Goal: Task Accomplishment & Management: Manage account settings

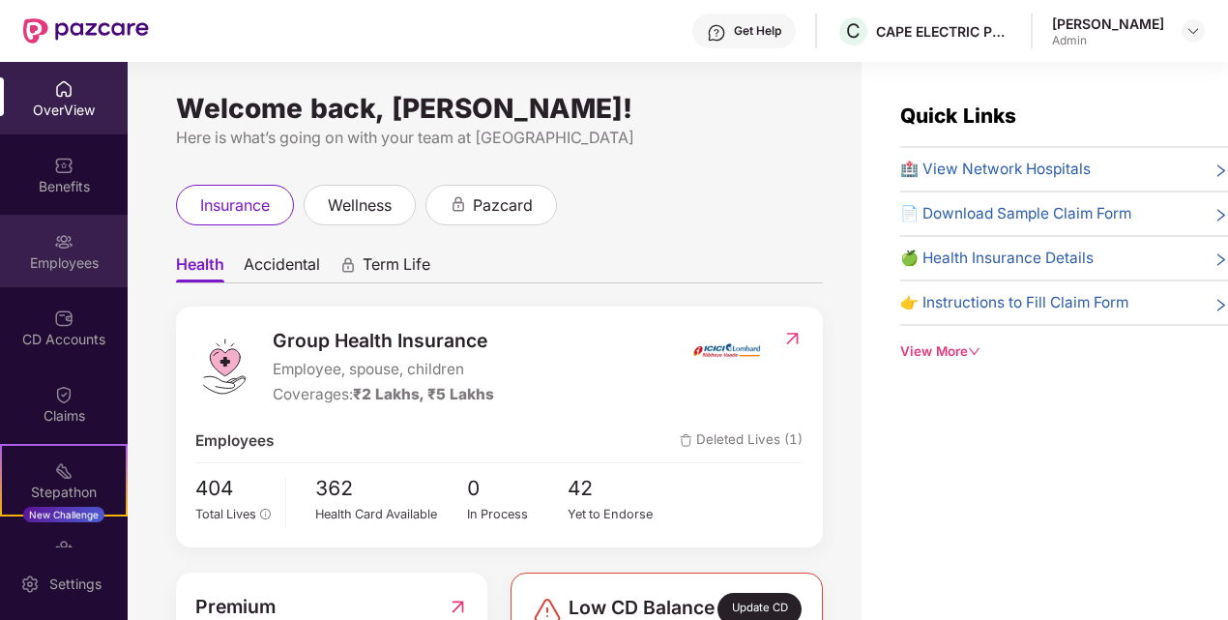
click at [61, 270] on div "Employees" at bounding box center [64, 262] width 128 height 19
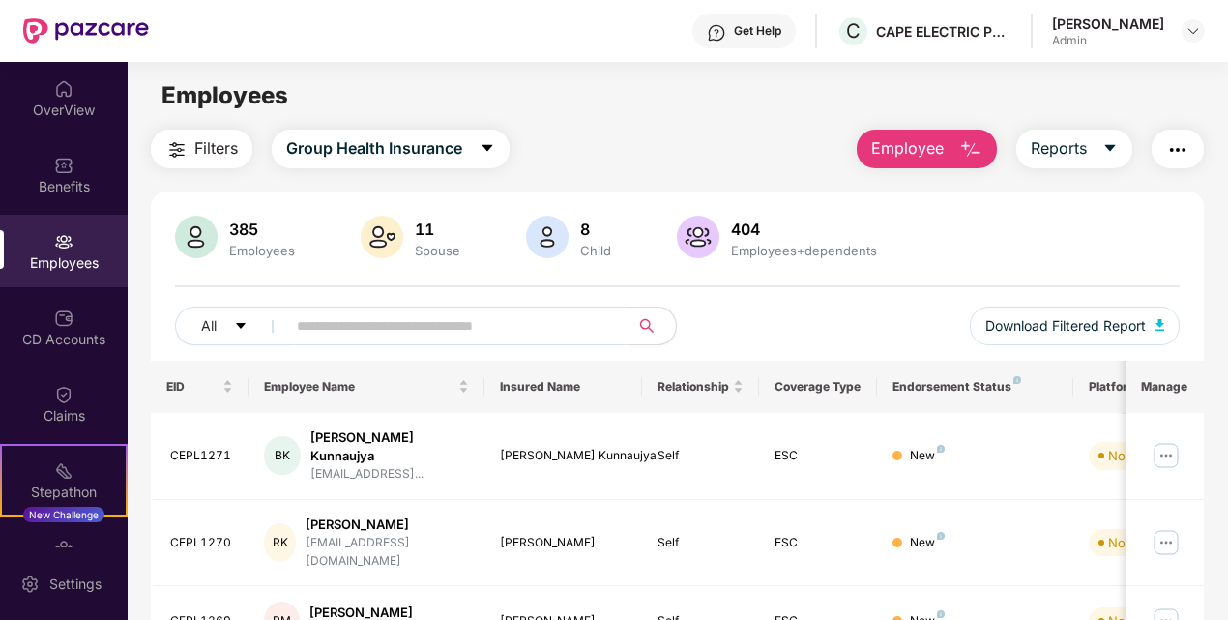
click at [884, 144] on span "Employee" at bounding box center [907, 148] width 73 height 24
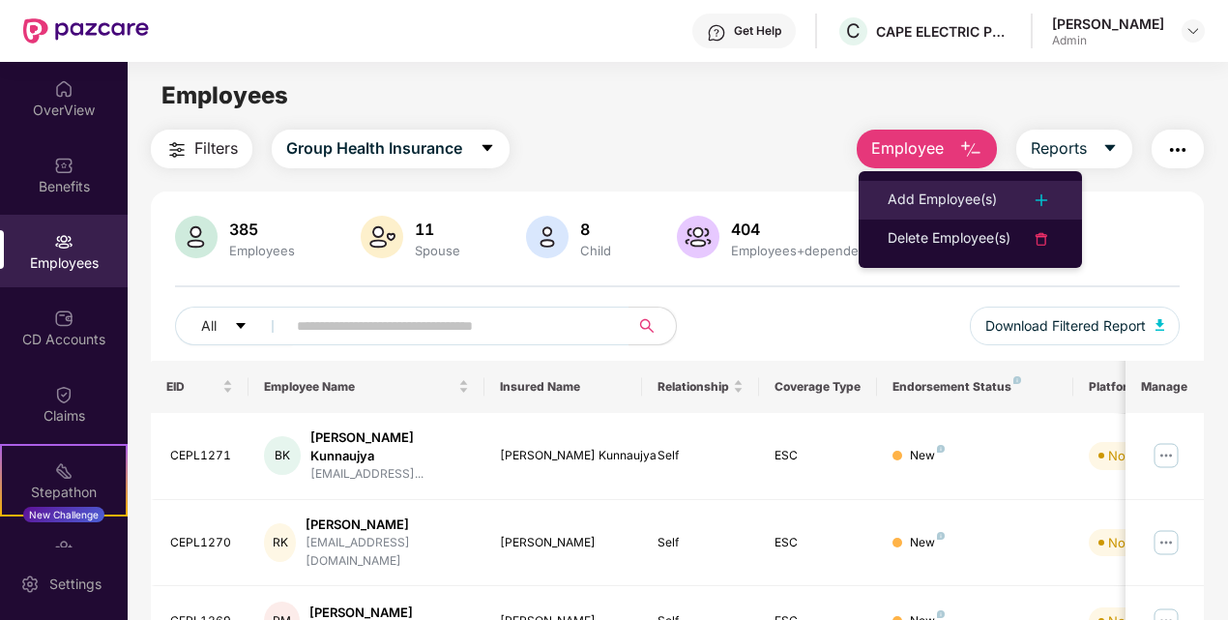
click at [978, 204] on div "Add Employee(s)" at bounding box center [942, 200] width 109 height 23
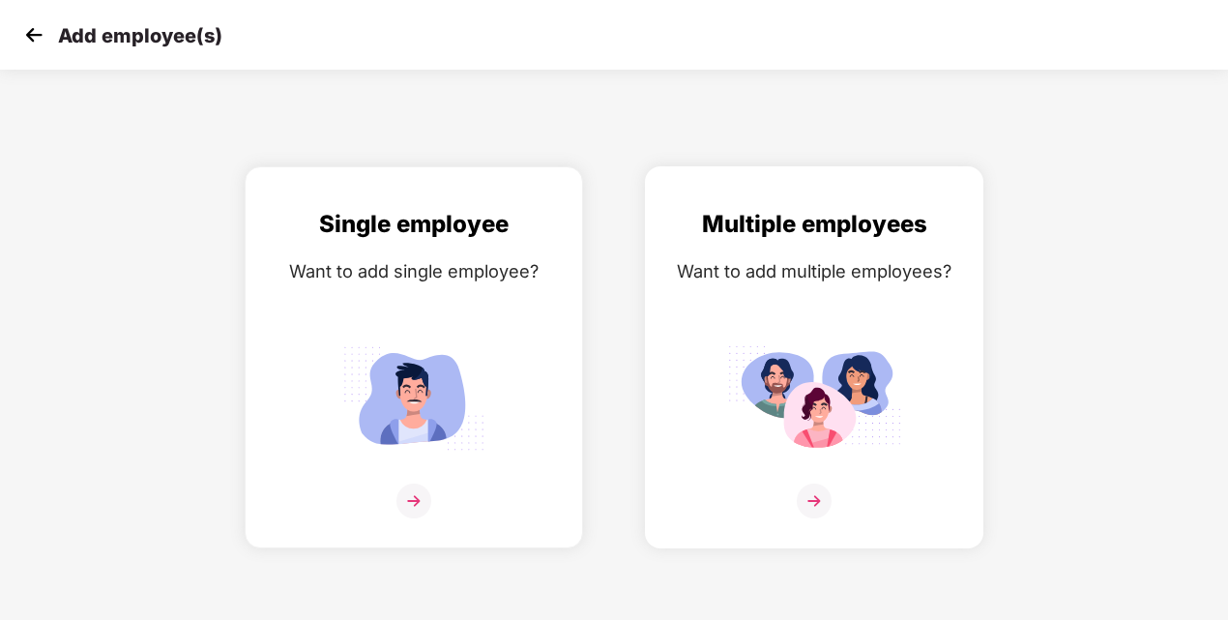
click at [813, 506] on img at bounding box center [814, 500] width 35 height 35
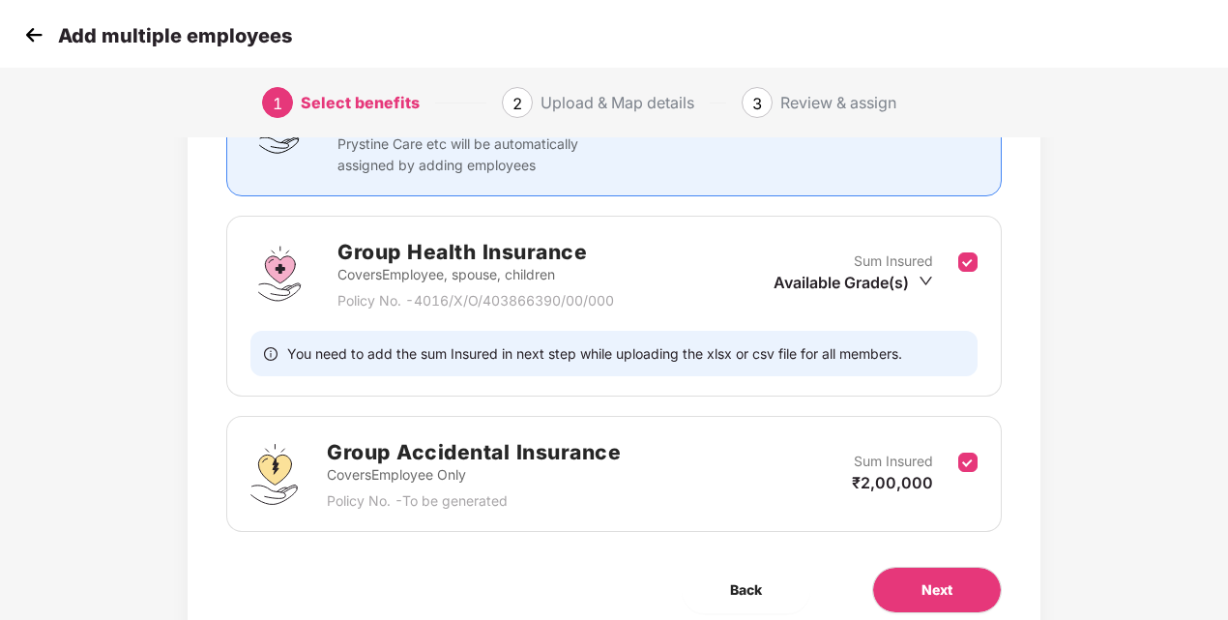
scroll to position [292, 0]
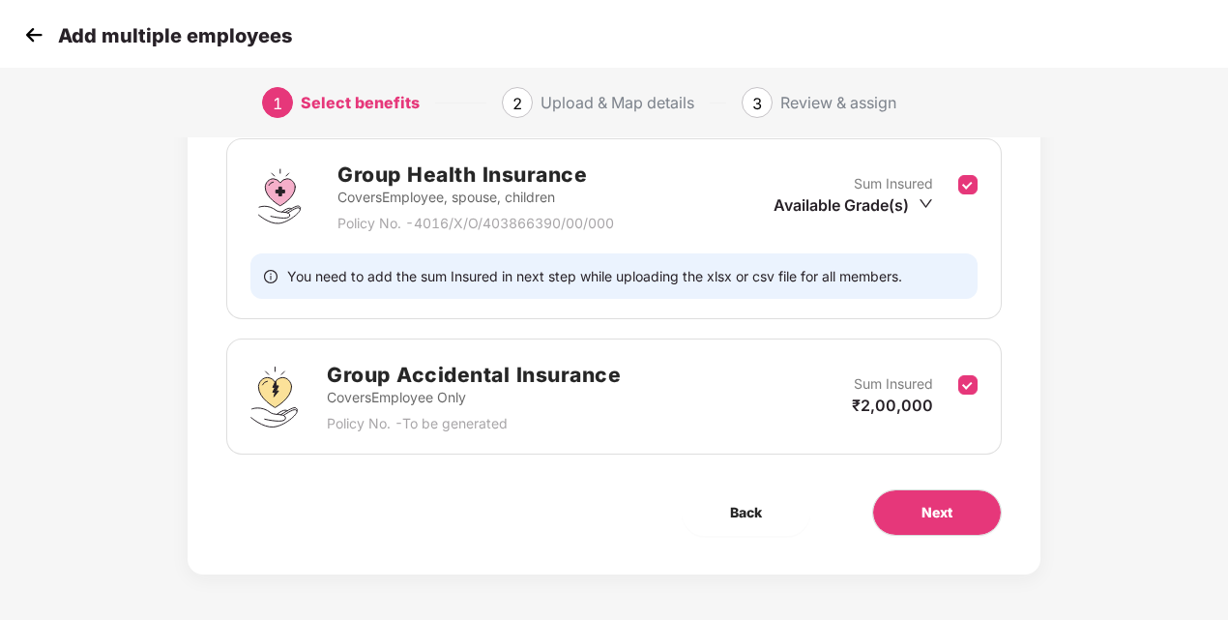
click at [921, 197] on icon "down" at bounding box center [926, 203] width 15 height 15
click at [842, 273] on span "₹2,00,000" at bounding box center [848, 267] width 81 height 19
click at [940, 502] on span "Next" at bounding box center [936, 512] width 31 height 21
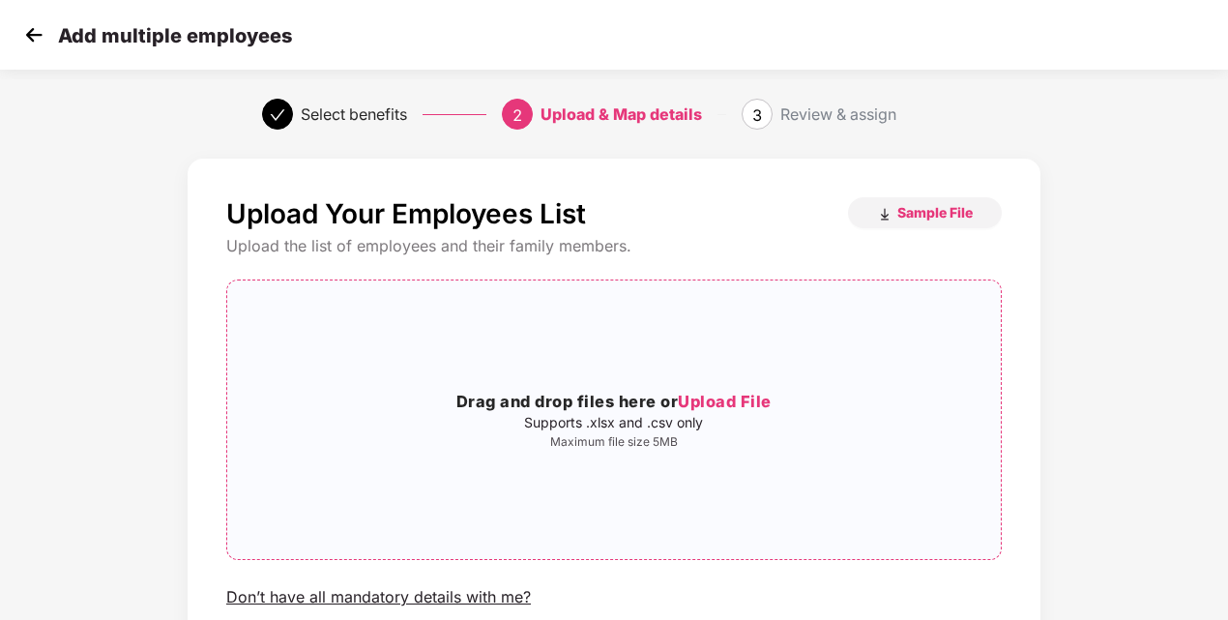
click at [576, 420] on p "Supports .xlsx and .csv only" at bounding box center [614, 422] width 774 height 15
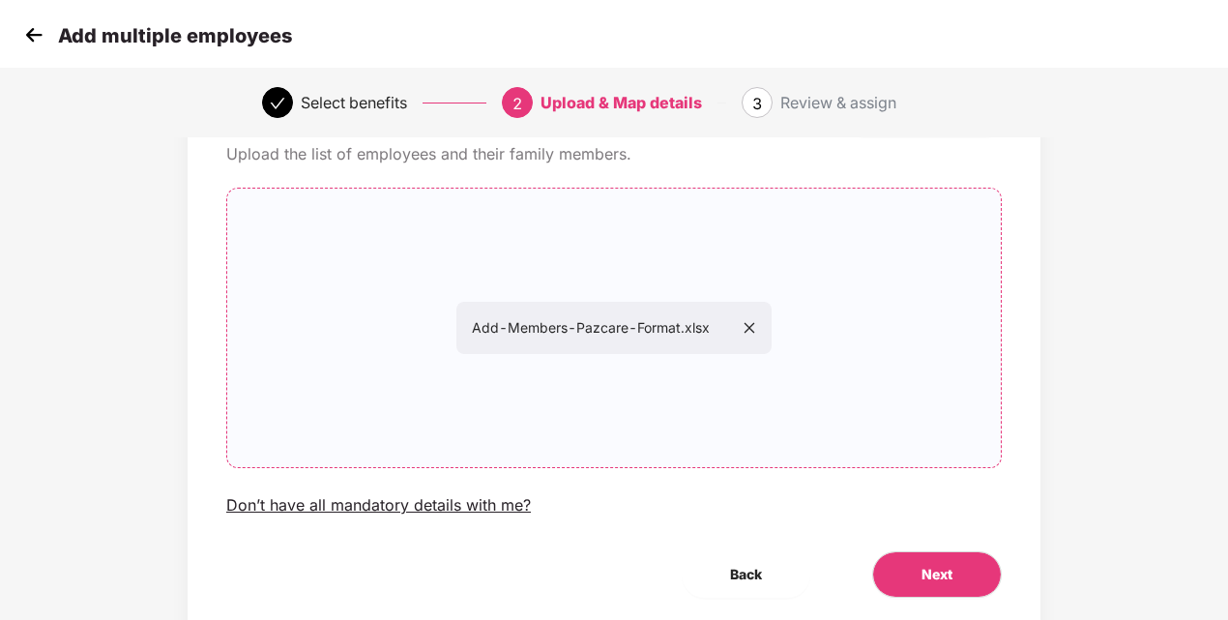
scroll to position [157, 0]
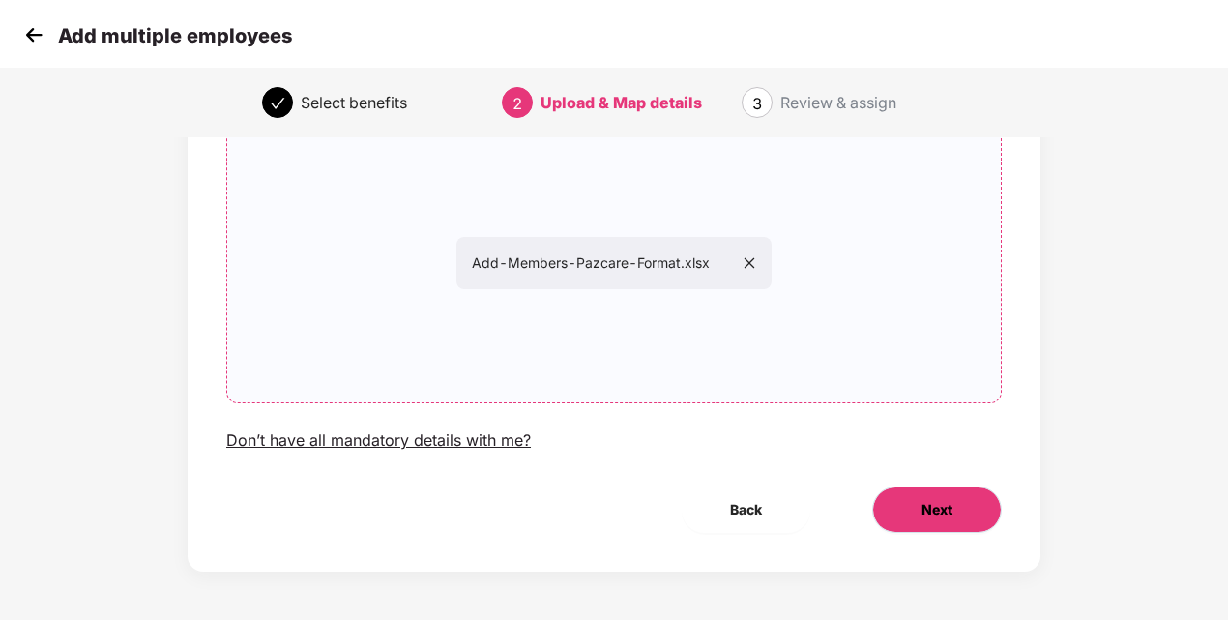
click at [983, 501] on button "Next" at bounding box center [937, 509] width 130 height 46
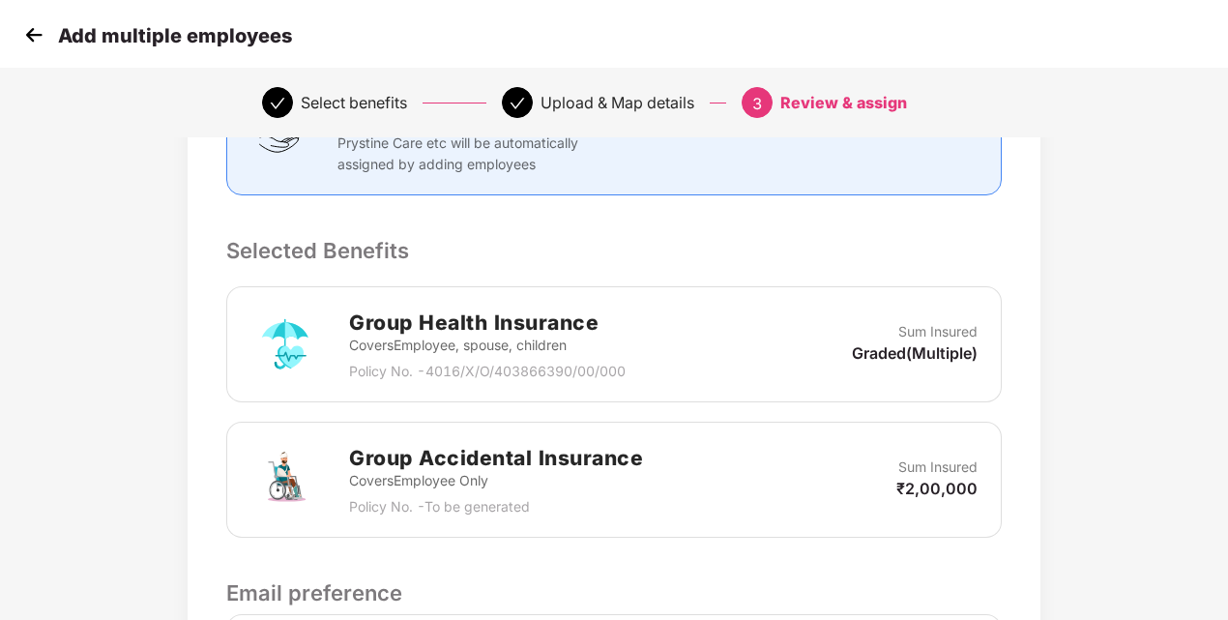
scroll to position [483, 0]
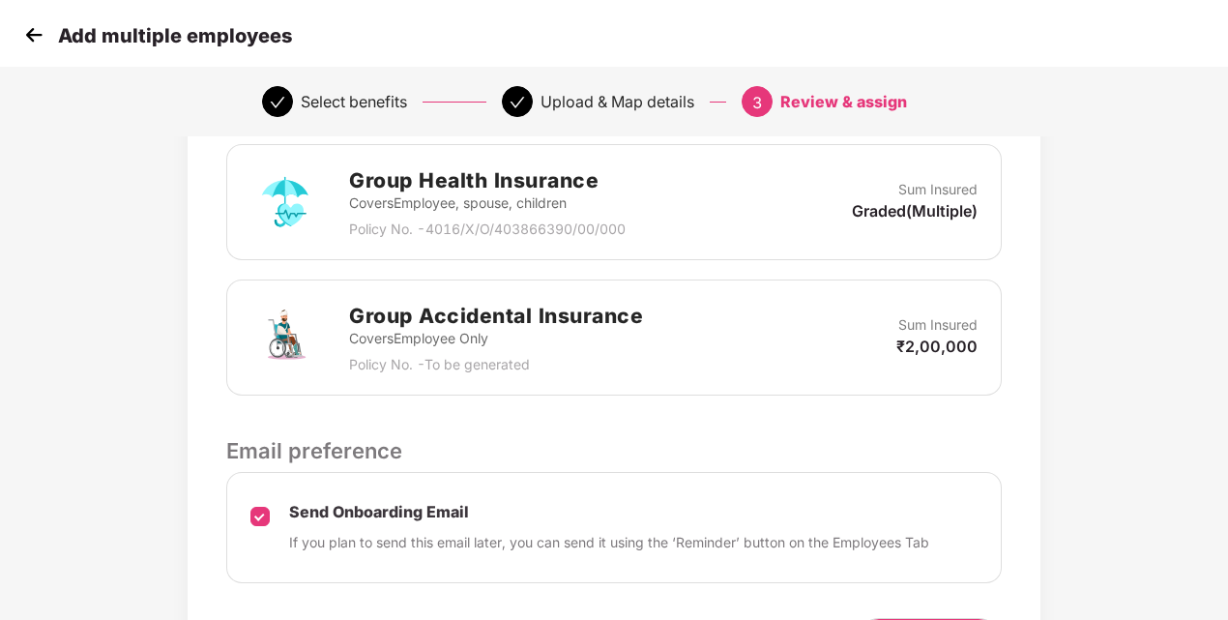
click at [624, 207] on p "Covers Employee, spouse, children" at bounding box center [487, 202] width 277 height 21
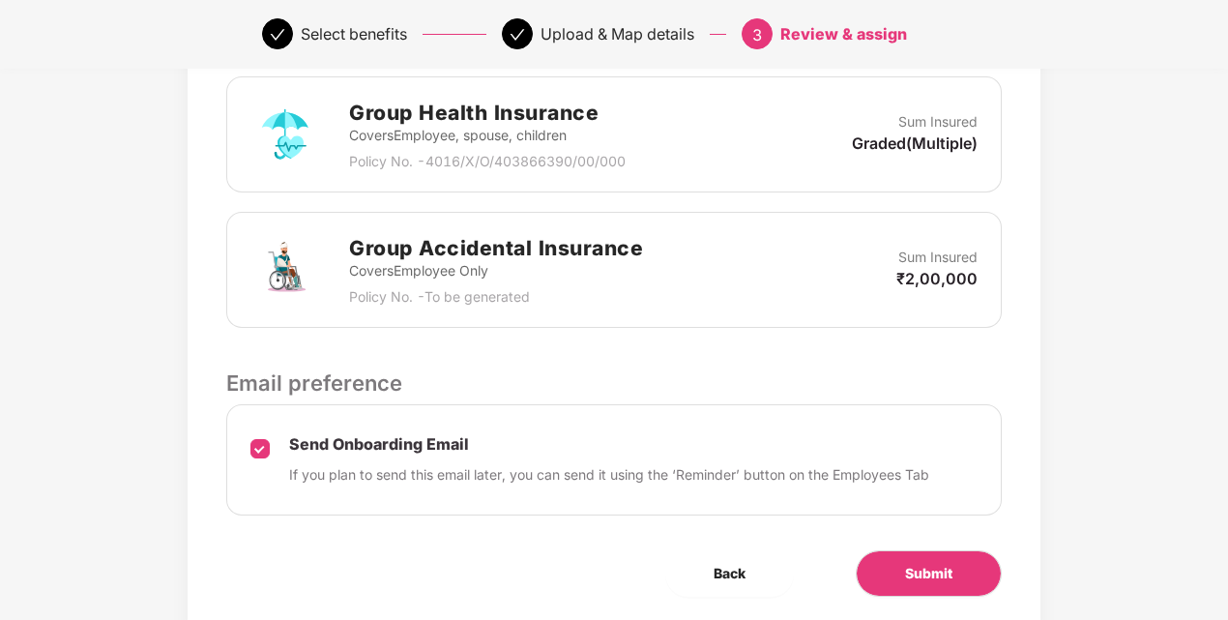
scroll to position [580, 0]
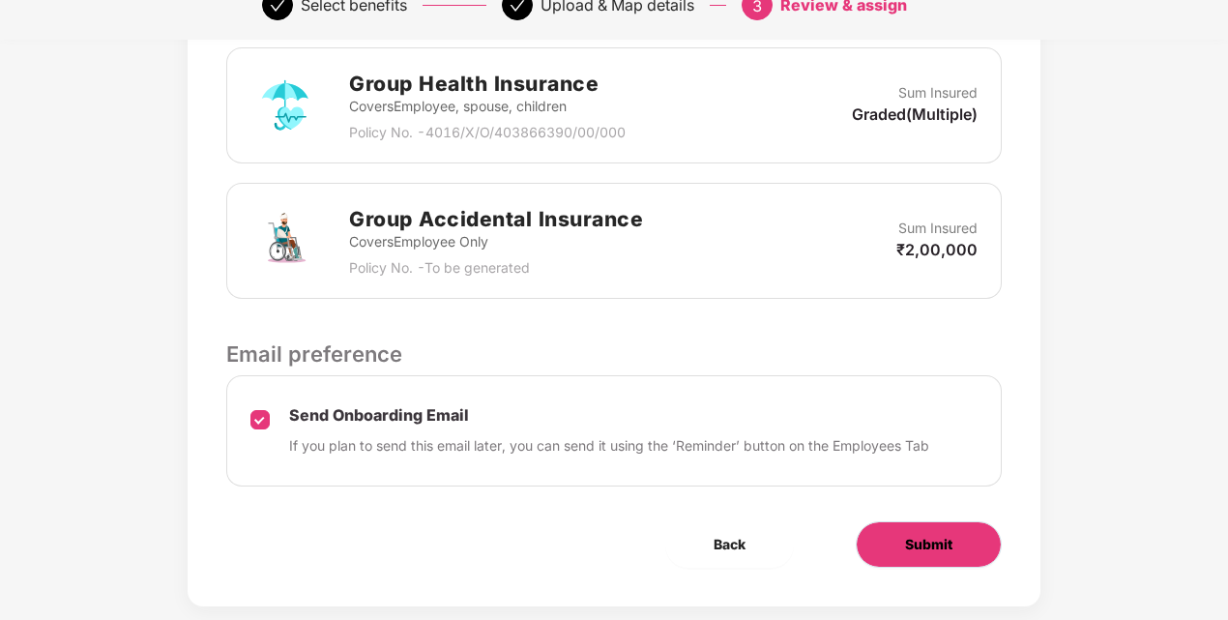
click at [897, 539] on button "Submit" at bounding box center [929, 544] width 146 height 46
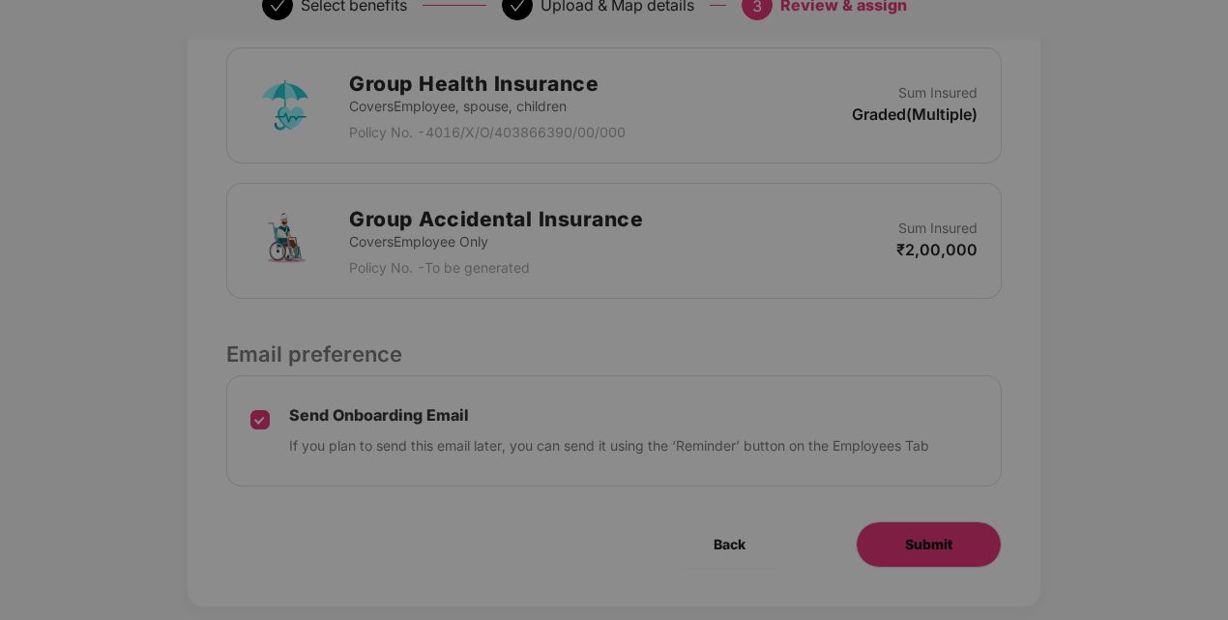
scroll to position [0, 0]
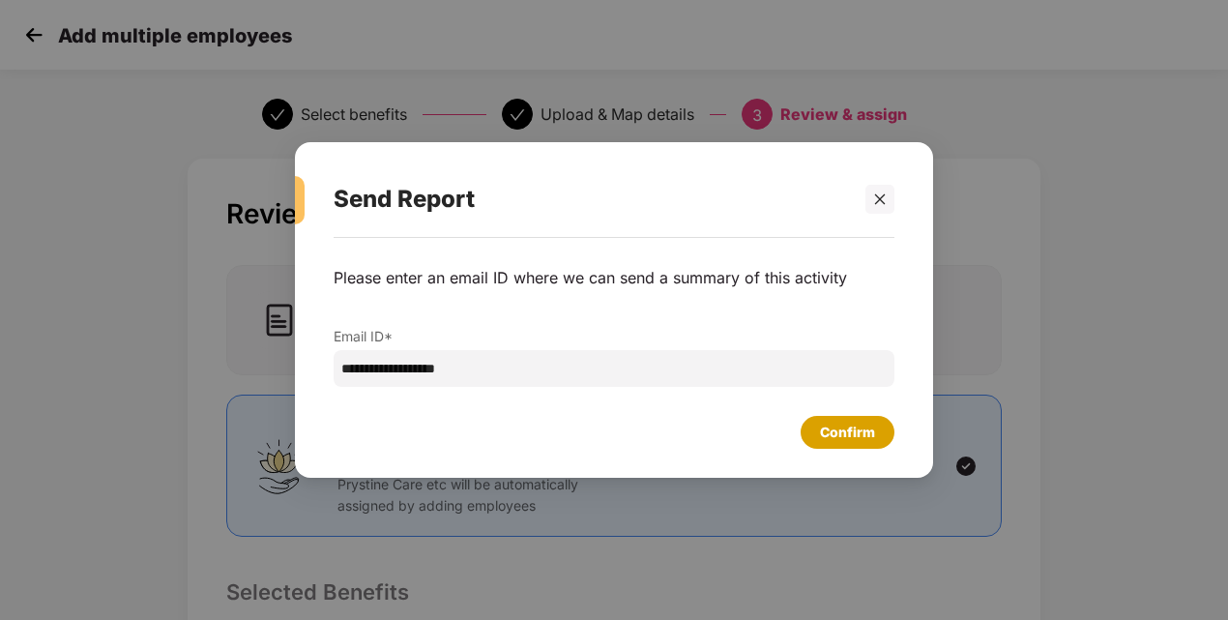
click at [867, 431] on div "Confirm" at bounding box center [847, 432] width 55 height 21
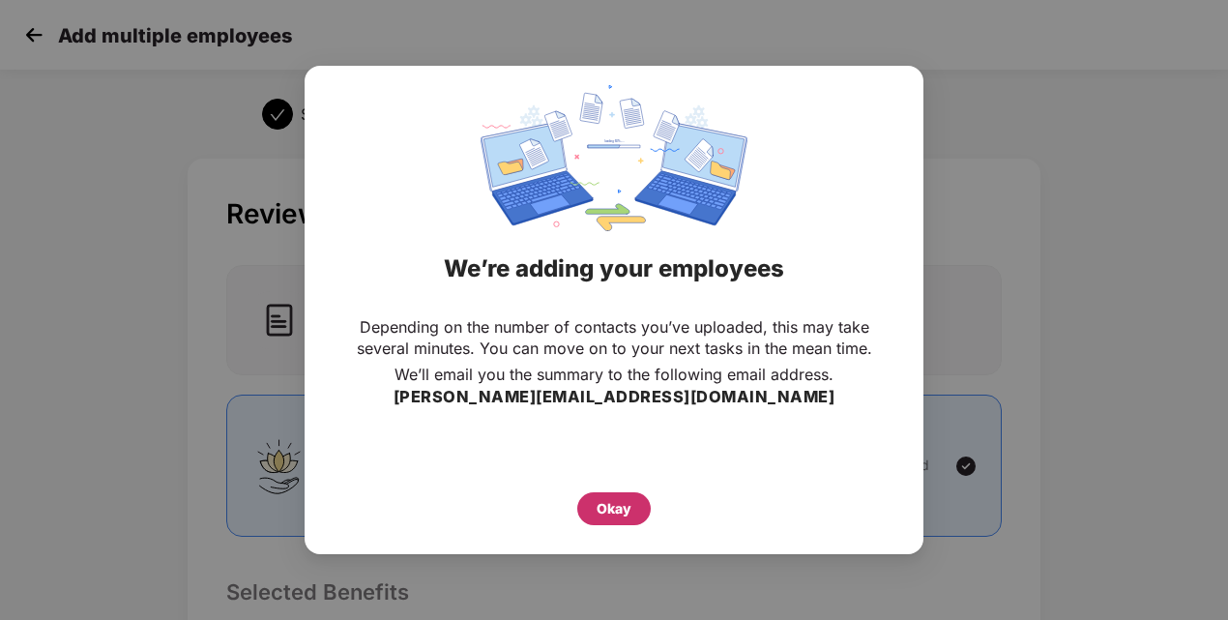
click at [596, 507] on div "Okay" at bounding box center [613, 508] width 73 height 33
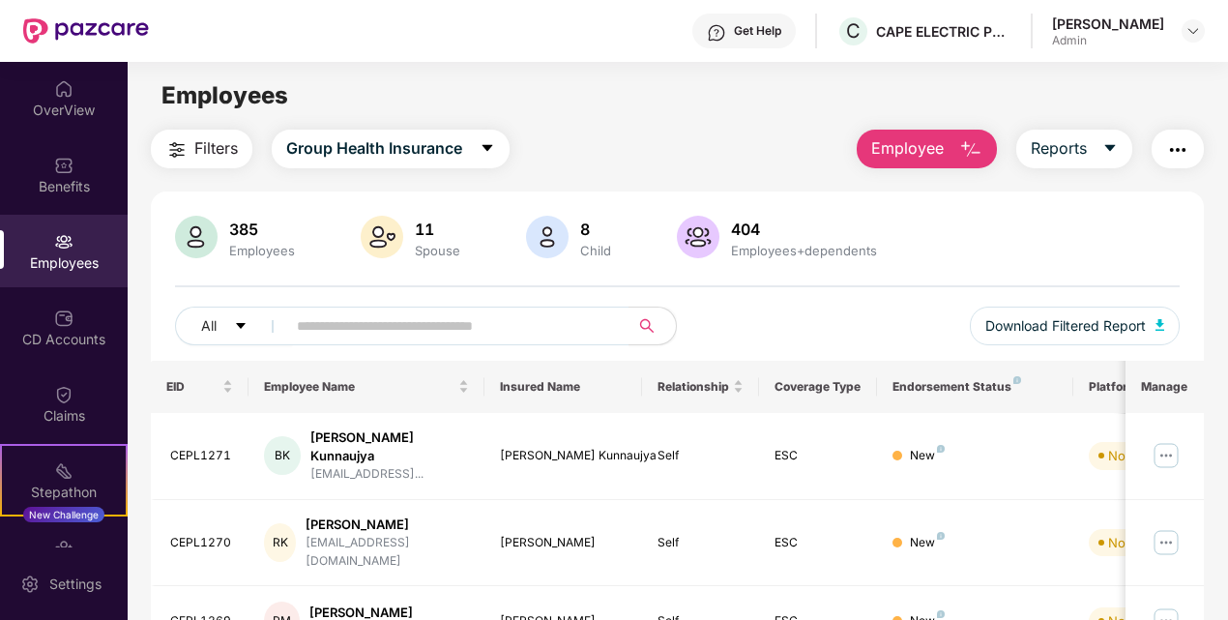
click at [901, 143] on span "Employee" at bounding box center [907, 148] width 73 height 24
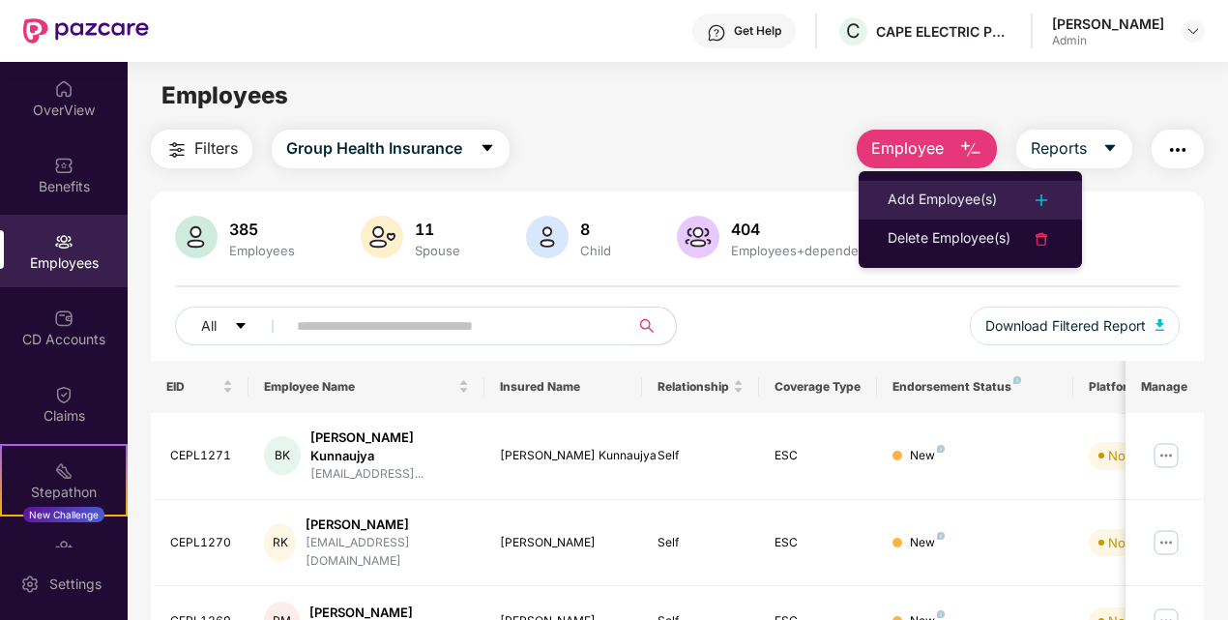
click at [920, 203] on div "Add Employee(s)" at bounding box center [942, 200] width 109 height 23
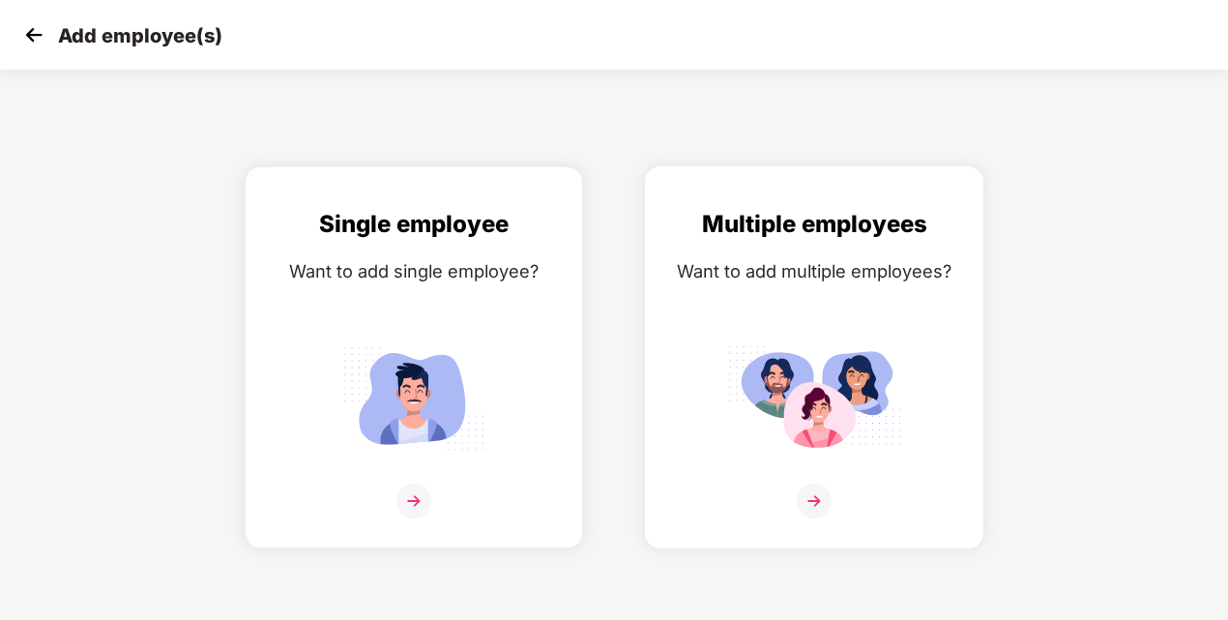
click at [814, 497] on img at bounding box center [814, 500] width 35 height 35
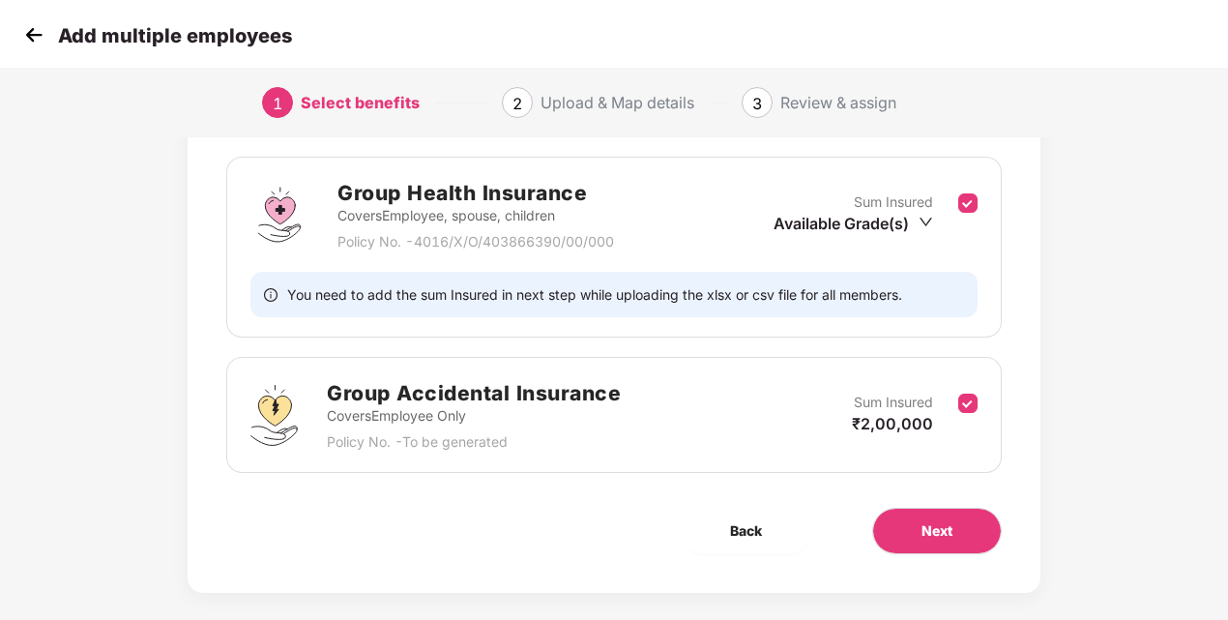
scroll to position [292, 0]
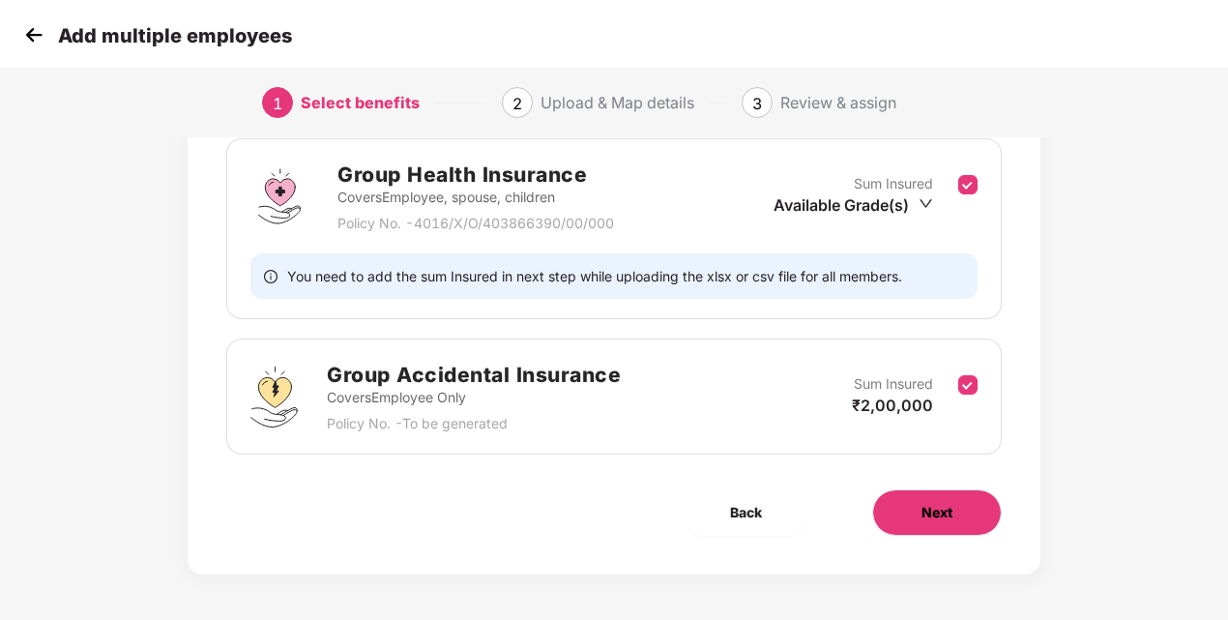
click at [952, 514] on button "Next" at bounding box center [937, 512] width 130 height 46
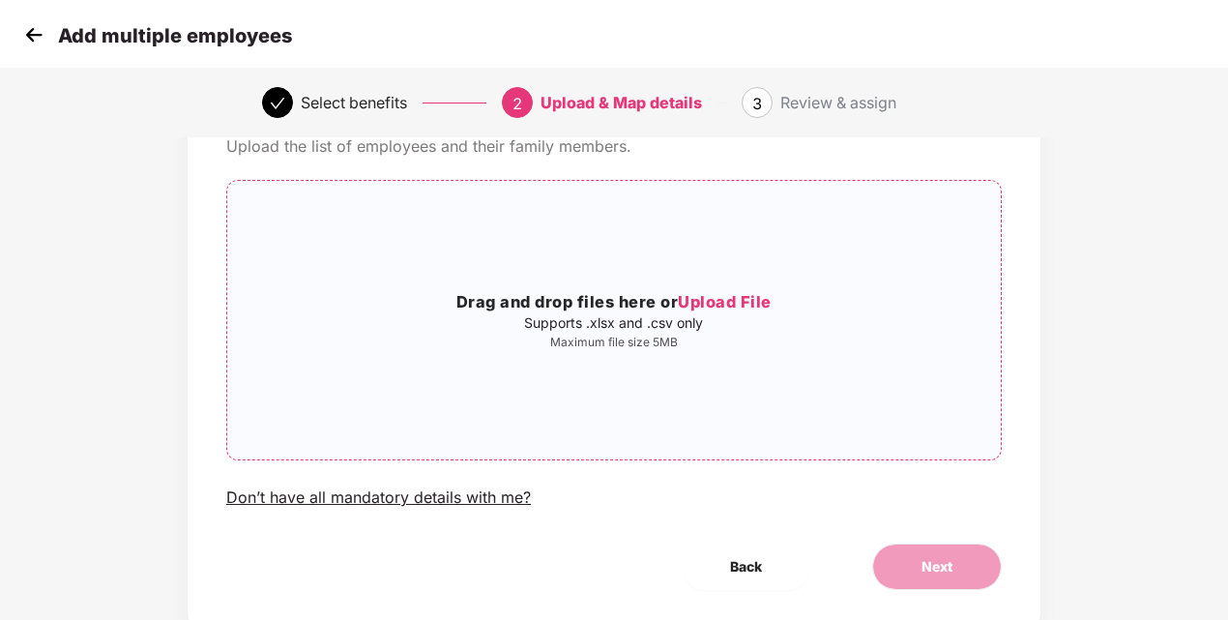
scroll to position [157, 0]
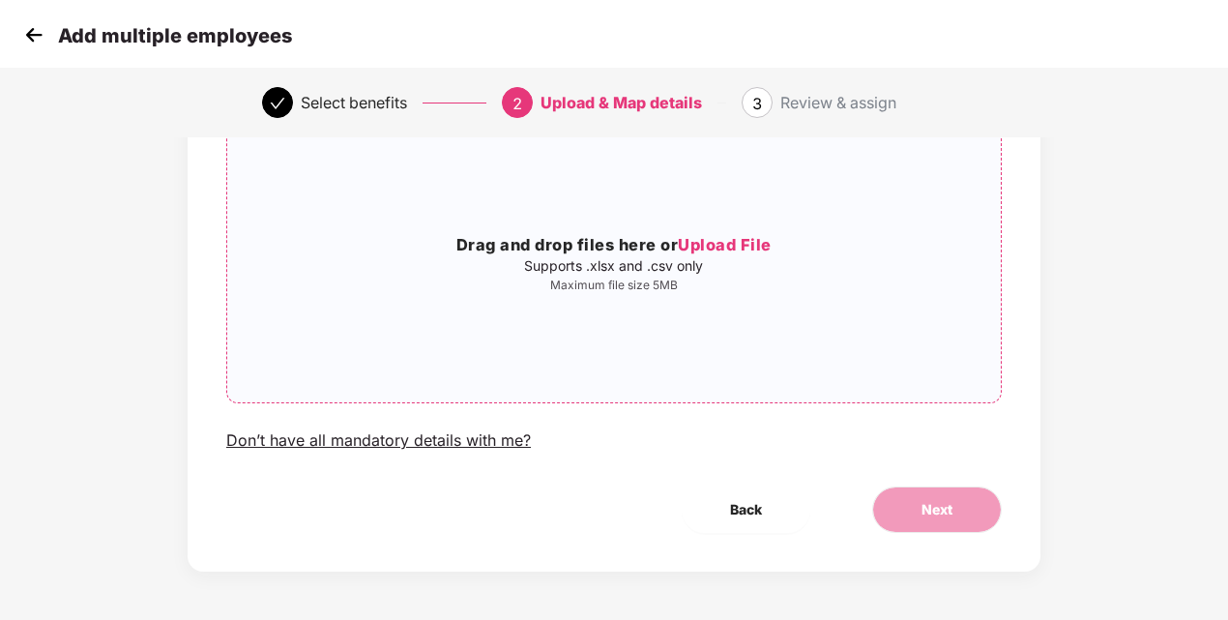
click at [698, 240] on span "Upload File" at bounding box center [725, 244] width 94 height 19
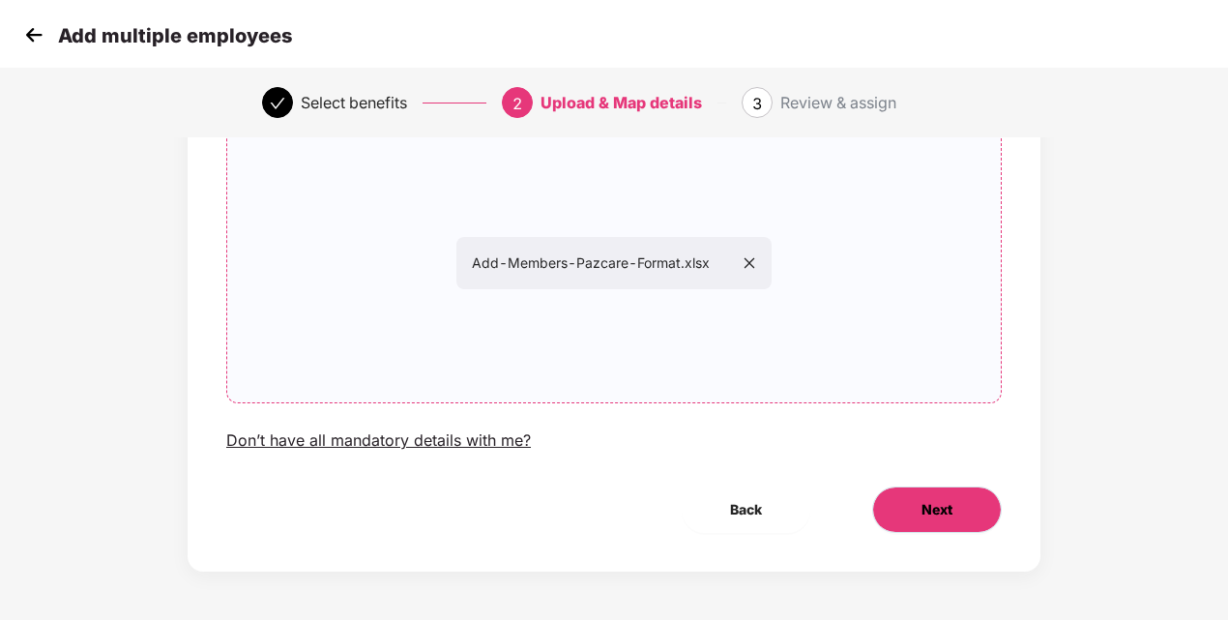
click at [926, 510] on span "Next" at bounding box center [936, 509] width 31 height 21
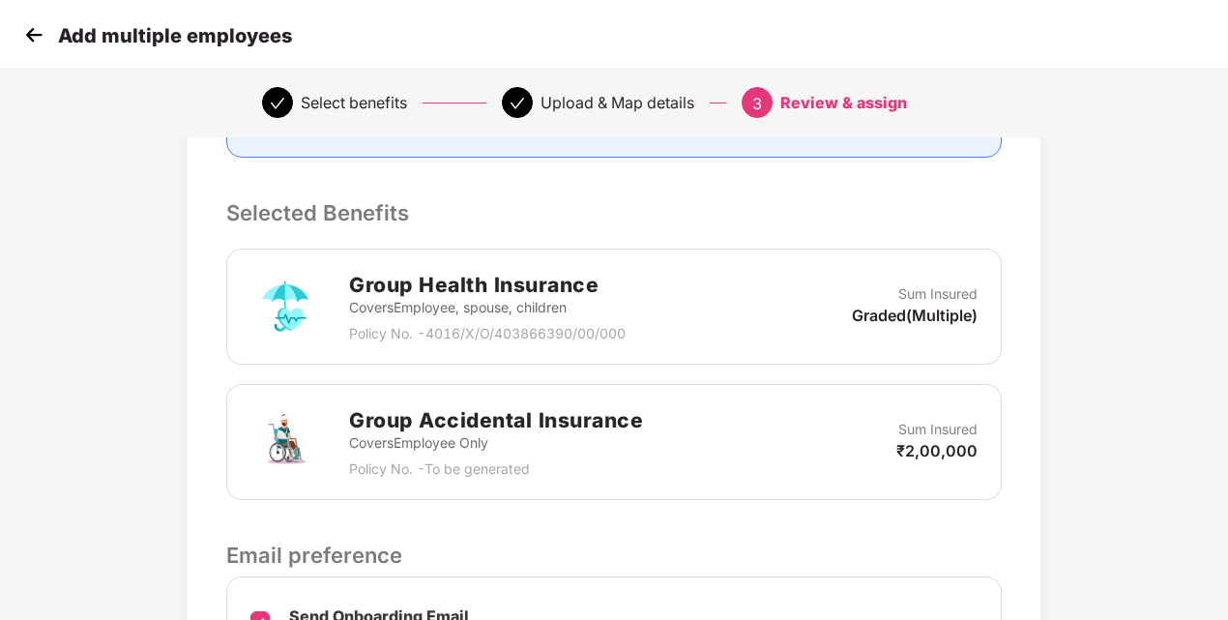
scroll to position [611, 0]
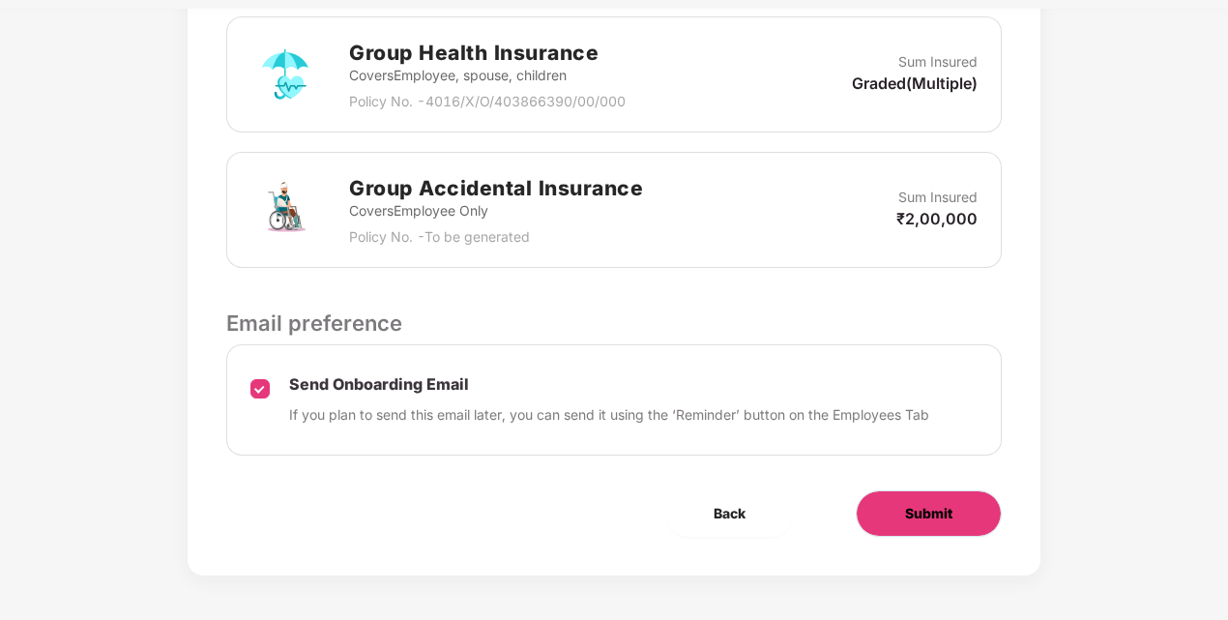
click at [948, 503] on span "Submit" at bounding box center [928, 513] width 47 height 21
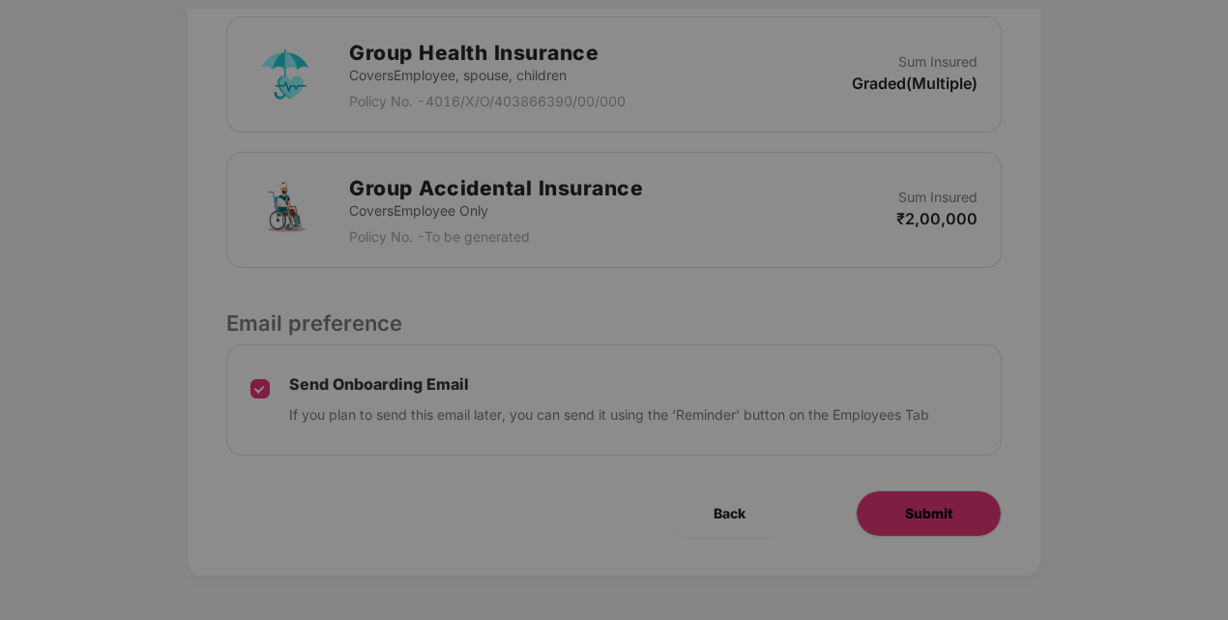
scroll to position [0, 0]
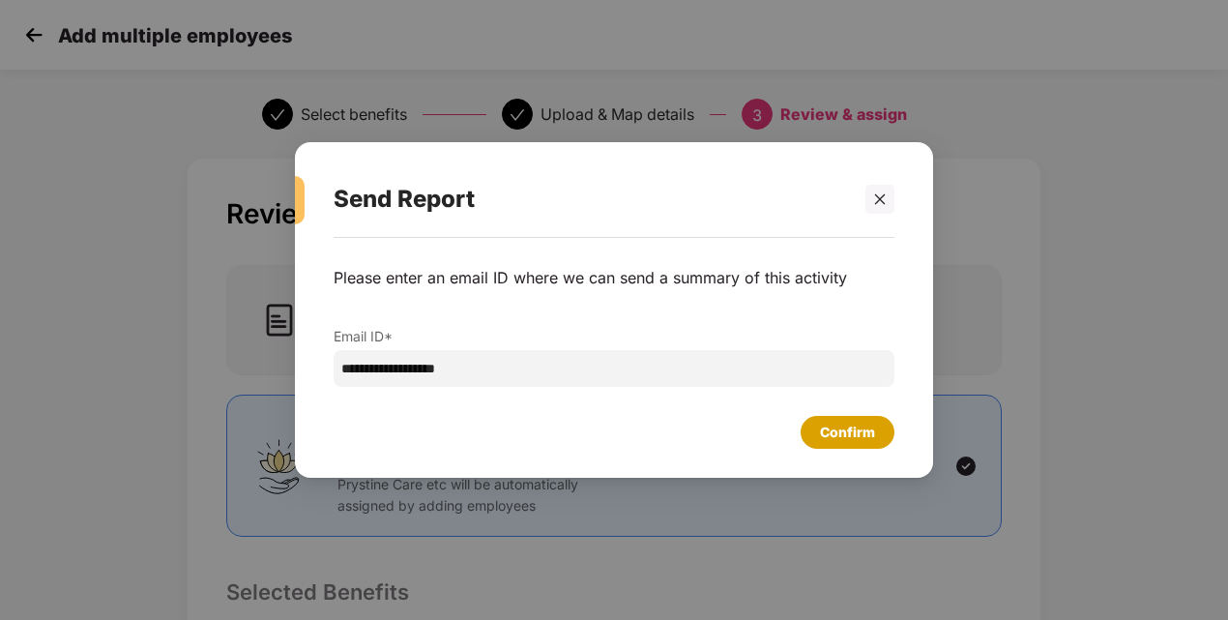
click at [862, 437] on div "Confirm" at bounding box center [847, 432] width 55 height 21
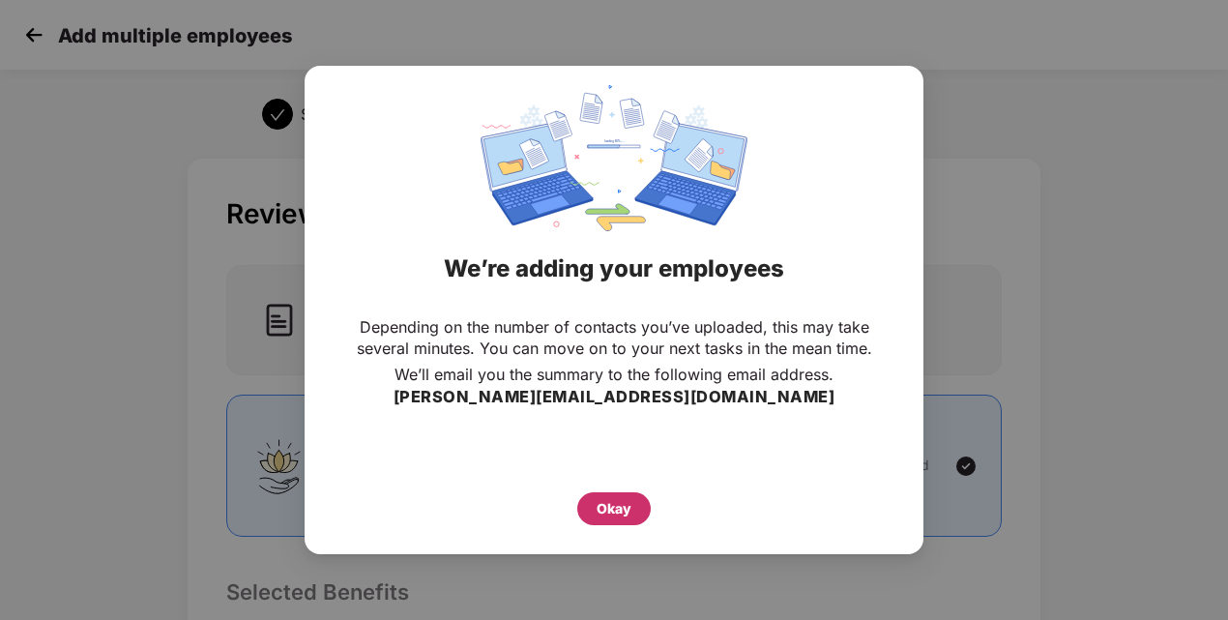
click at [597, 509] on div "Okay" at bounding box center [614, 508] width 35 height 21
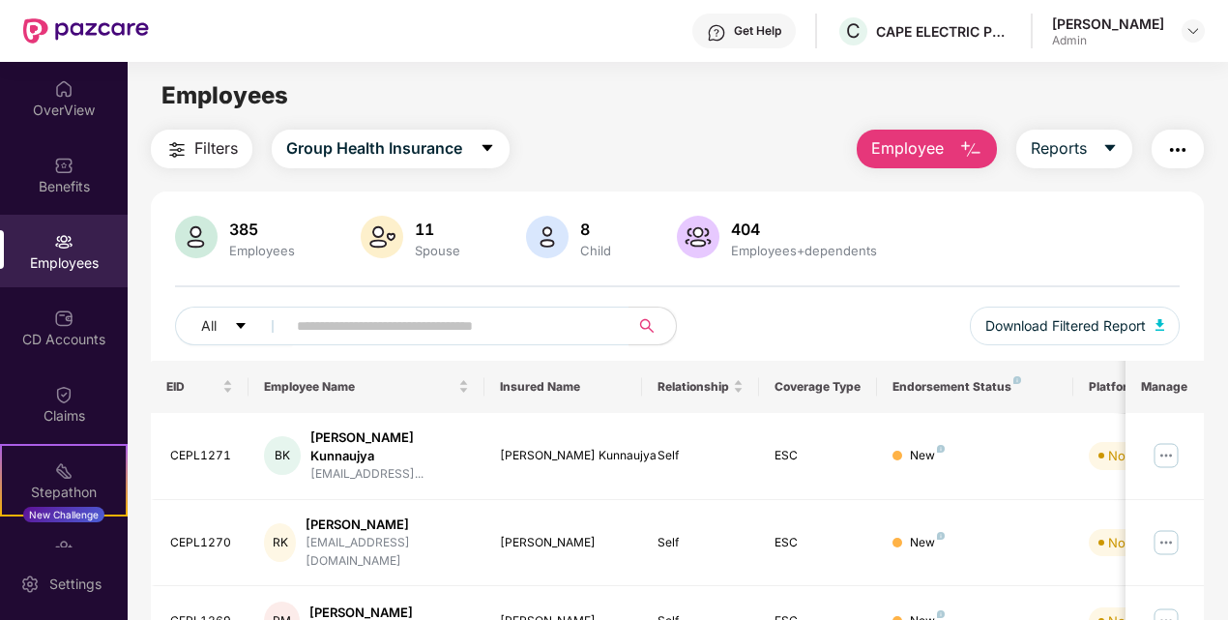
click at [941, 156] on span "Employee" at bounding box center [907, 148] width 73 height 24
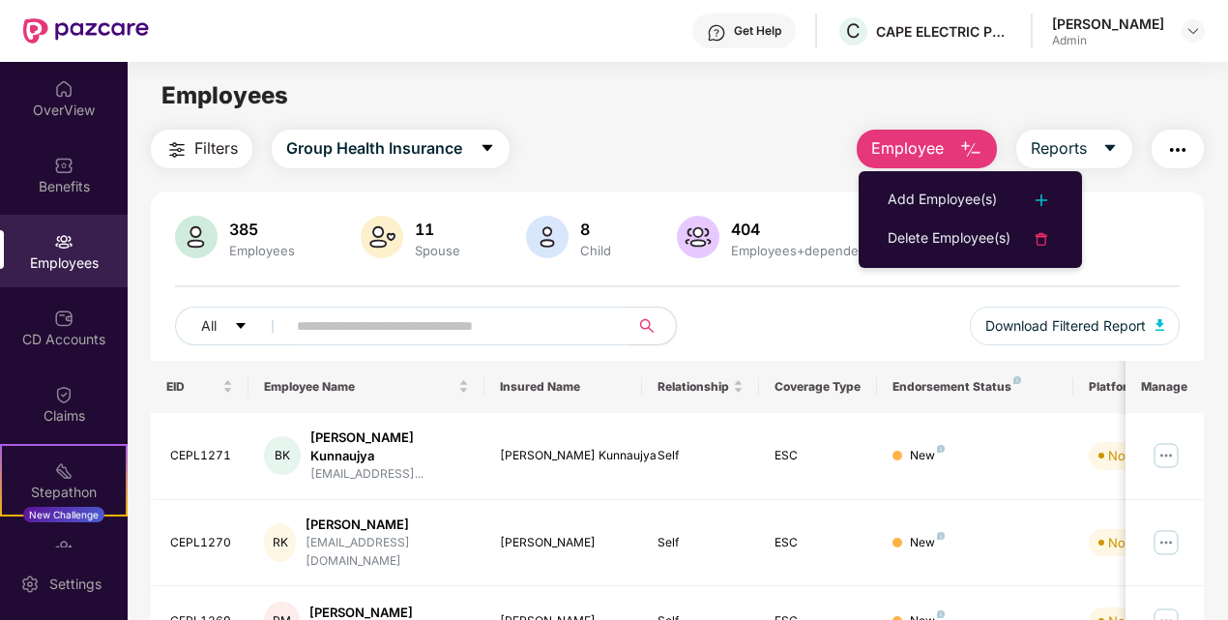
click at [946, 147] on button "Employee" at bounding box center [927, 149] width 140 height 39
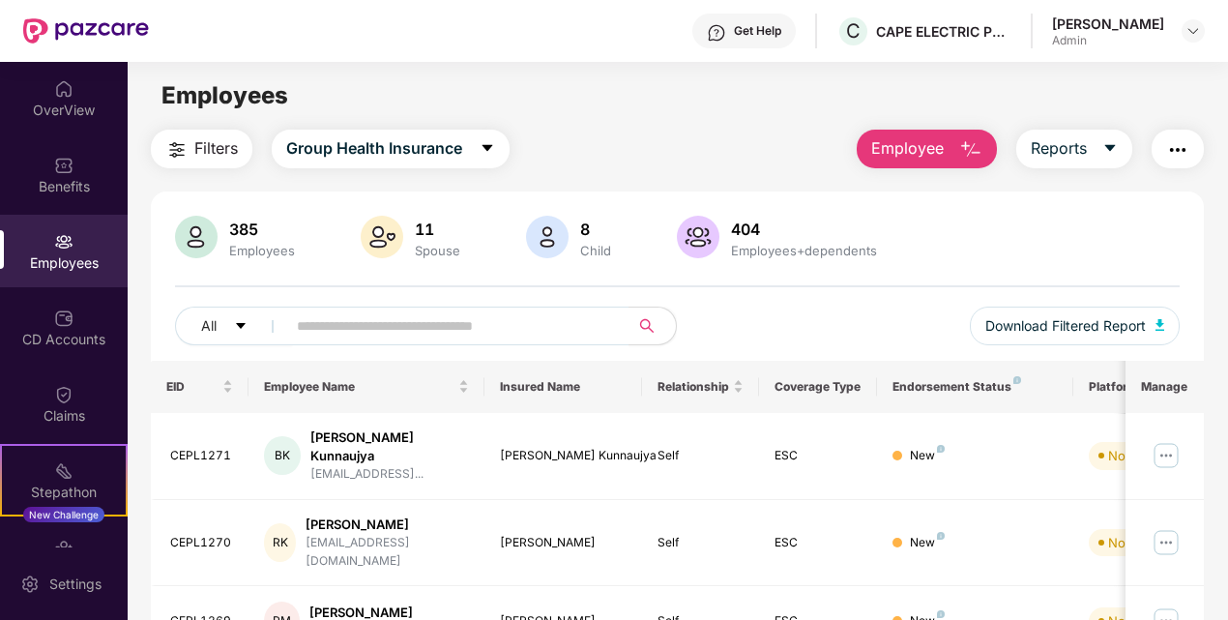
click at [928, 152] on span "Employee" at bounding box center [907, 148] width 73 height 24
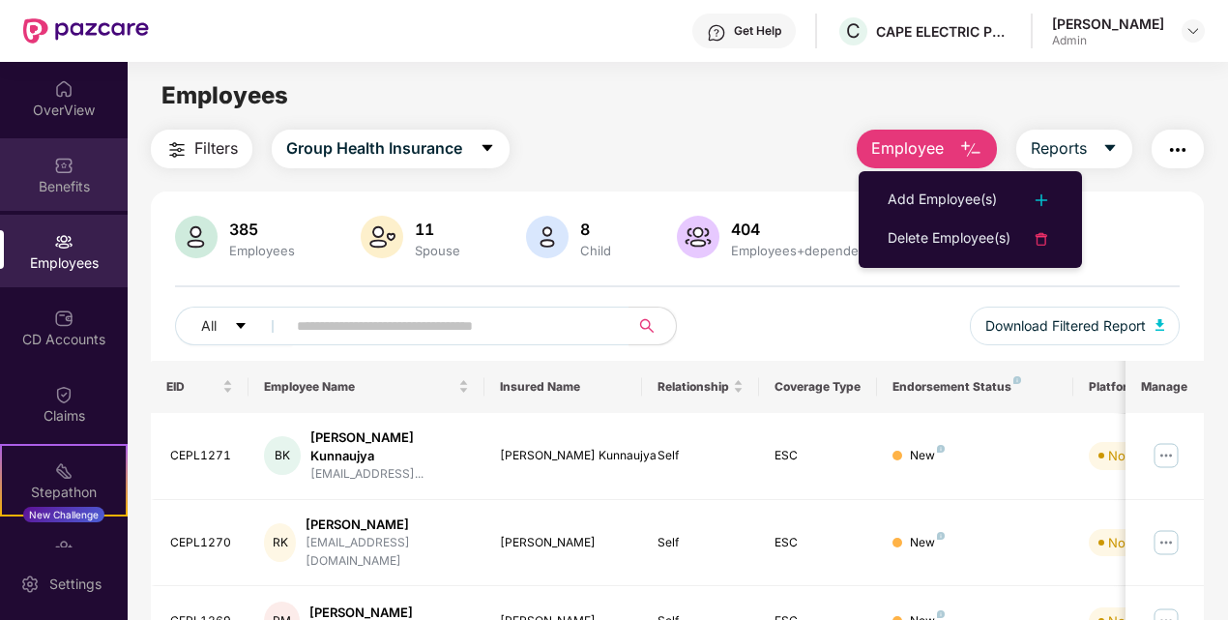
click at [45, 195] on div "Benefits" at bounding box center [64, 174] width 128 height 73
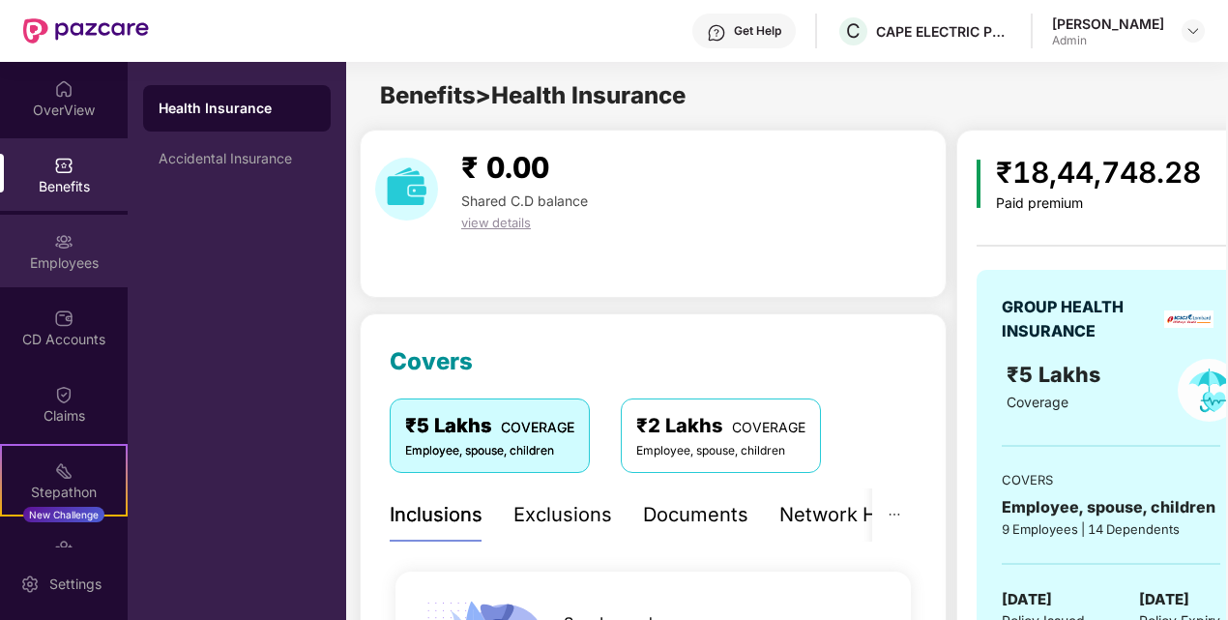
click at [41, 234] on div "Employees" at bounding box center [64, 251] width 128 height 73
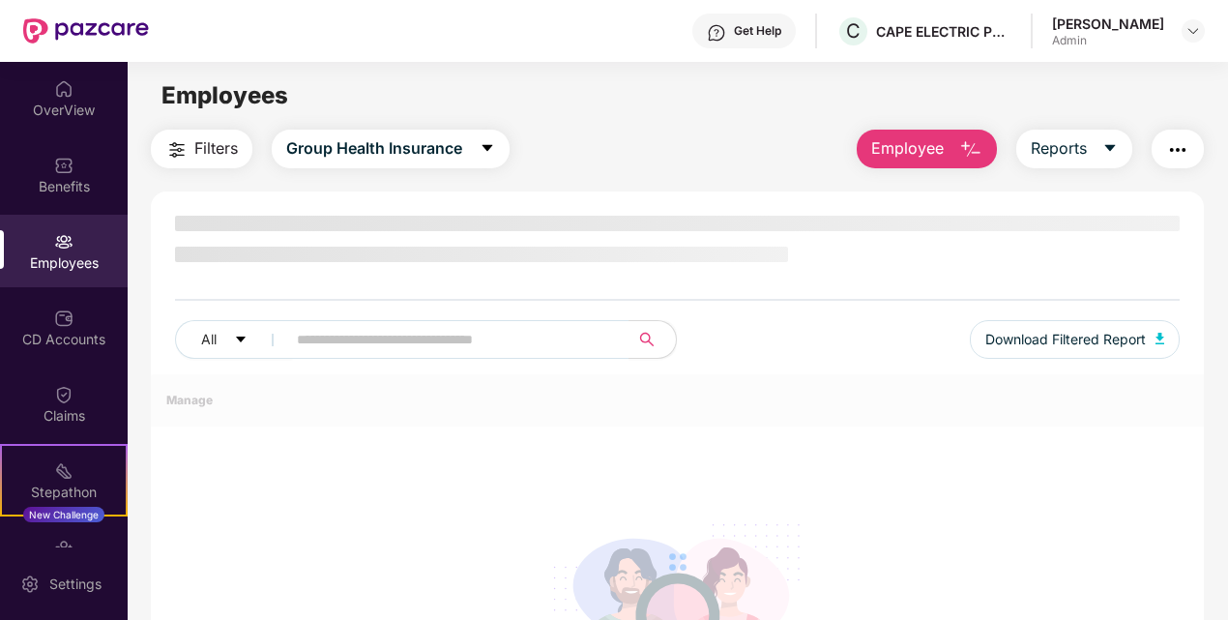
click at [953, 149] on button "Employee" at bounding box center [927, 149] width 140 height 39
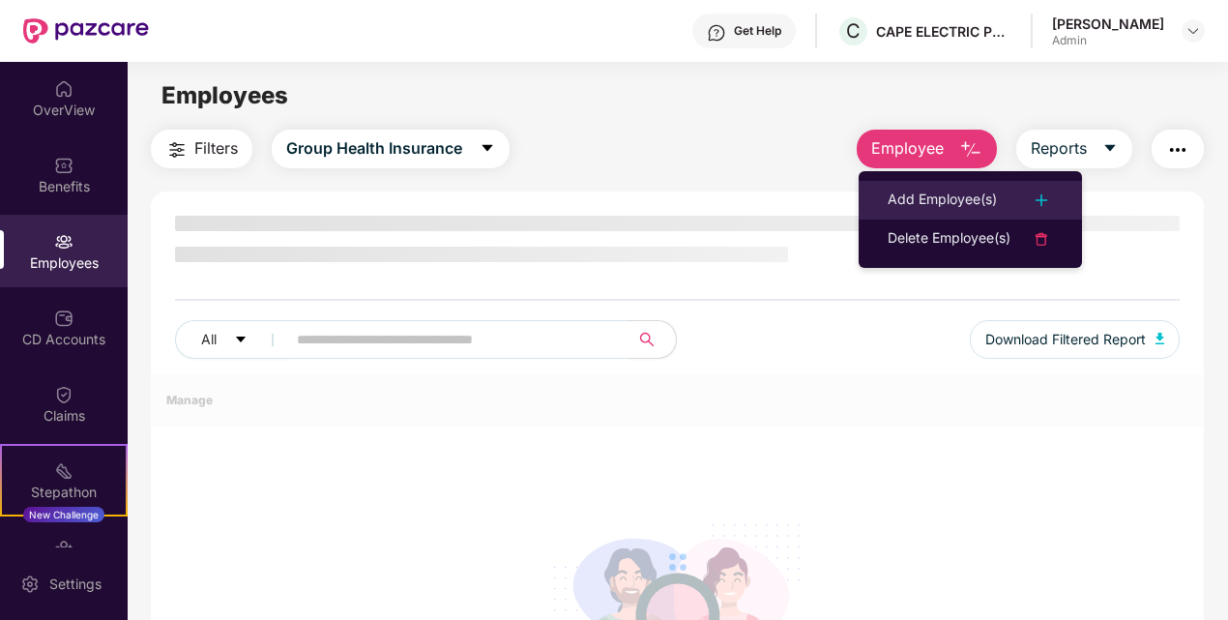
click at [945, 194] on div "Add Employee(s)" at bounding box center [942, 200] width 109 height 23
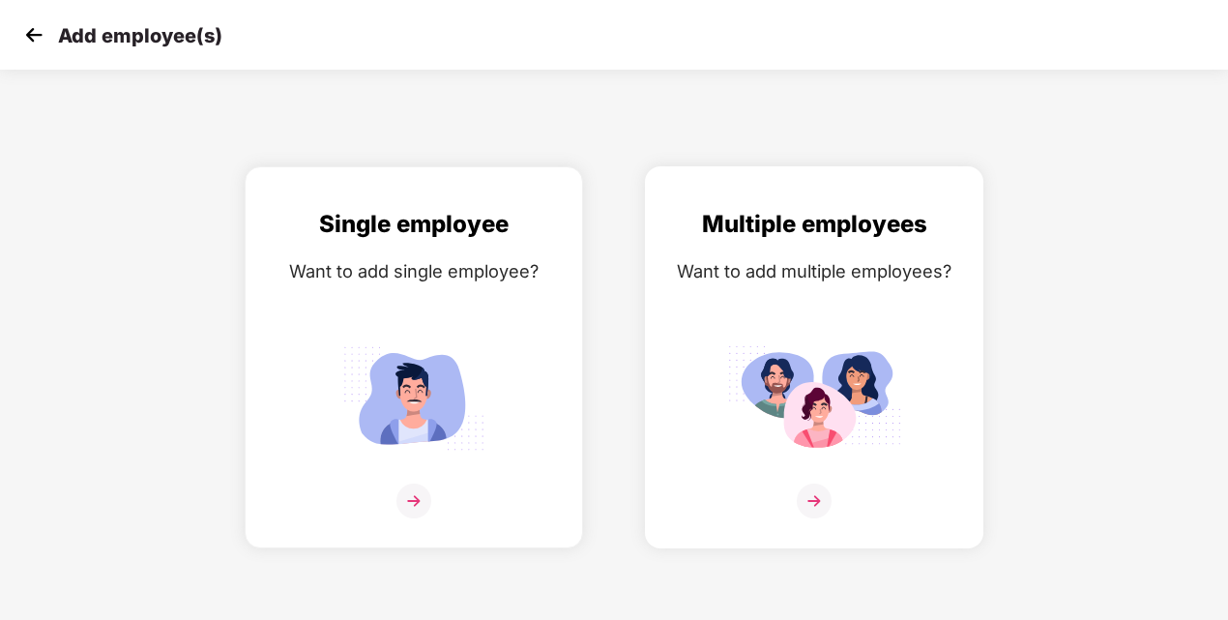
click at [823, 492] on img at bounding box center [814, 500] width 35 height 35
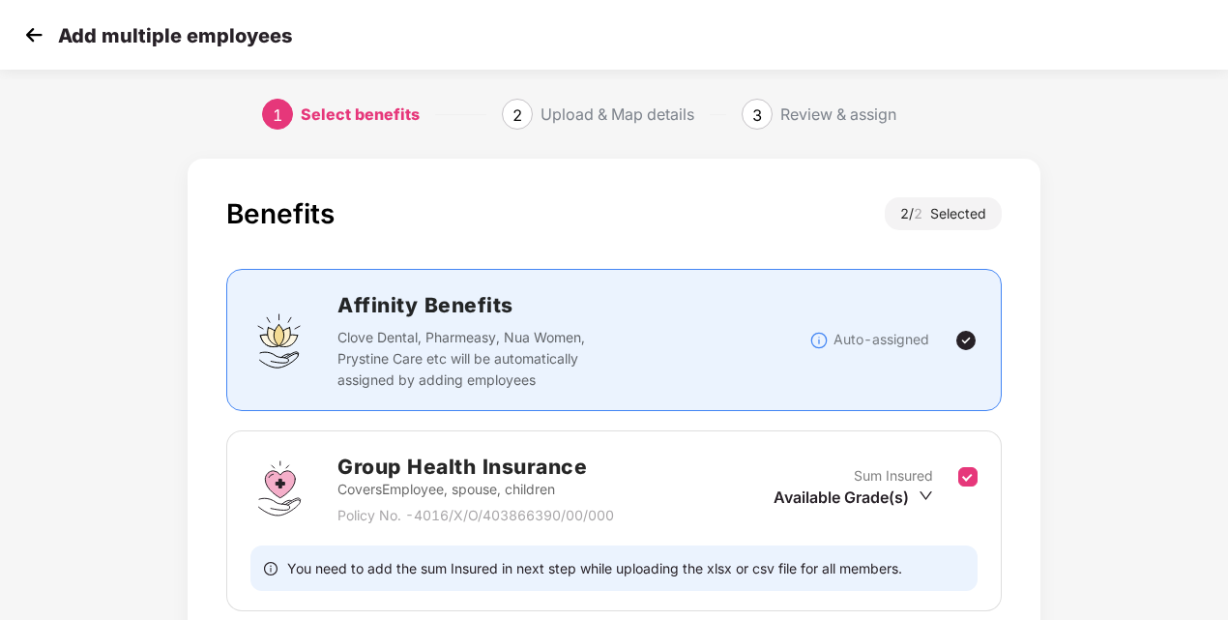
scroll to position [292, 0]
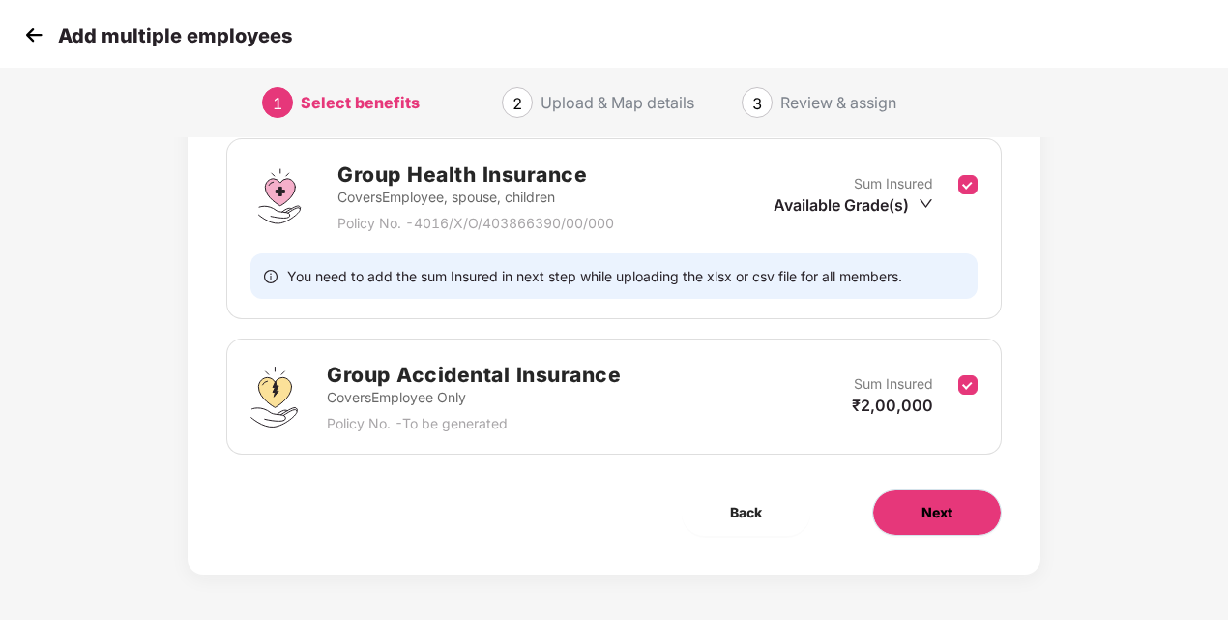
click at [928, 518] on span "Next" at bounding box center [936, 512] width 31 height 21
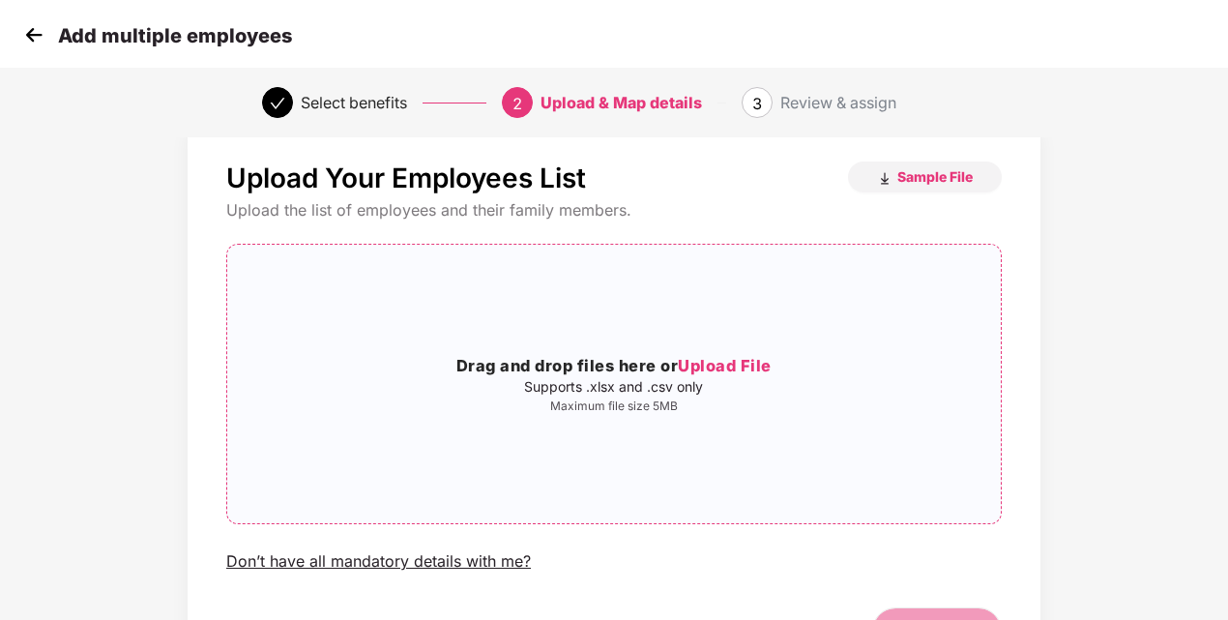
scroll to position [0, 0]
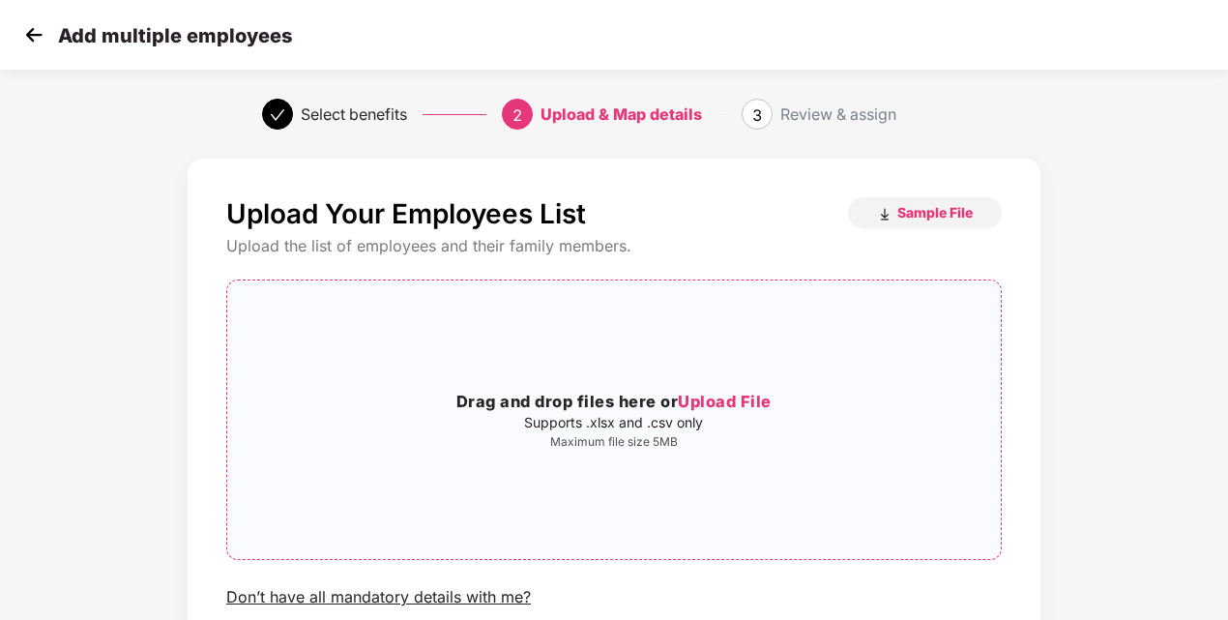
click at [684, 429] on p "Supports .xlsx and .csv only" at bounding box center [614, 422] width 774 height 15
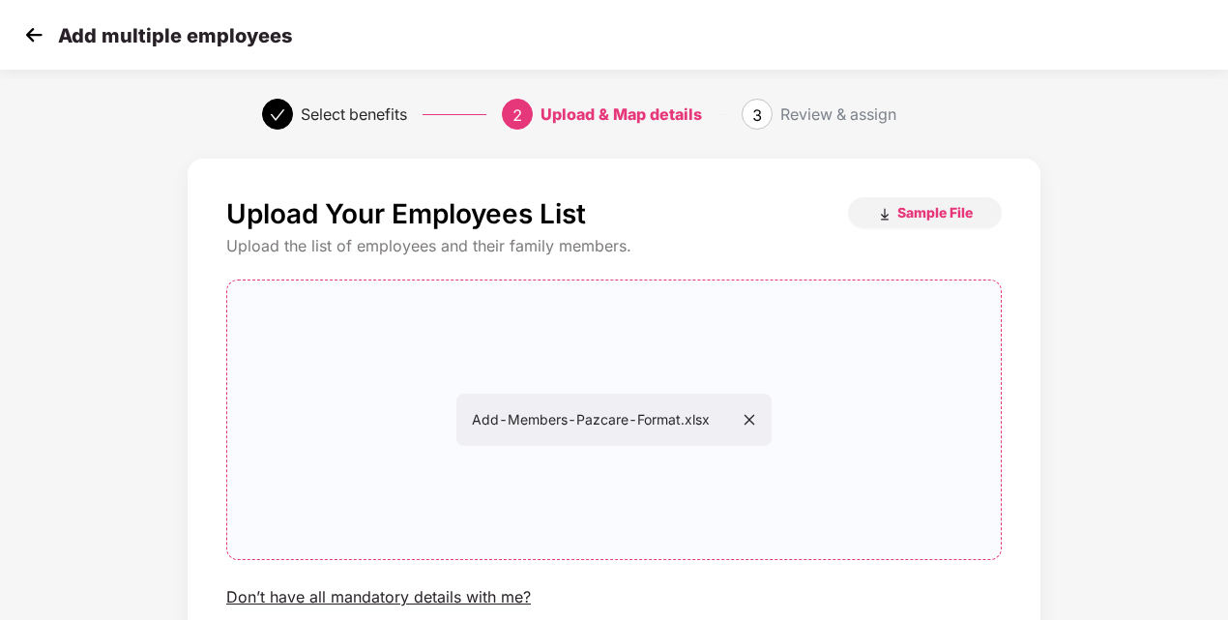
scroll to position [157, 0]
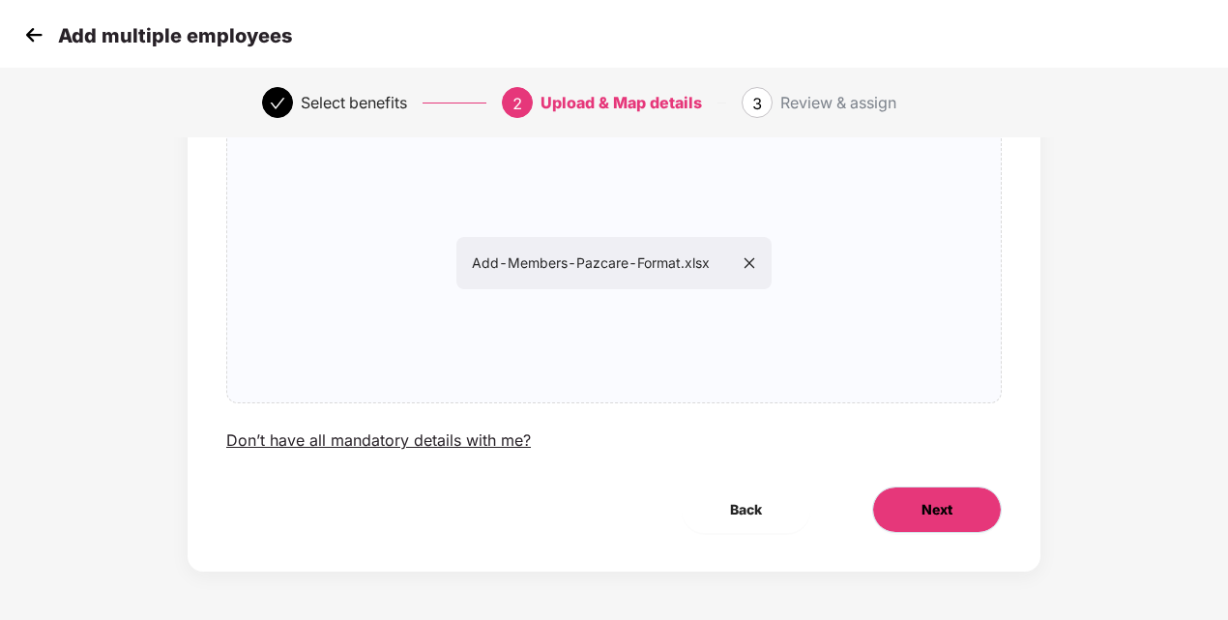
click at [950, 503] on span "Next" at bounding box center [936, 509] width 31 height 21
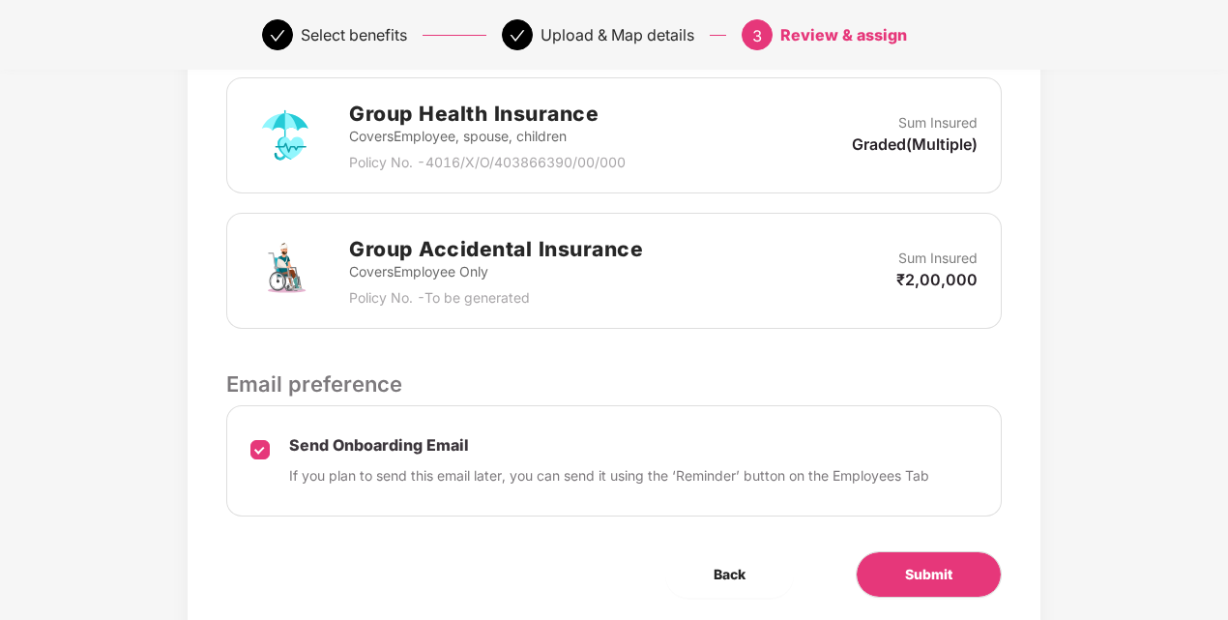
scroll to position [611, 0]
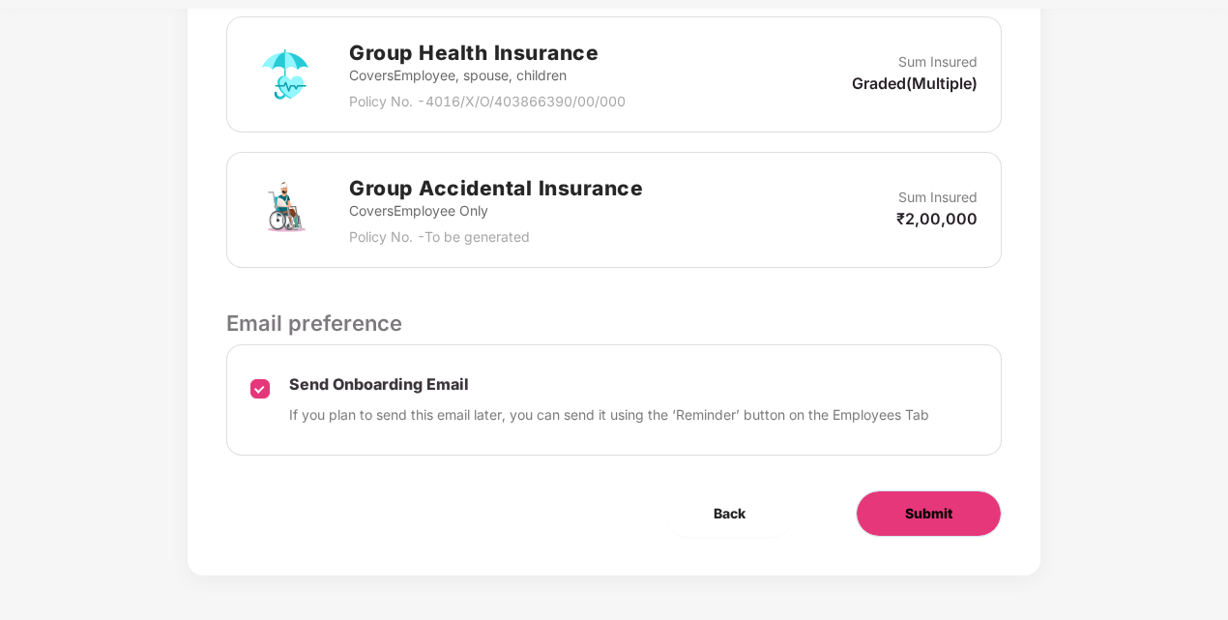
click at [959, 518] on button "Submit" at bounding box center [929, 513] width 146 height 46
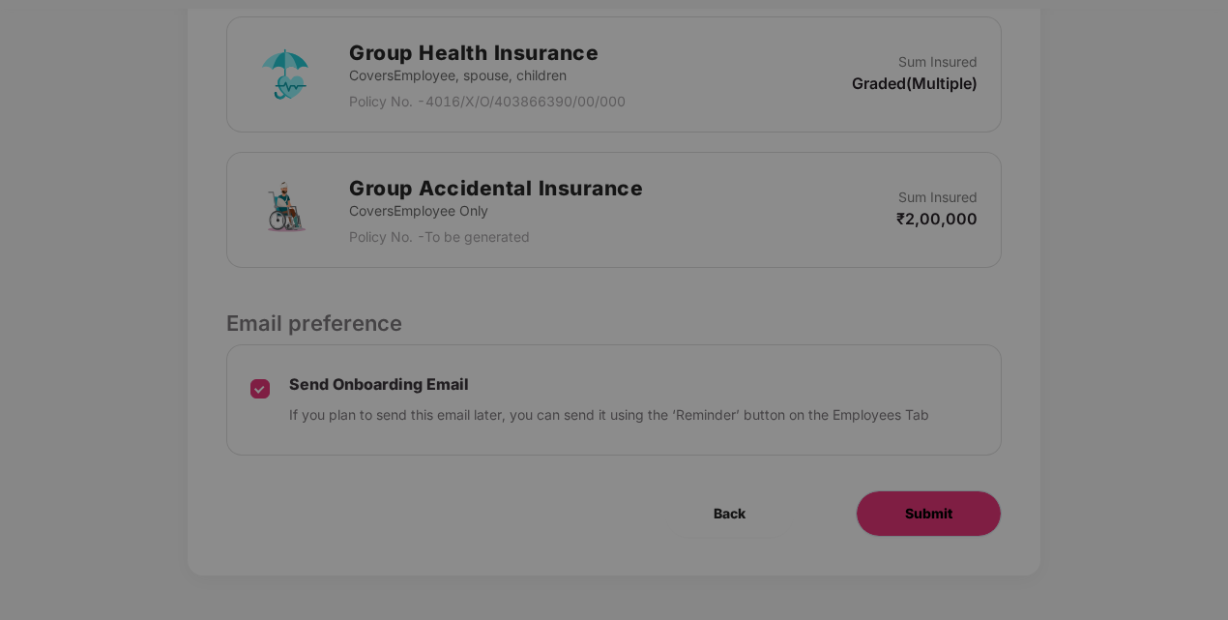
scroll to position [0, 0]
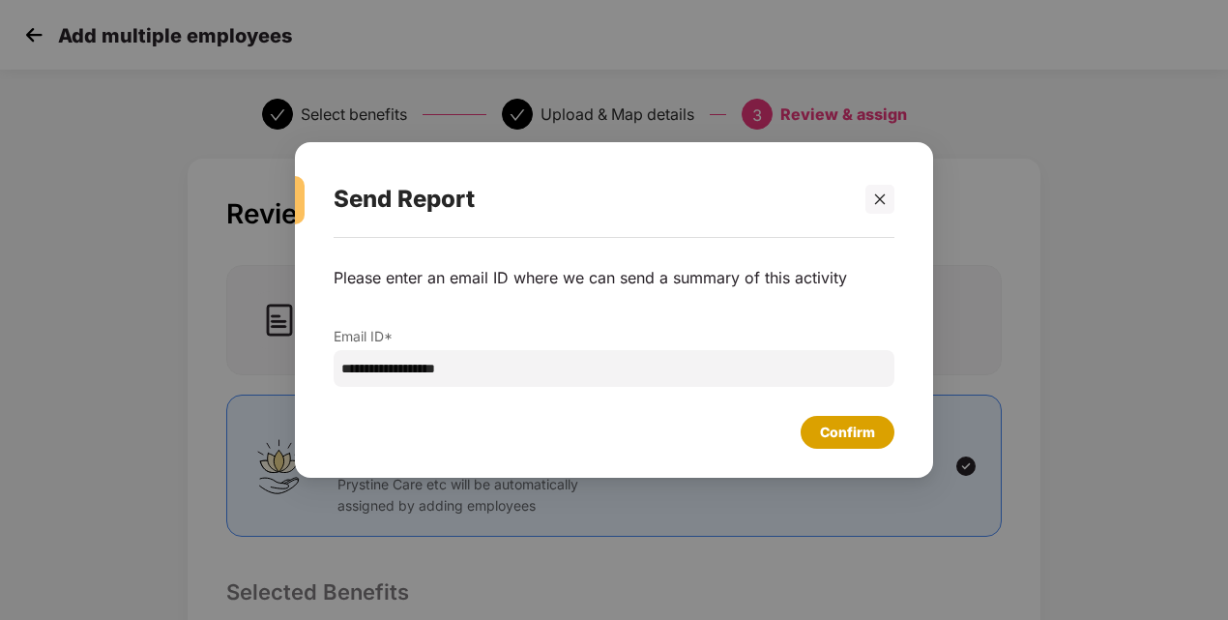
click at [826, 425] on div "Confirm" at bounding box center [847, 432] width 55 height 21
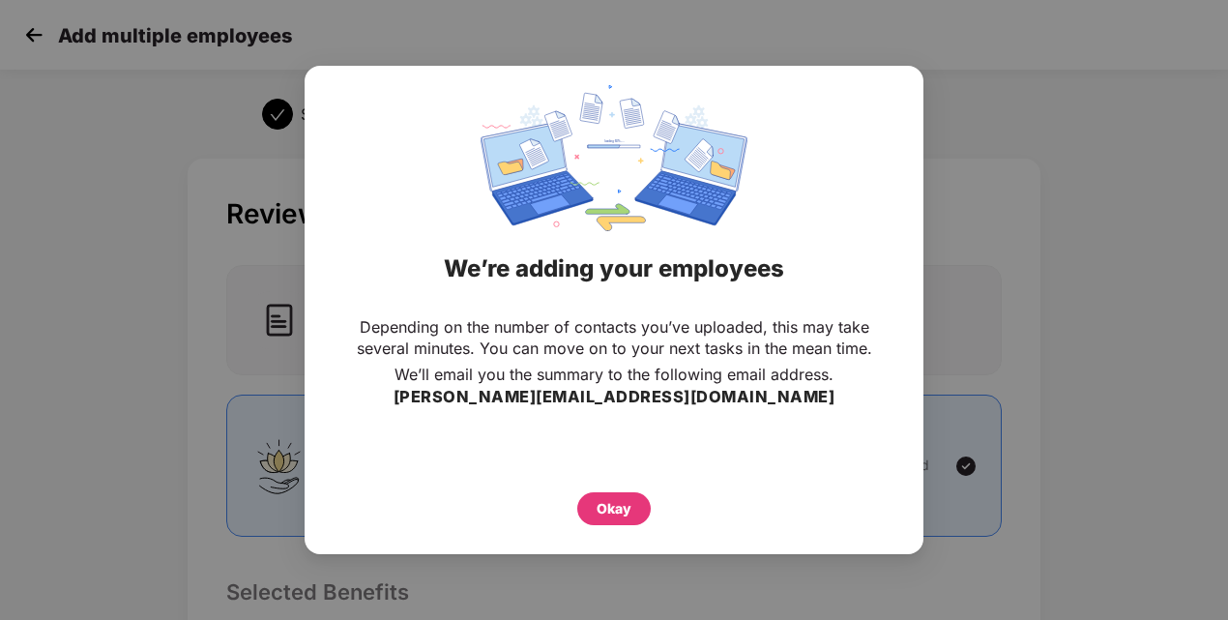
click at [572, 503] on div "Okay" at bounding box center [613, 503] width 541 height 43
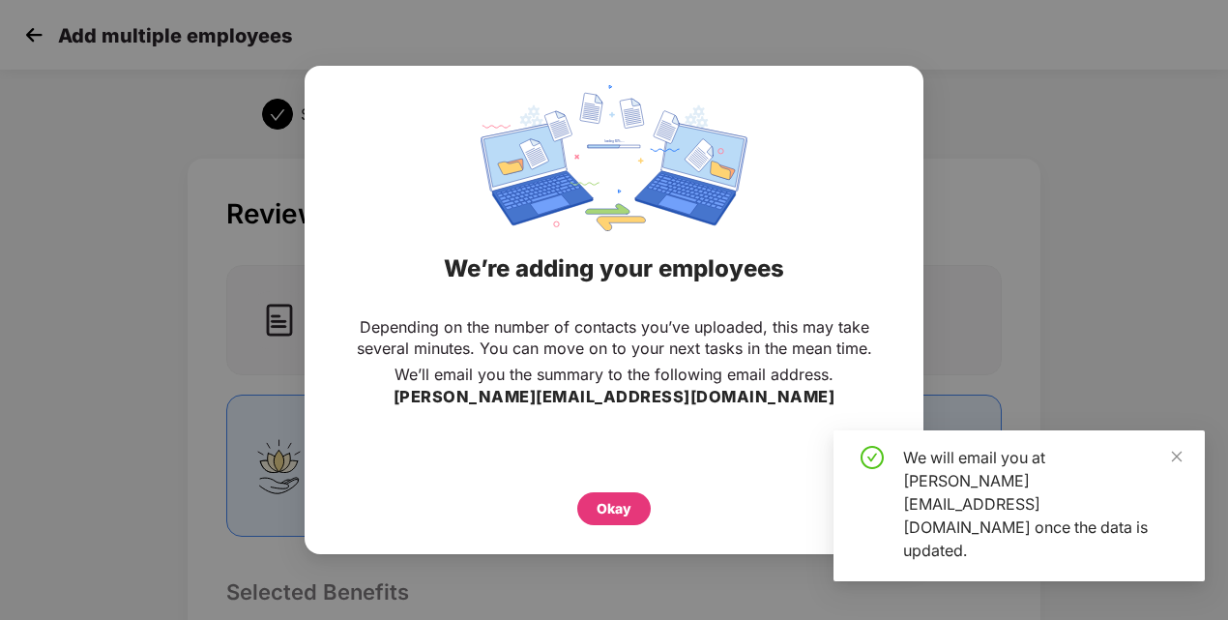
click at [597, 503] on div "Okay" at bounding box center [614, 508] width 35 height 21
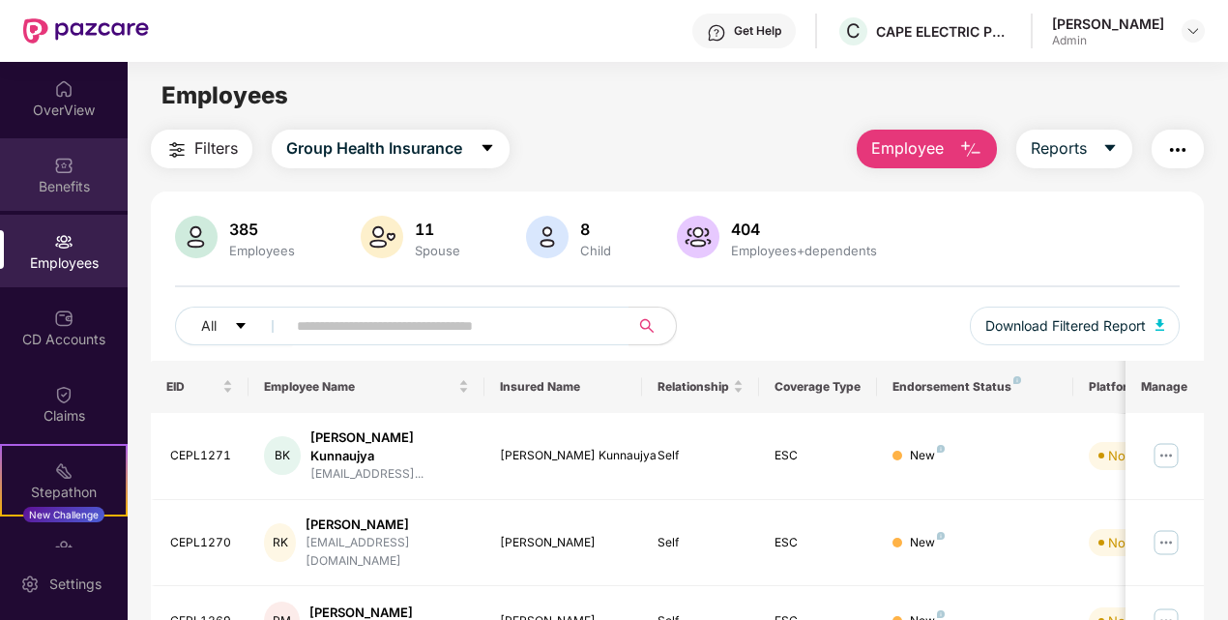
click at [49, 182] on div "Benefits" at bounding box center [64, 186] width 128 height 19
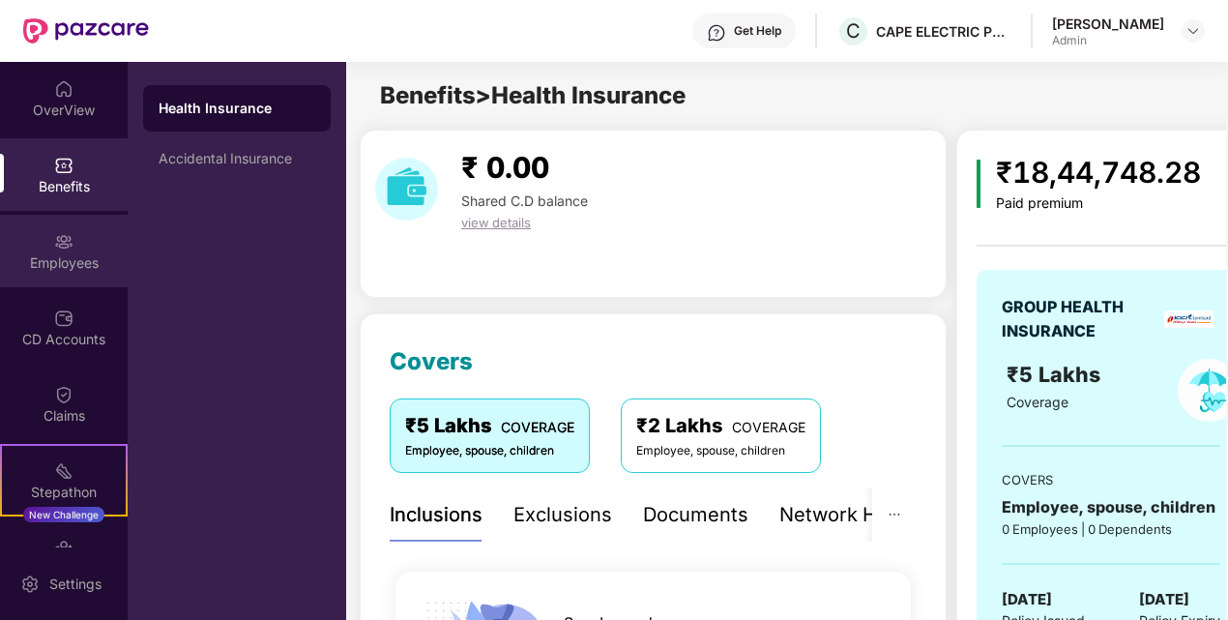
click at [48, 259] on div "Employees" at bounding box center [64, 262] width 128 height 19
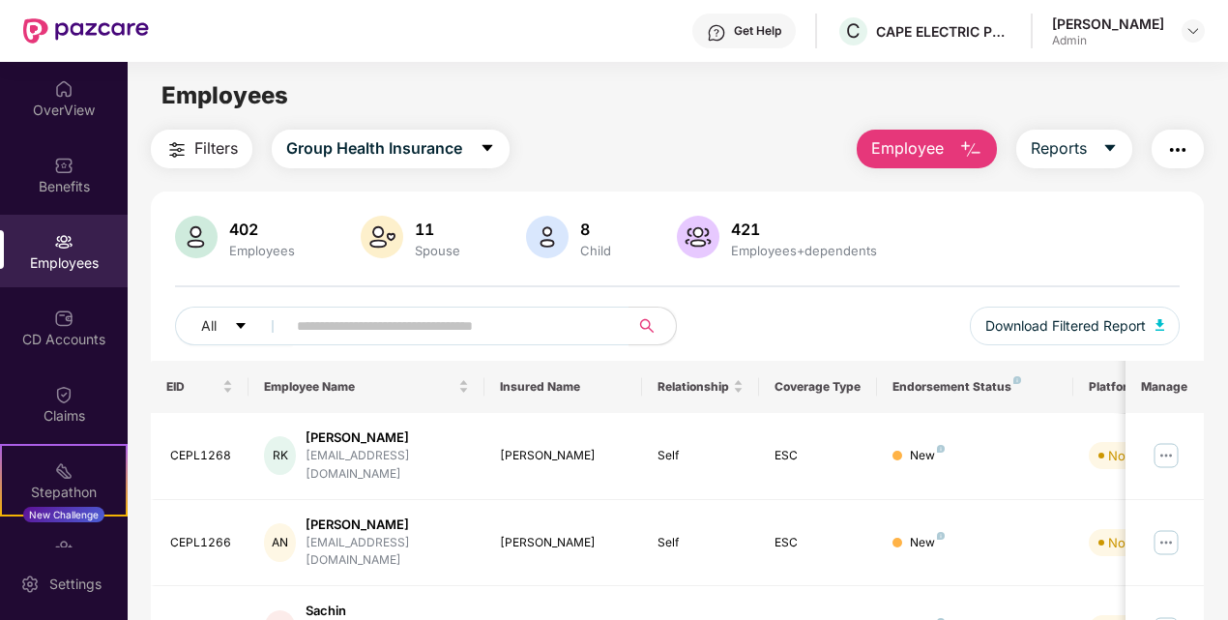
click at [696, 234] on img at bounding box center [698, 237] width 43 height 43
click at [345, 329] on input "text" at bounding box center [450, 325] width 307 height 29
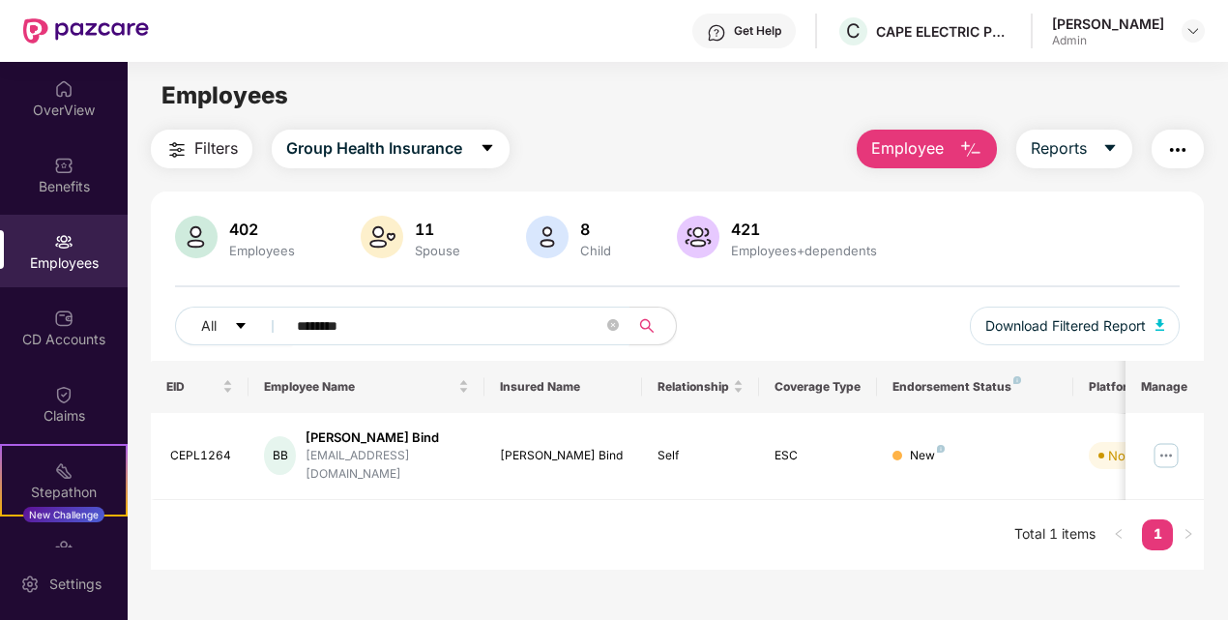
type input "********"
click at [901, 315] on div "All ******** Download Filtered Report" at bounding box center [678, 334] width 1006 height 54
click at [616, 321] on icon "close-circle" at bounding box center [613, 325] width 12 height 12
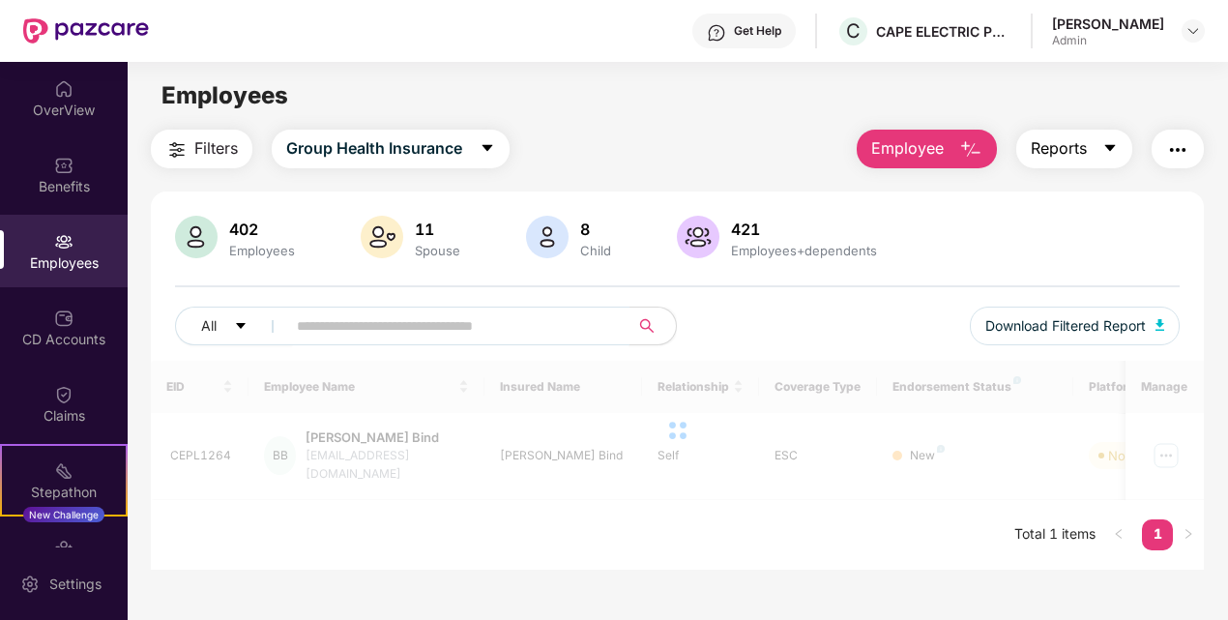
click at [1116, 159] on button "Reports" at bounding box center [1074, 149] width 116 height 39
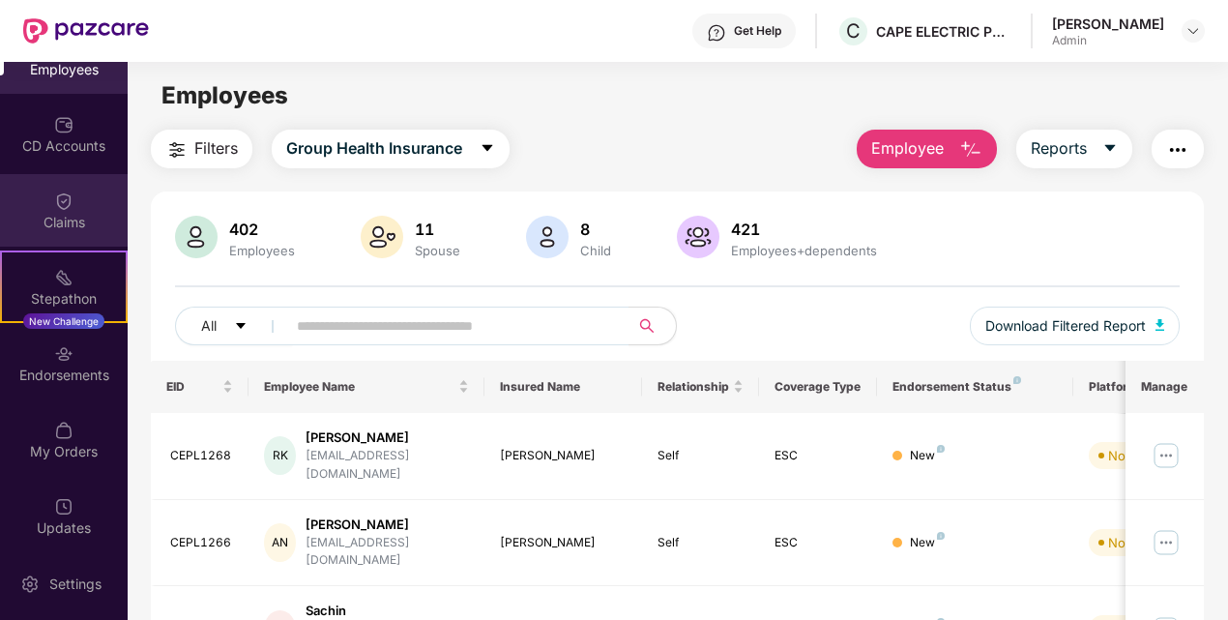
scroll to position [201, 0]
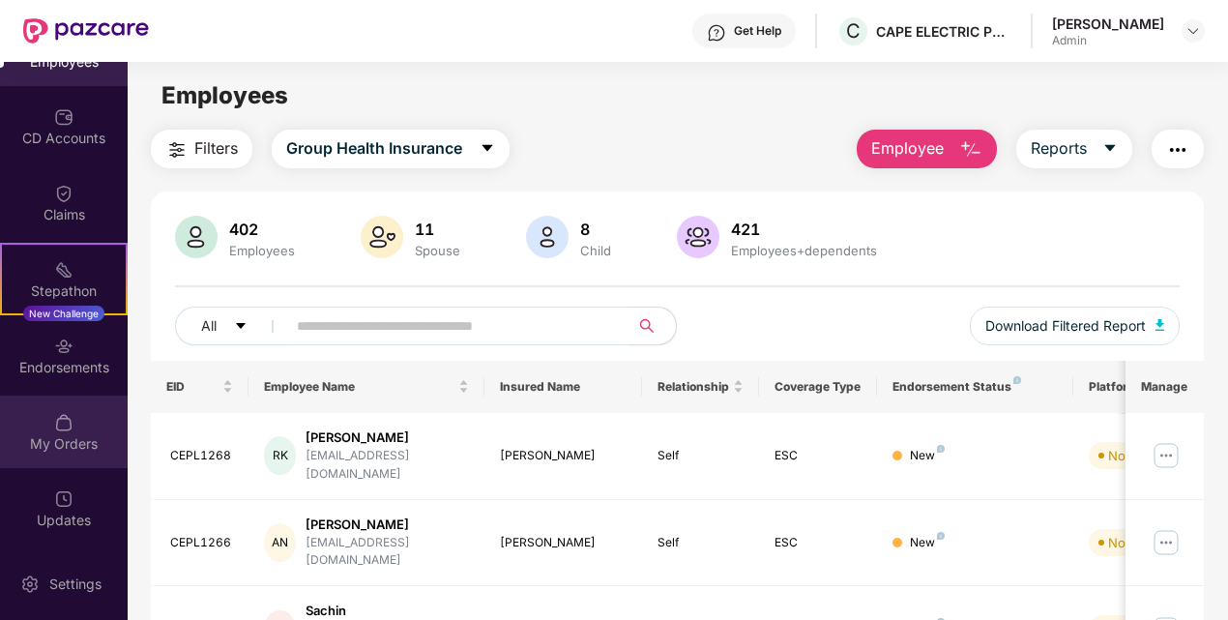
click at [56, 422] on img at bounding box center [63, 422] width 19 height 19
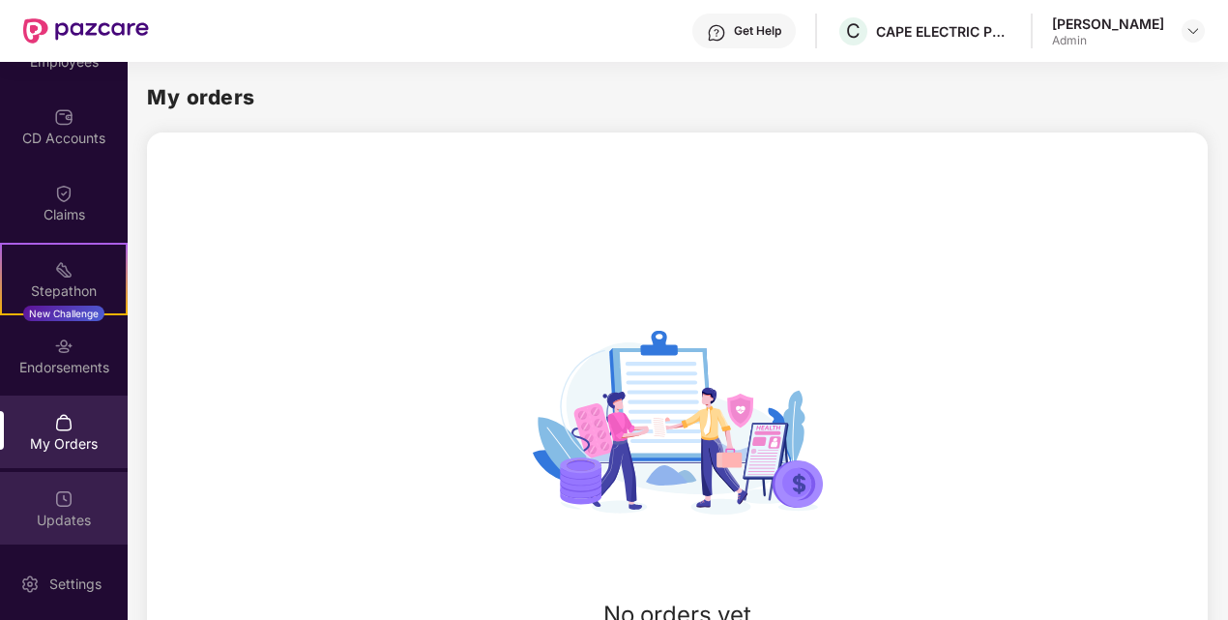
click at [50, 511] on div "Updates" at bounding box center [64, 520] width 128 height 19
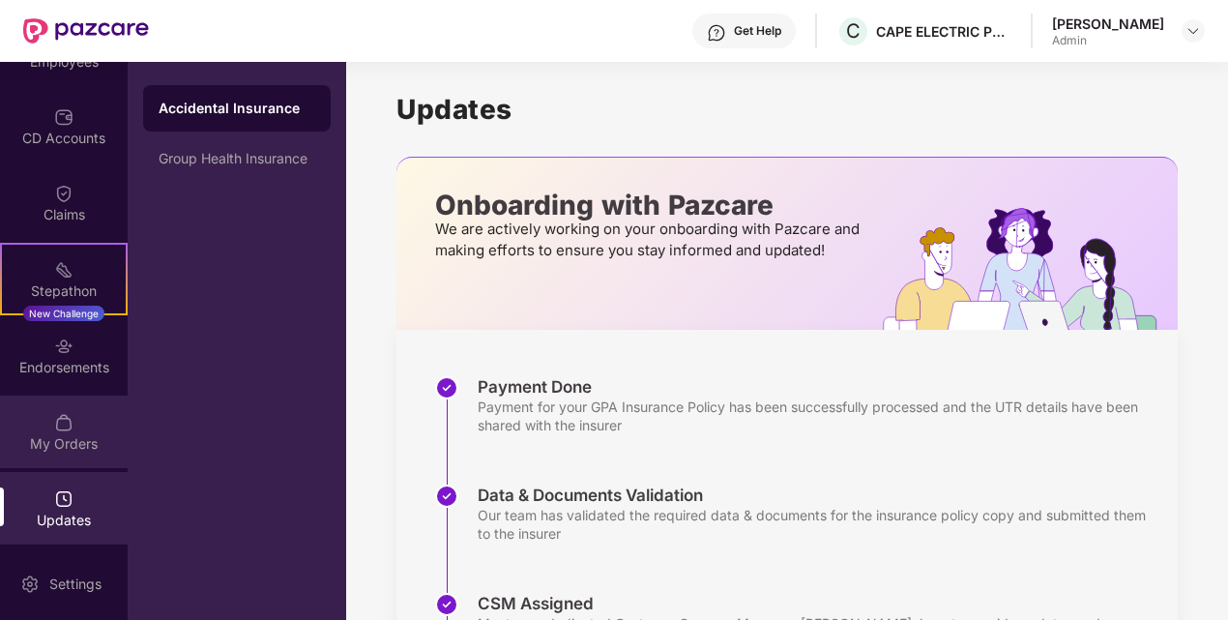
click at [63, 434] on div "My Orders" at bounding box center [64, 443] width 128 height 19
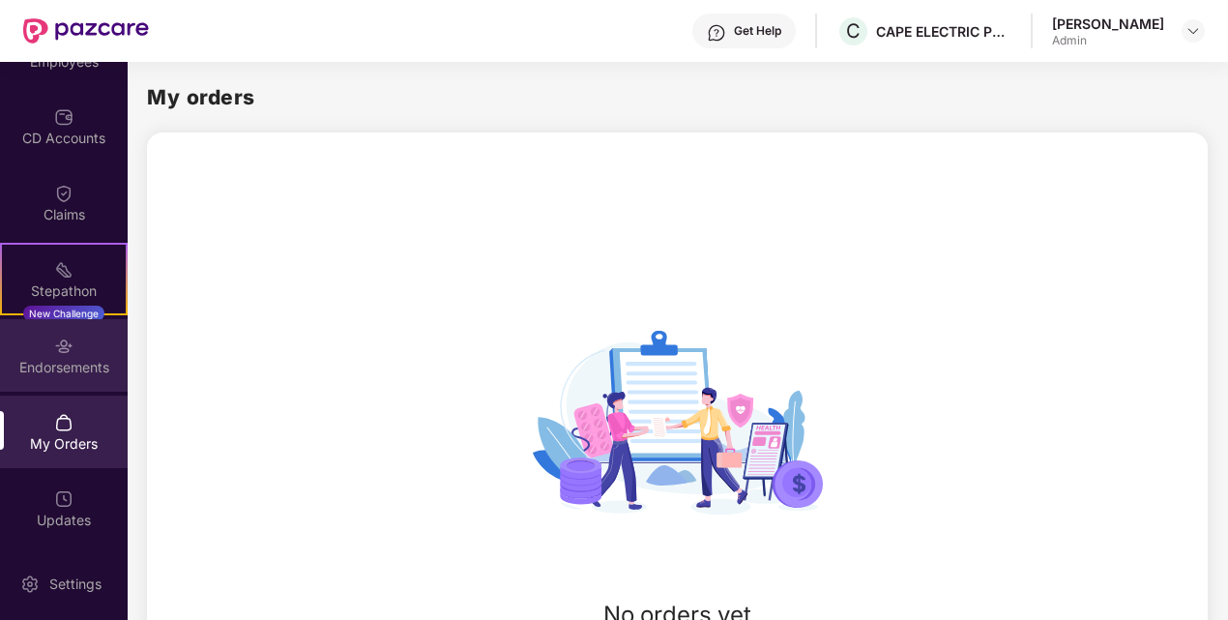
click at [83, 359] on div "Endorsements" at bounding box center [64, 367] width 128 height 19
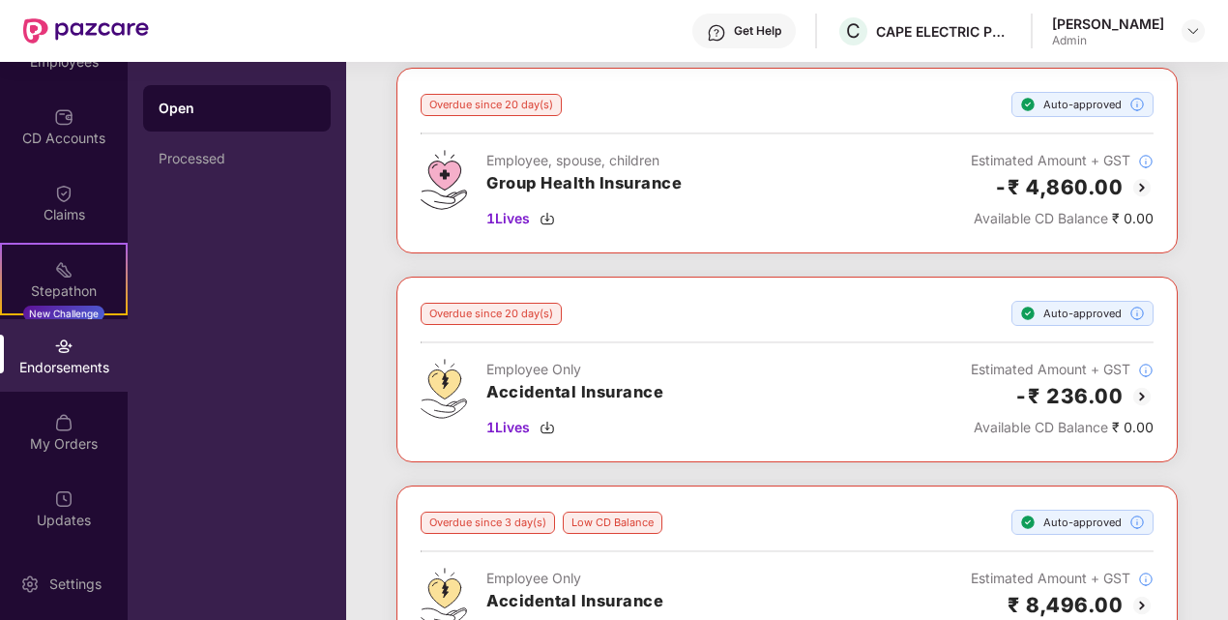
scroll to position [85, 0]
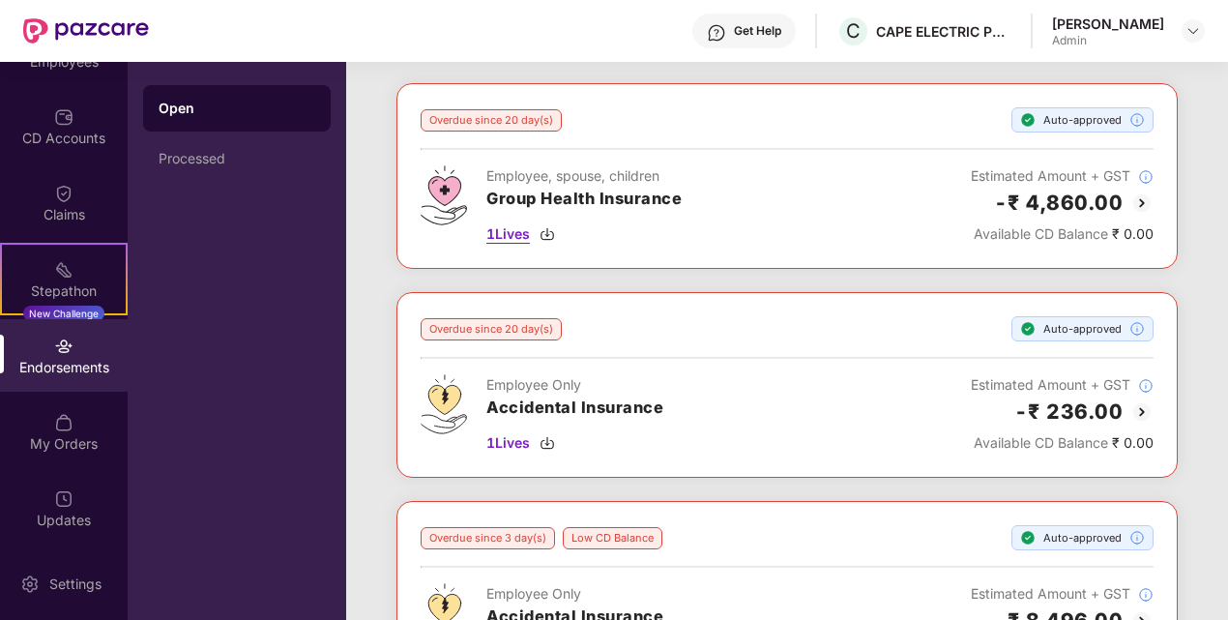
click at [505, 230] on span "1 Lives" at bounding box center [508, 233] width 44 height 21
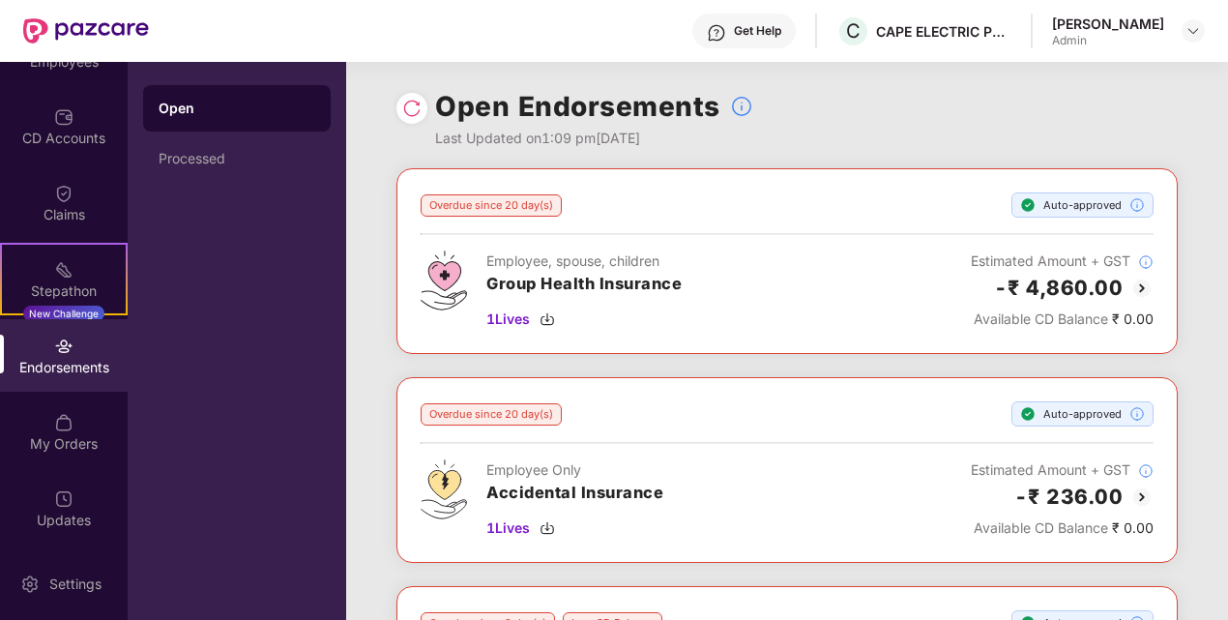
click at [407, 103] on img at bounding box center [411, 108] width 19 height 19
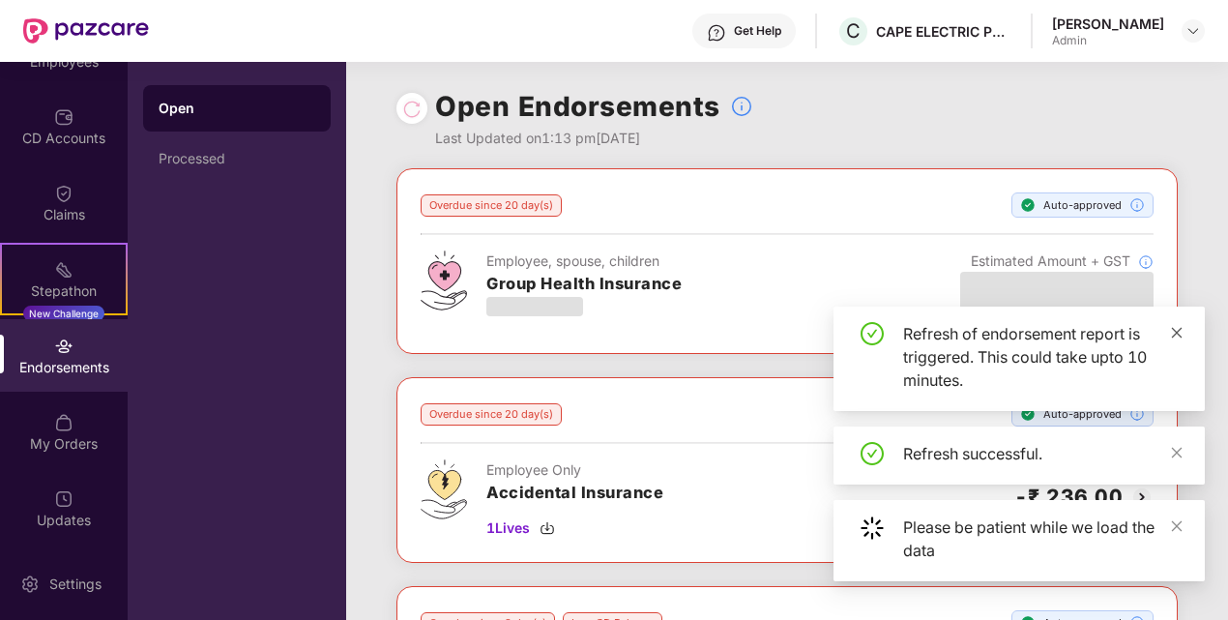
click at [1178, 335] on icon "close" at bounding box center [1177, 333] width 14 height 14
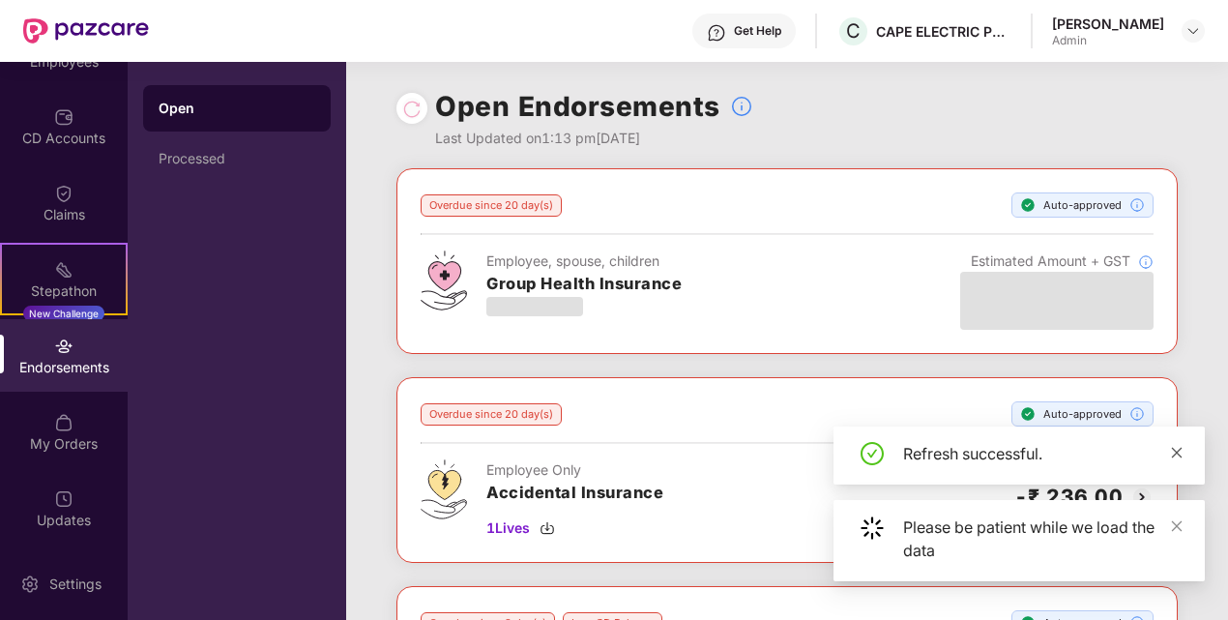
click at [1180, 448] on icon "close" at bounding box center [1177, 453] width 14 height 14
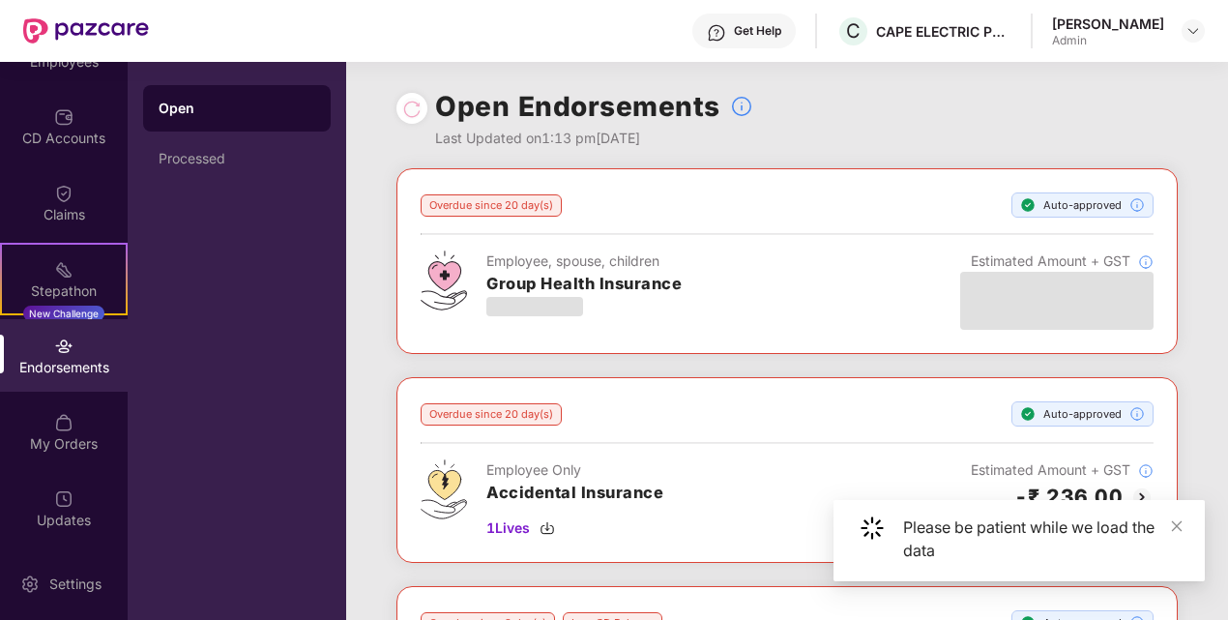
click at [1195, 298] on div "Overdue since 20 day(s) Auto-approved Employee, spouse, children Group Health I…" at bounding box center [787, 586] width 882 height 837
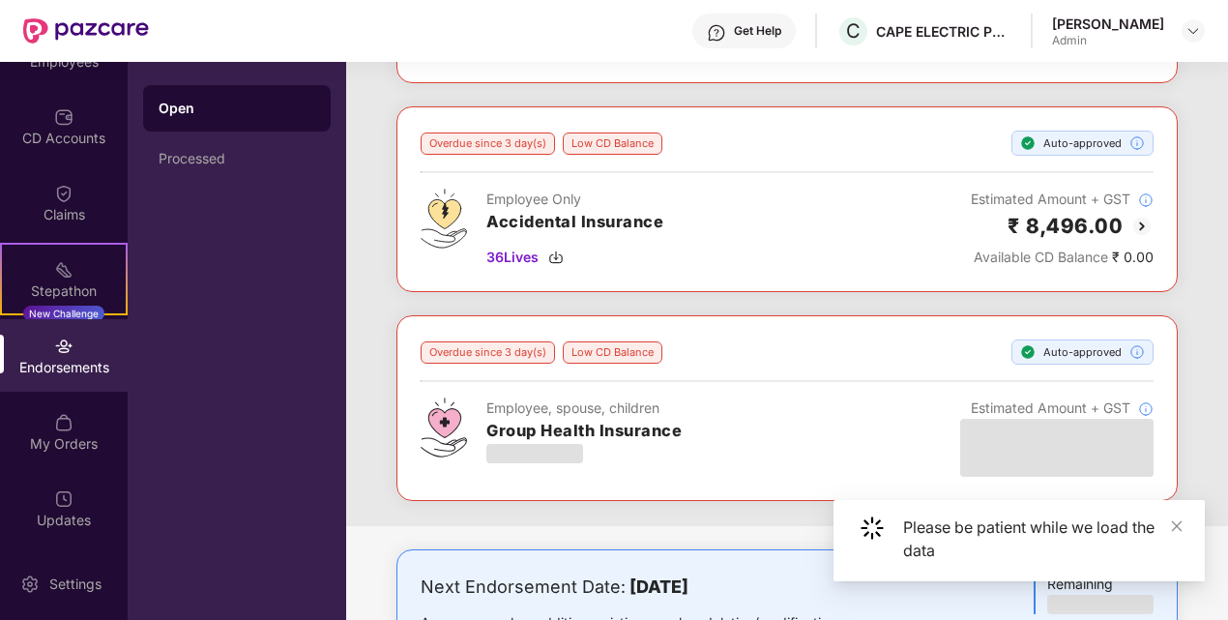
scroll to position [483, 0]
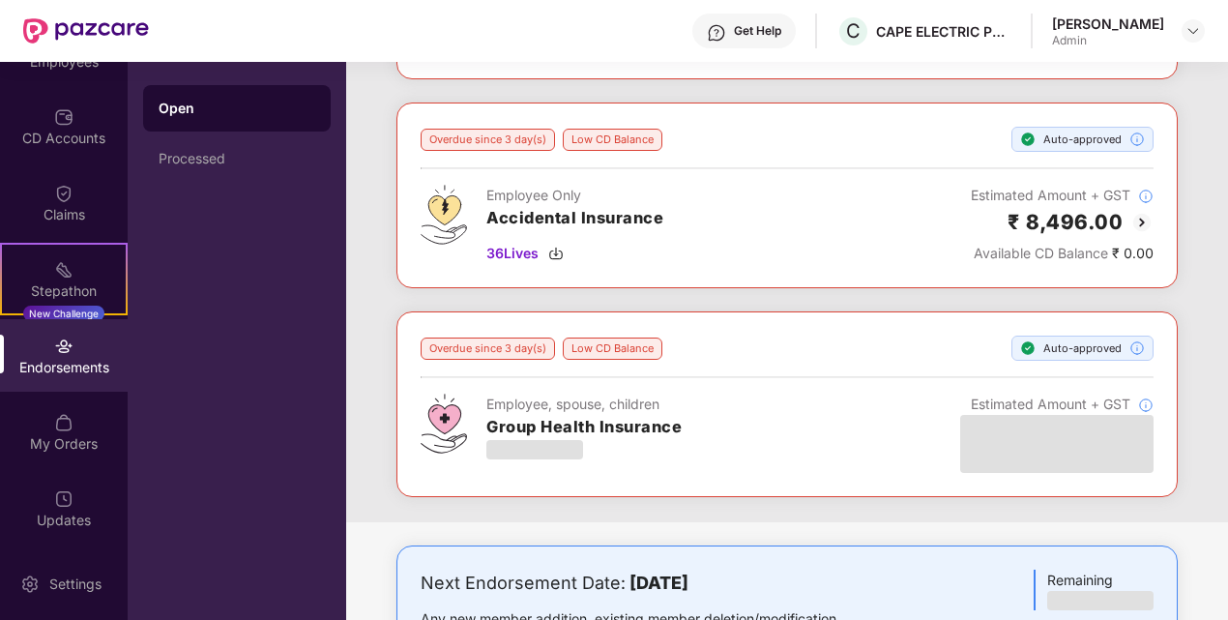
click at [748, 235] on div "Employee Only Accidental Insurance 36 Lives Estimated Amount + GST ₹ 8,496.00 A…" at bounding box center [787, 224] width 733 height 79
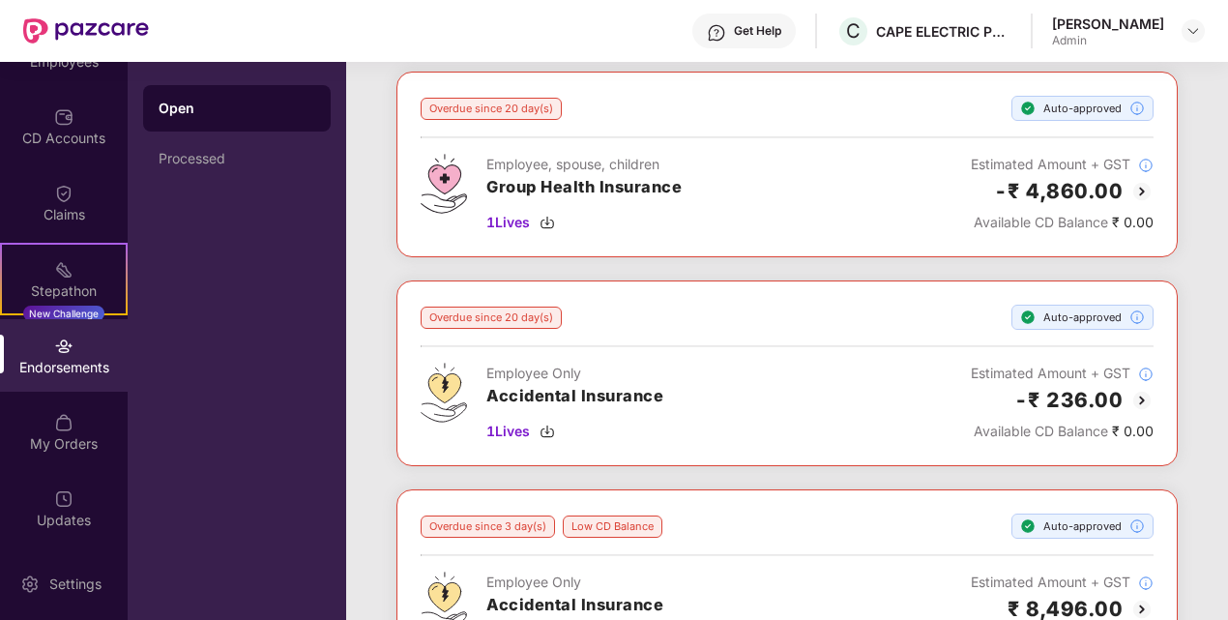
scroll to position [290, 0]
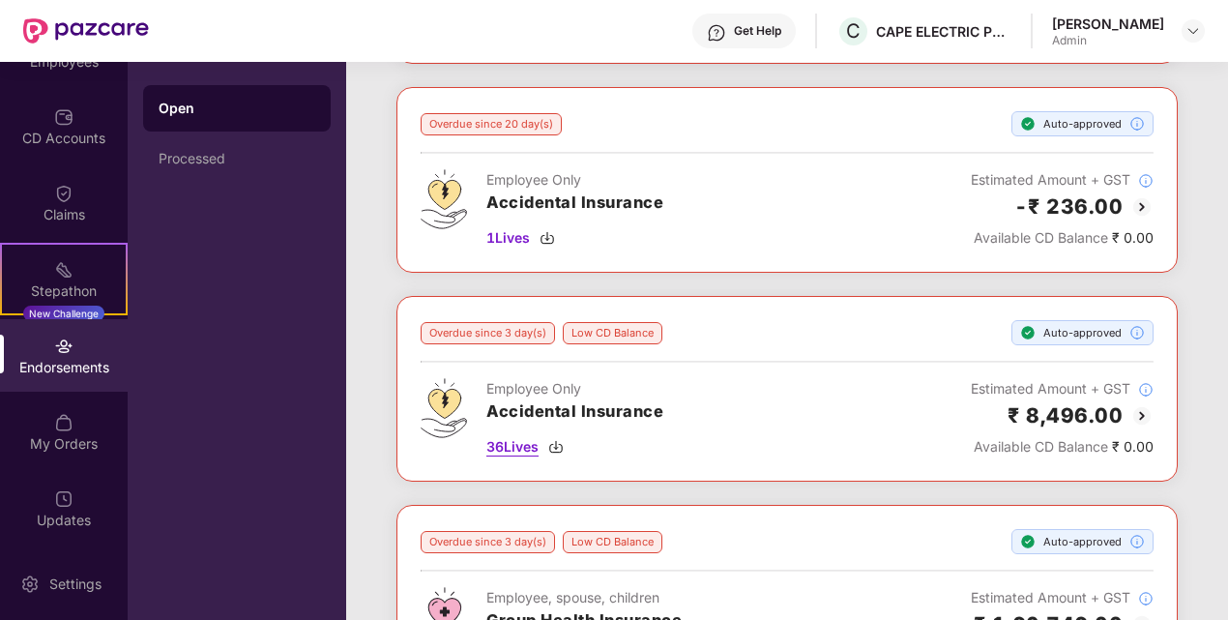
click at [538, 441] on span "36 Lives" at bounding box center [512, 446] width 52 height 21
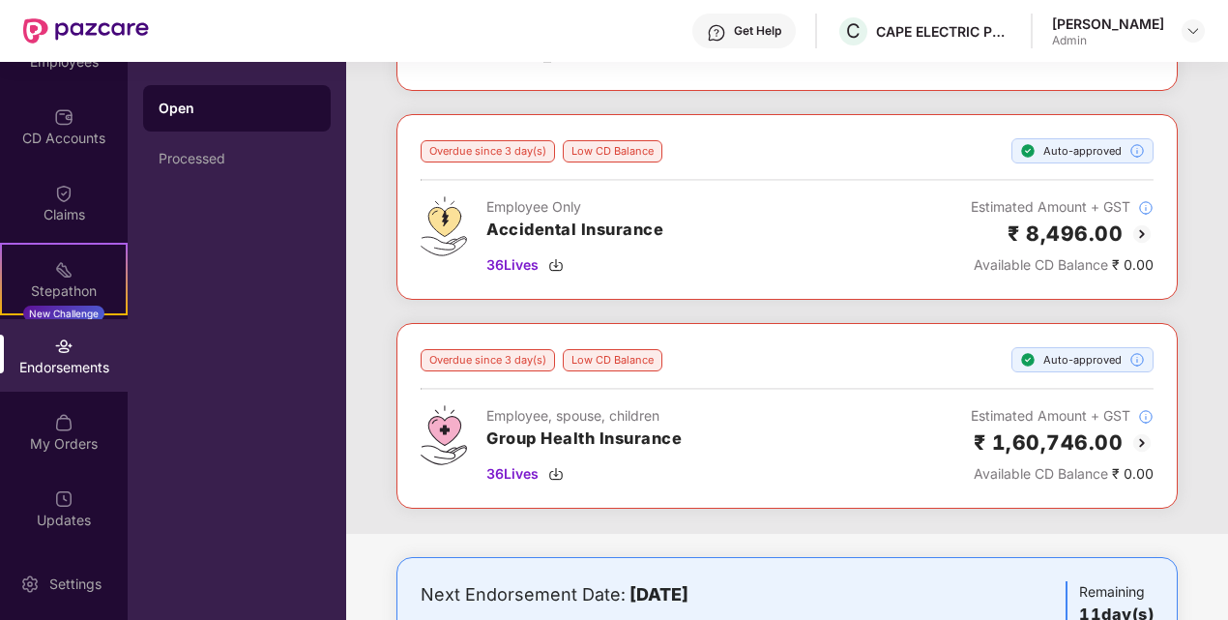
scroll to position [569, 0]
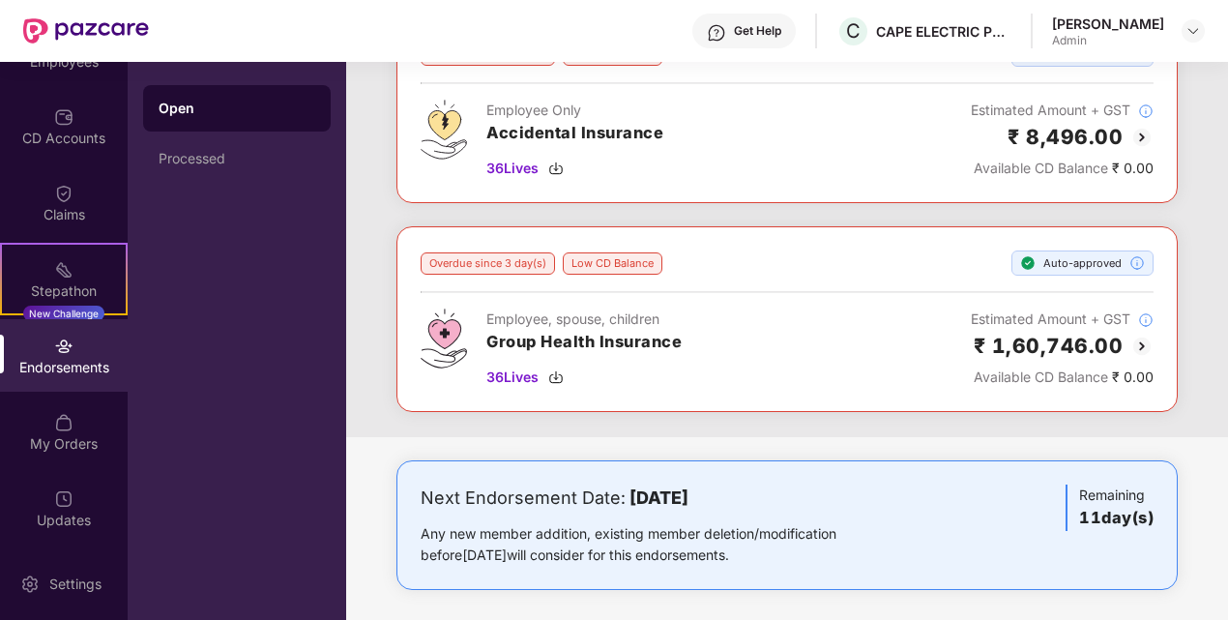
click at [1145, 335] on img at bounding box center [1141, 346] width 23 height 23
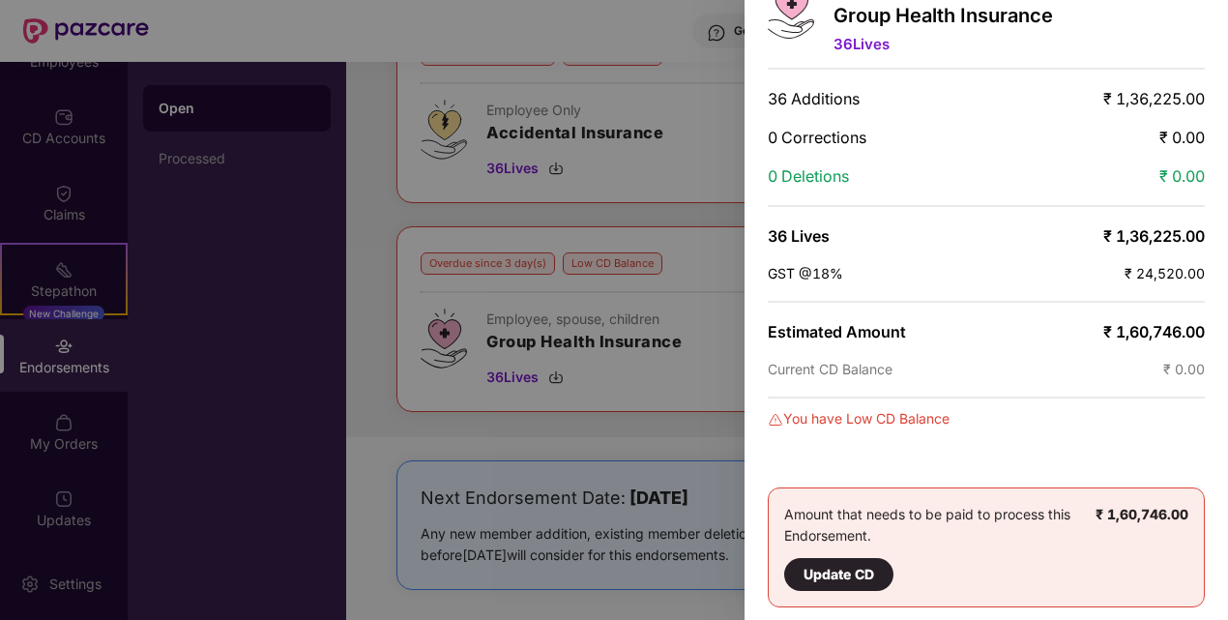
scroll to position [110, 0]
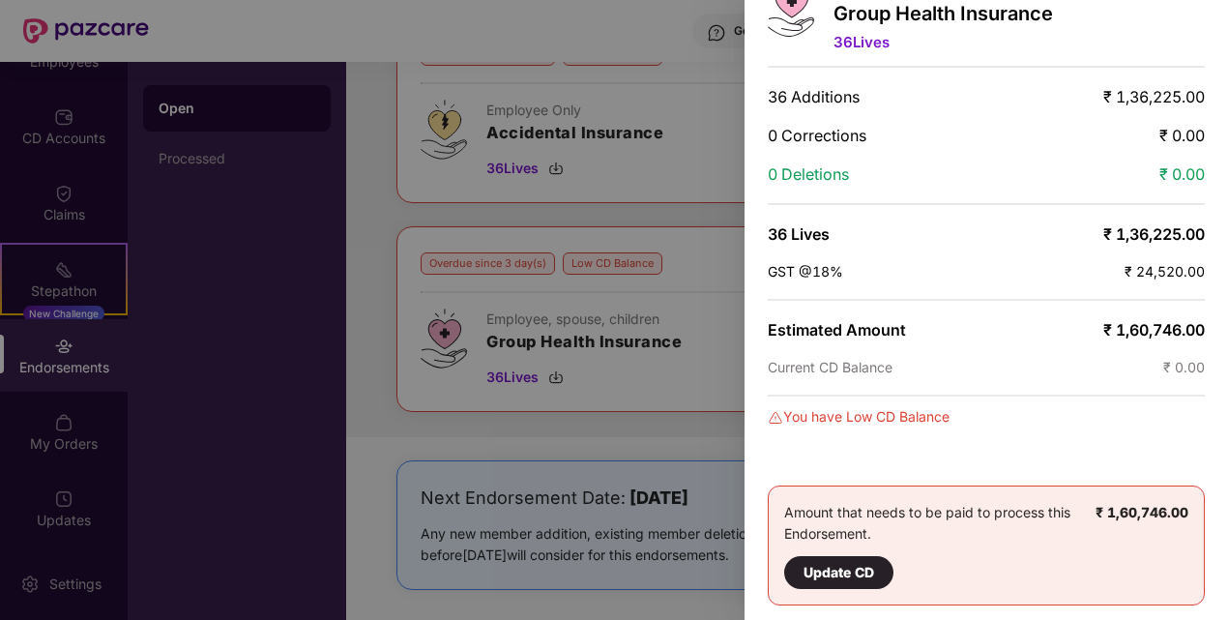
click at [680, 359] on div at bounding box center [614, 310] width 1228 height 620
click at [700, 206] on div at bounding box center [614, 310] width 1228 height 620
click at [385, 193] on div at bounding box center [614, 310] width 1228 height 620
click at [809, 562] on div "Update CD" at bounding box center [839, 572] width 71 height 21
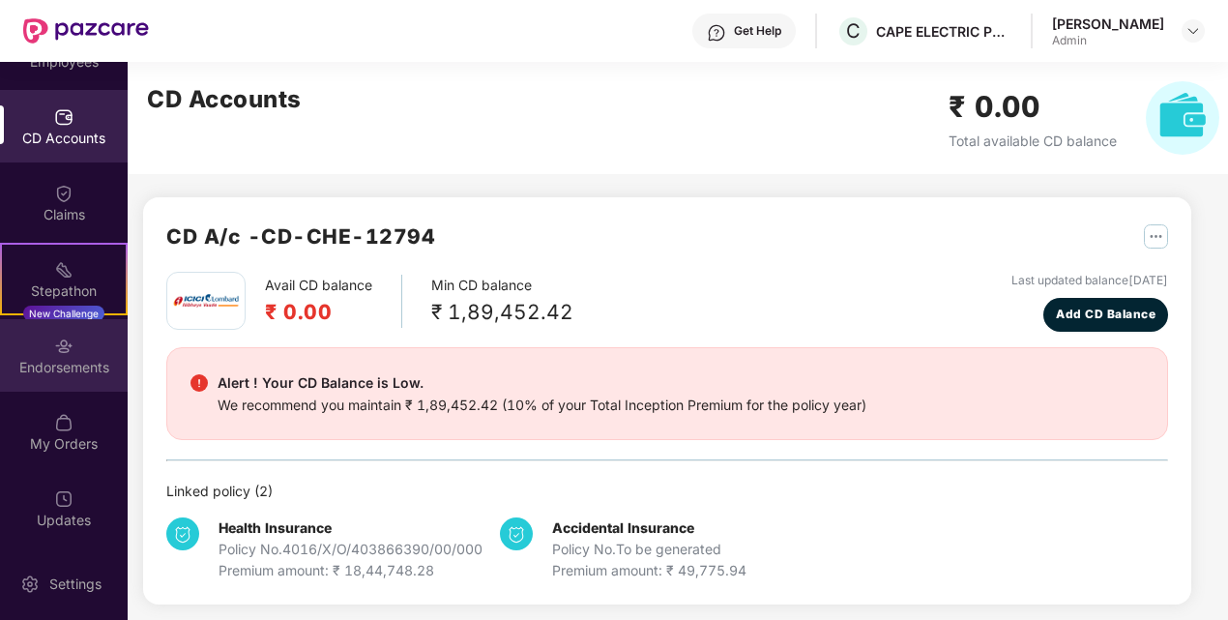
click at [75, 354] on div "Endorsements" at bounding box center [64, 355] width 128 height 73
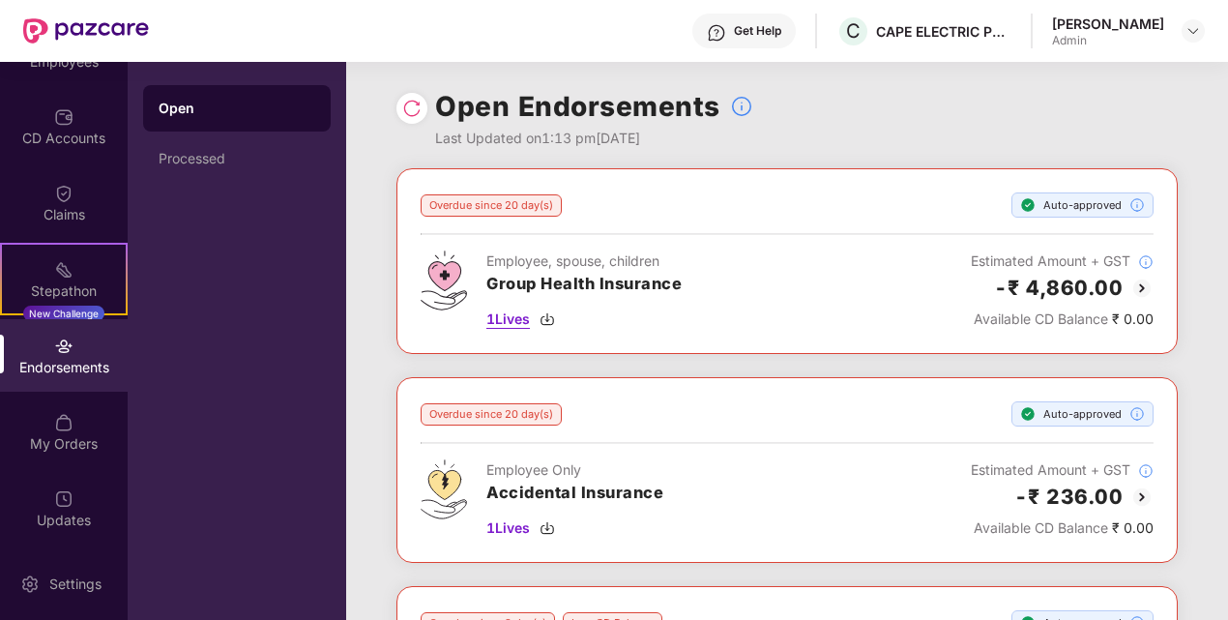
click at [487, 318] on span "1 Lives" at bounding box center [508, 318] width 44 height 21
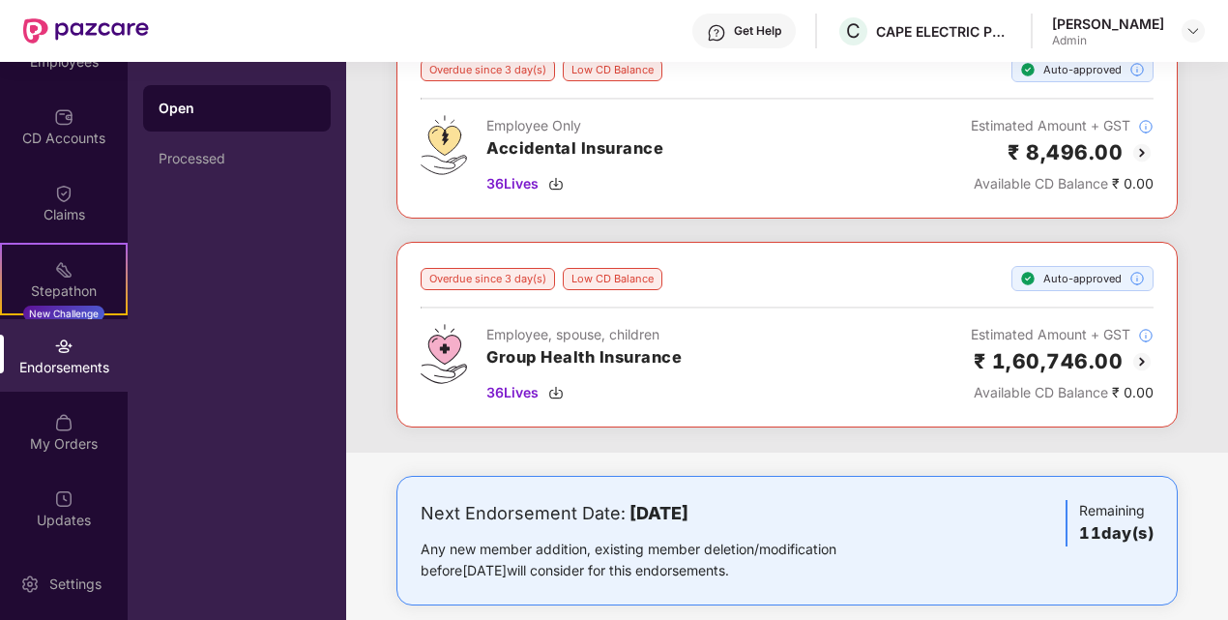
scroll to position [569, 0]
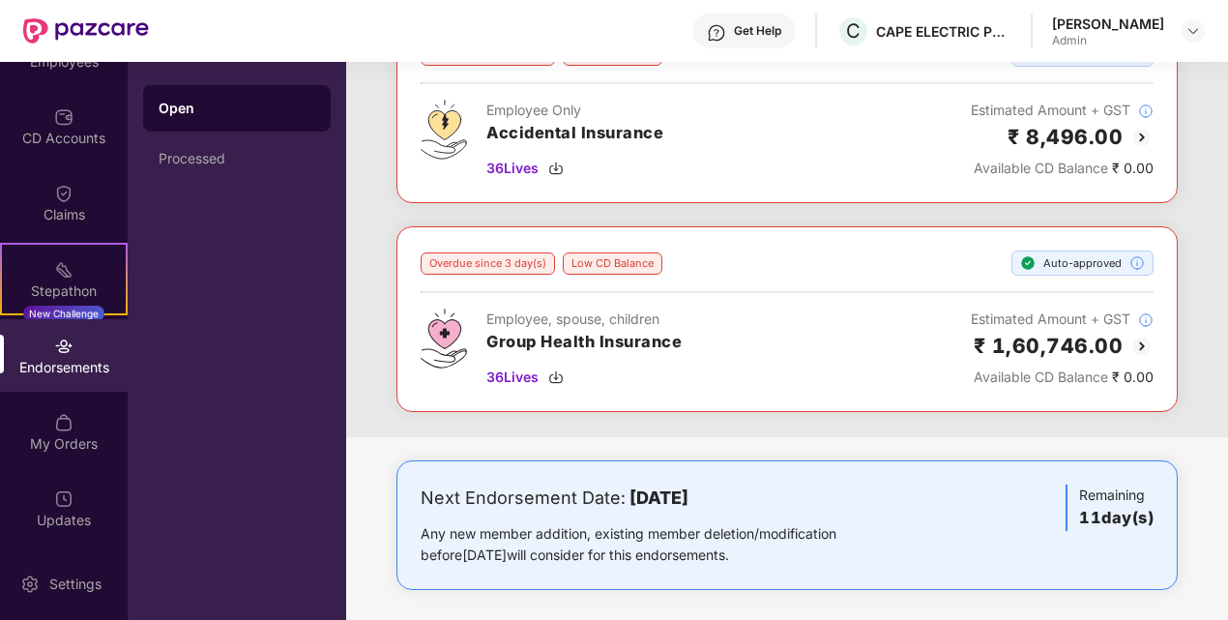
click at [1139, 336] on img at bounding box center [1141, 346] width 23 height 23
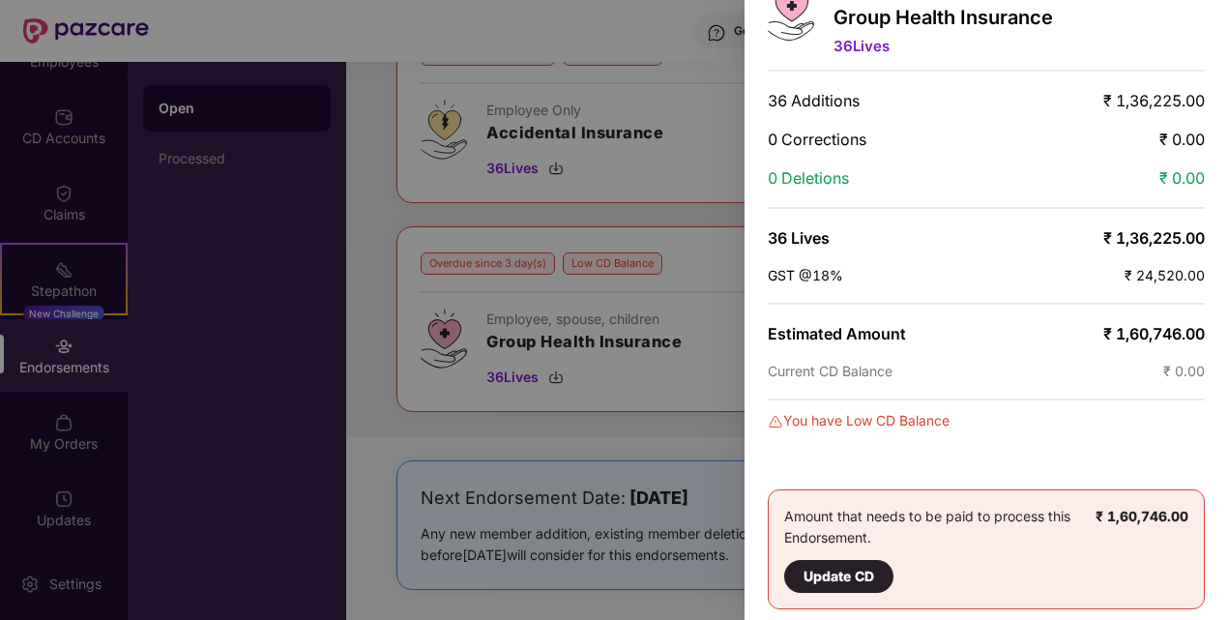
scroll to position [110, 0]
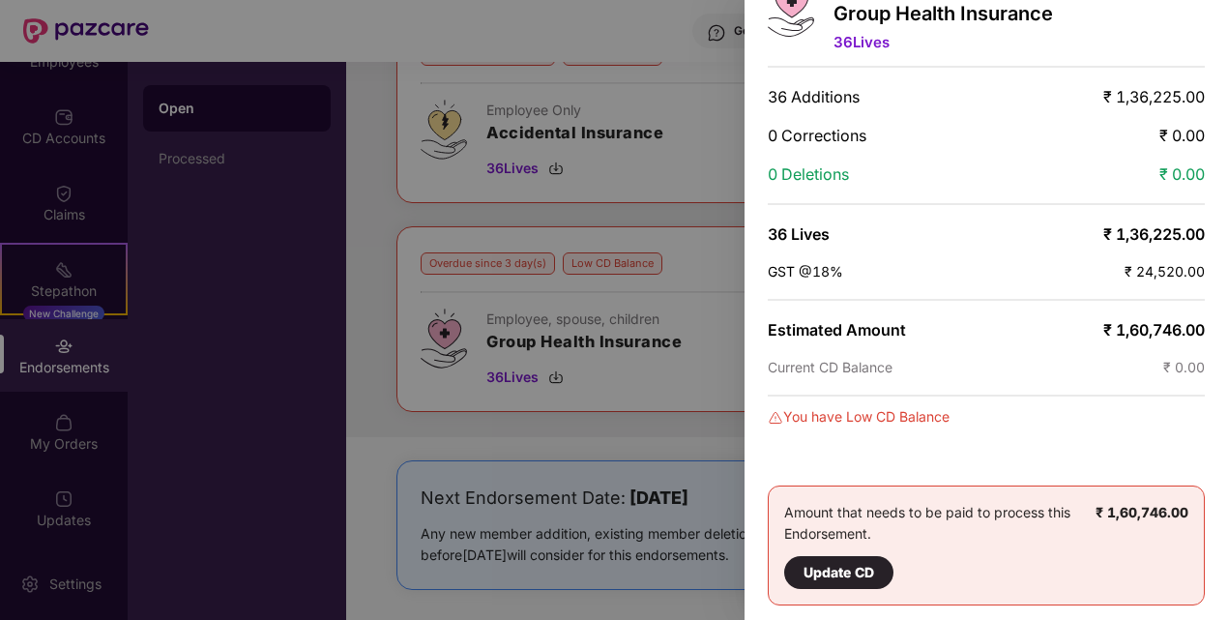
click at [707, 306] on div at bounding box center [614, 310] width 1228 height 620
click at [704, 124] on div at bounding box center [614, 310] width 1228 height 620
click at [528, 34] on div at bounding box center [614, 310] width 1228 height 620
click at [834, 567] on div "Update CD" at bounding box center [839, 572] width 71 height 21
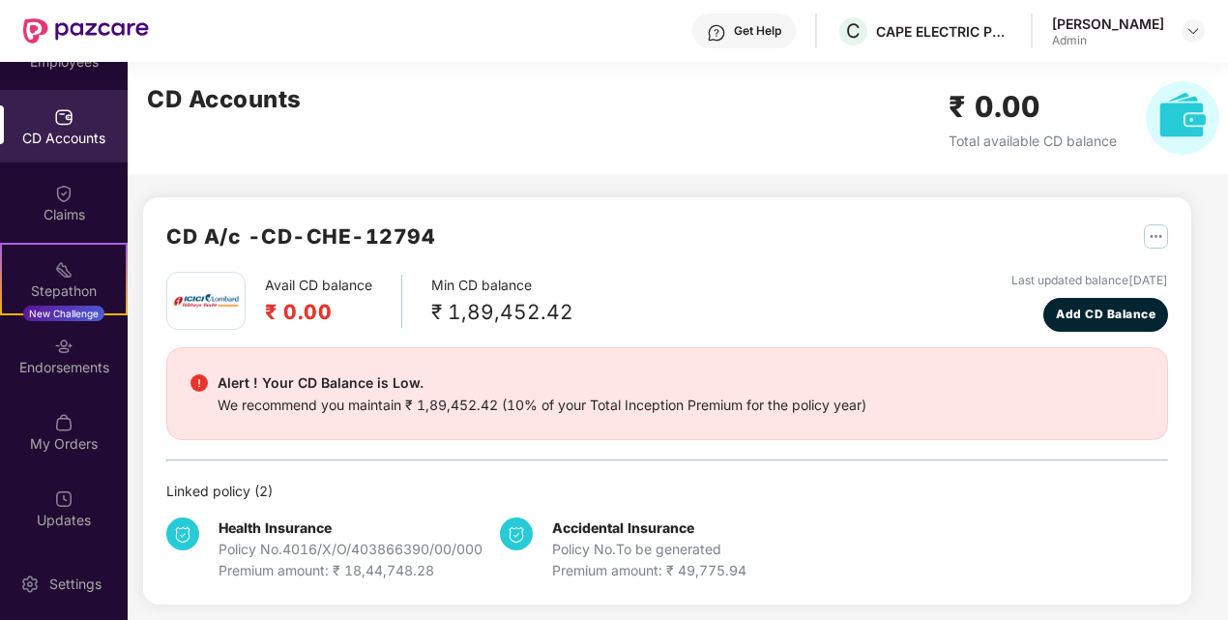
click at [75, 139] on div "CD Accounts" at bounding box center [64, 138] width 128 height 19
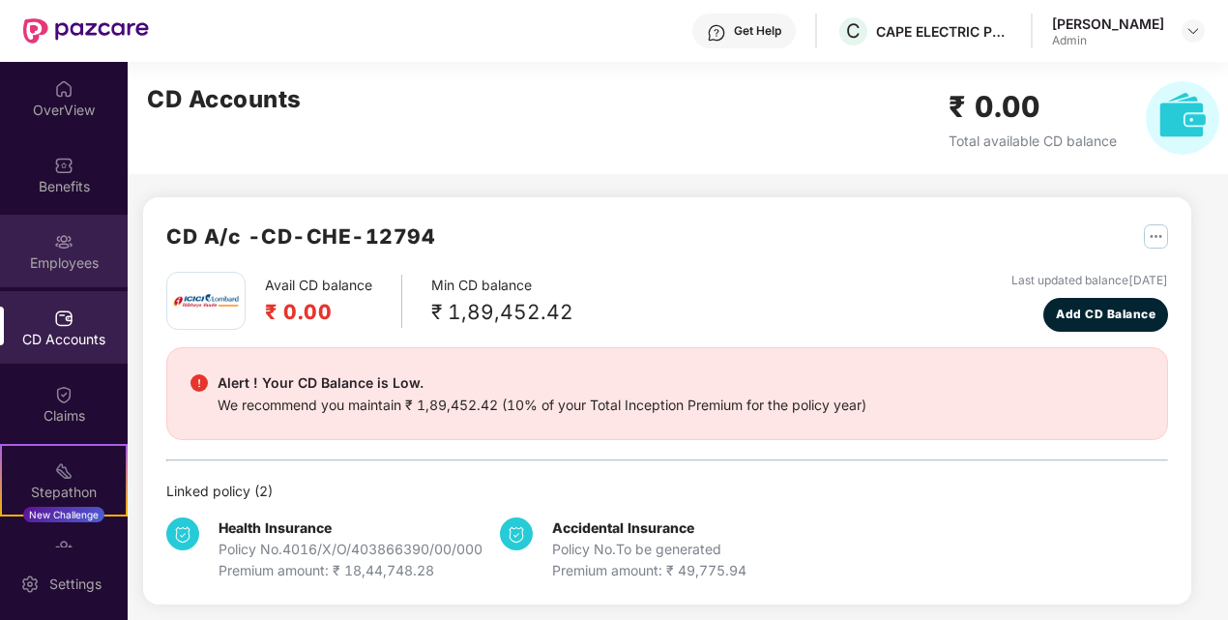
click at [66, 253] on div "Employees" at bounding box center [64, 262] width 128 height 19
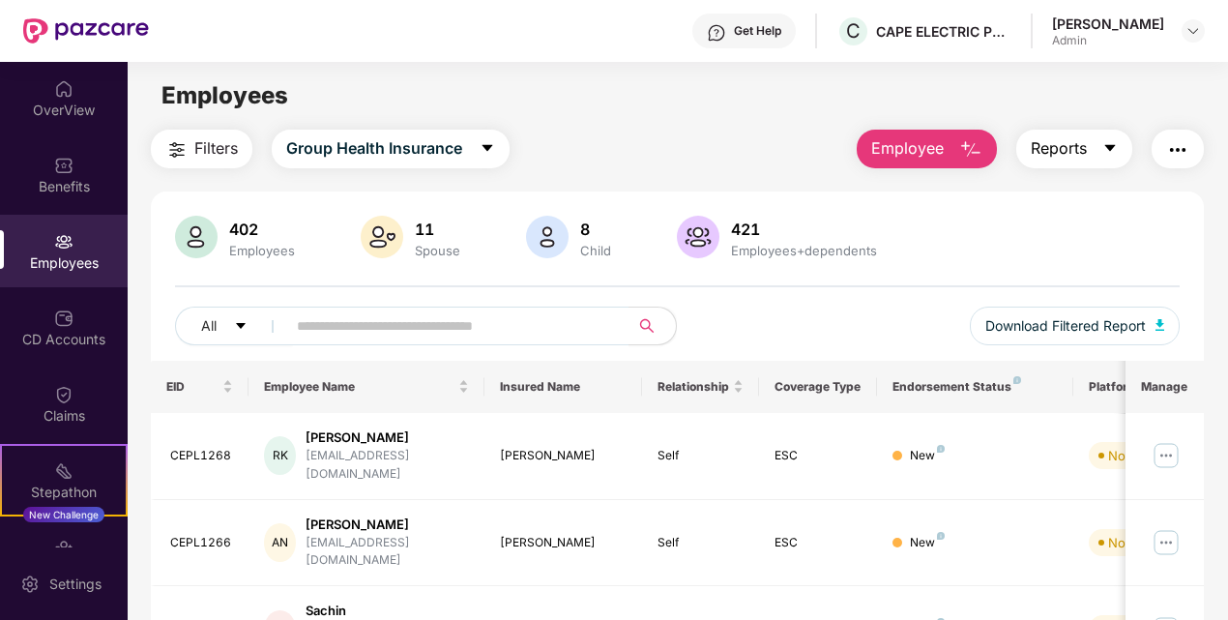
click at [1098, 141] on button "Reports" at bounding box center [1074, 149] width 116 height 39
click at [932, 160] on span "Employee" at bounding box center [907, 148] width 73 height 24
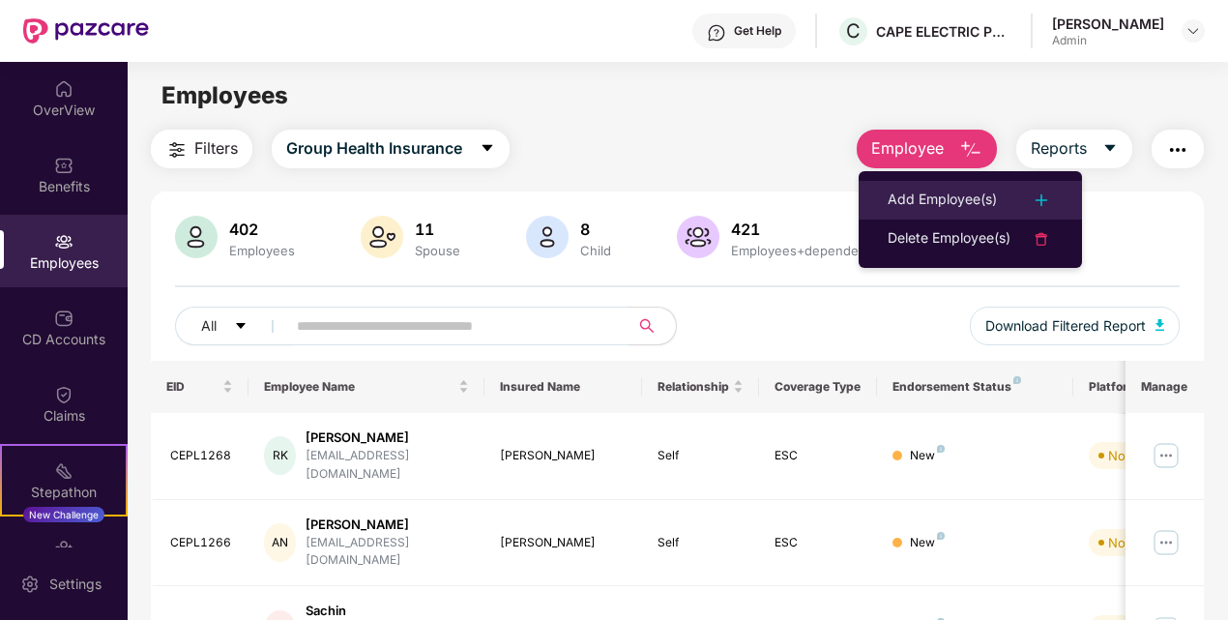
click at [956, 216] on li "Add Employee(s)" at bounding box center [970, 200] width 223 height 39
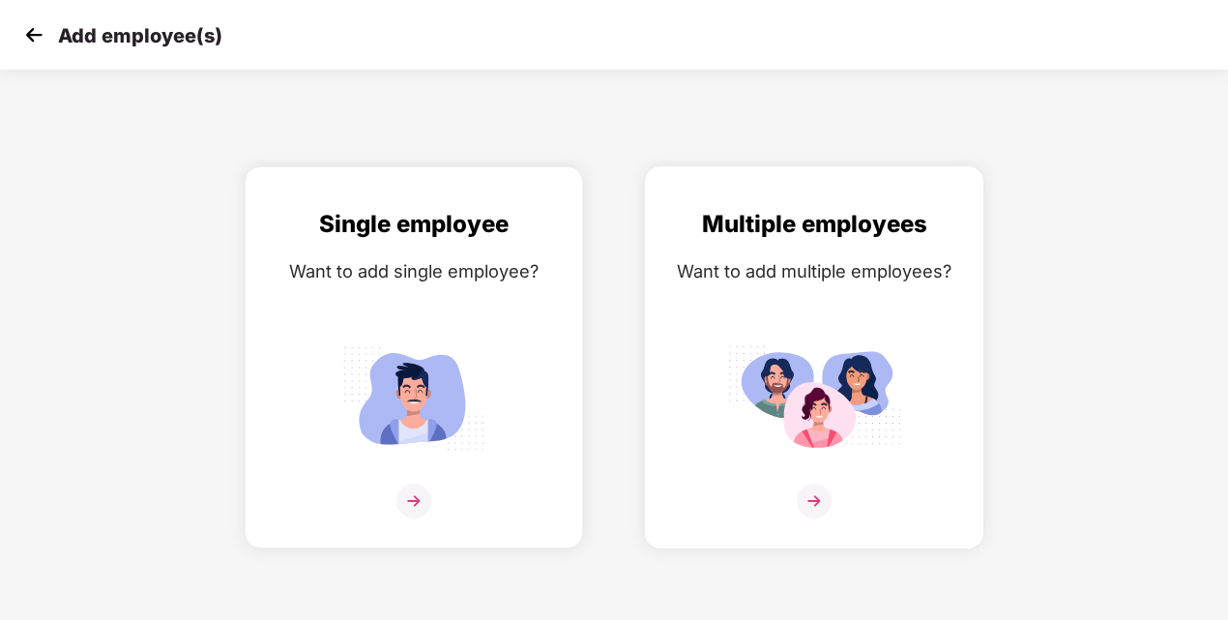
click at [829, 498] on img at bounding box center [814, 500] width 35 height 35
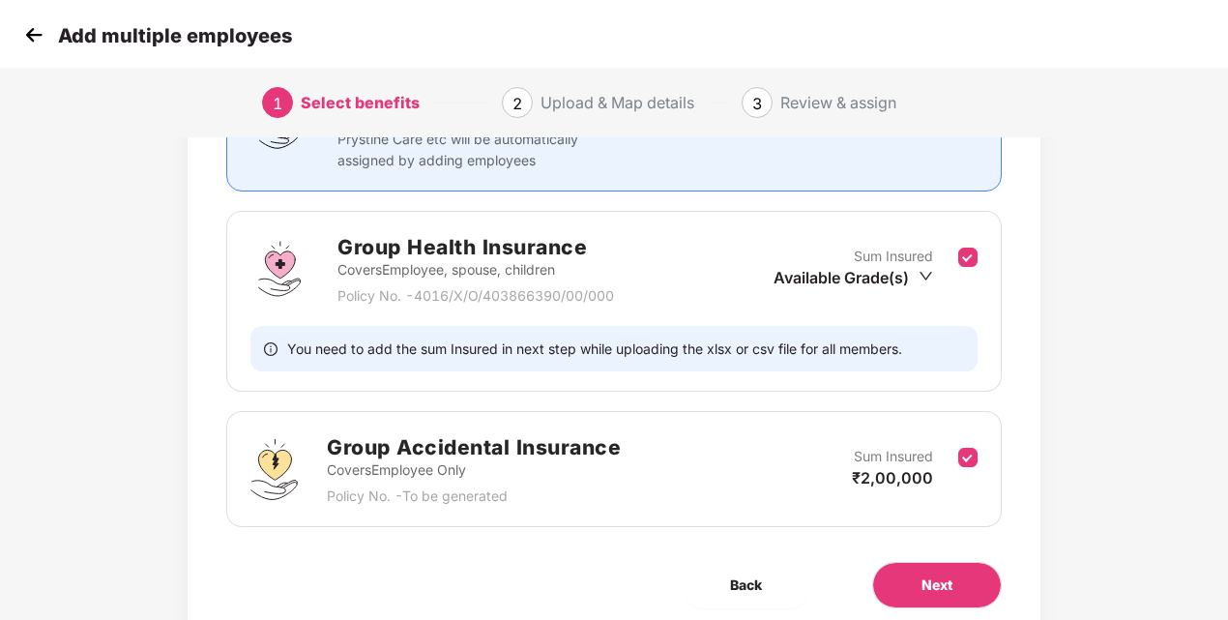
scroll to position [292, 0]
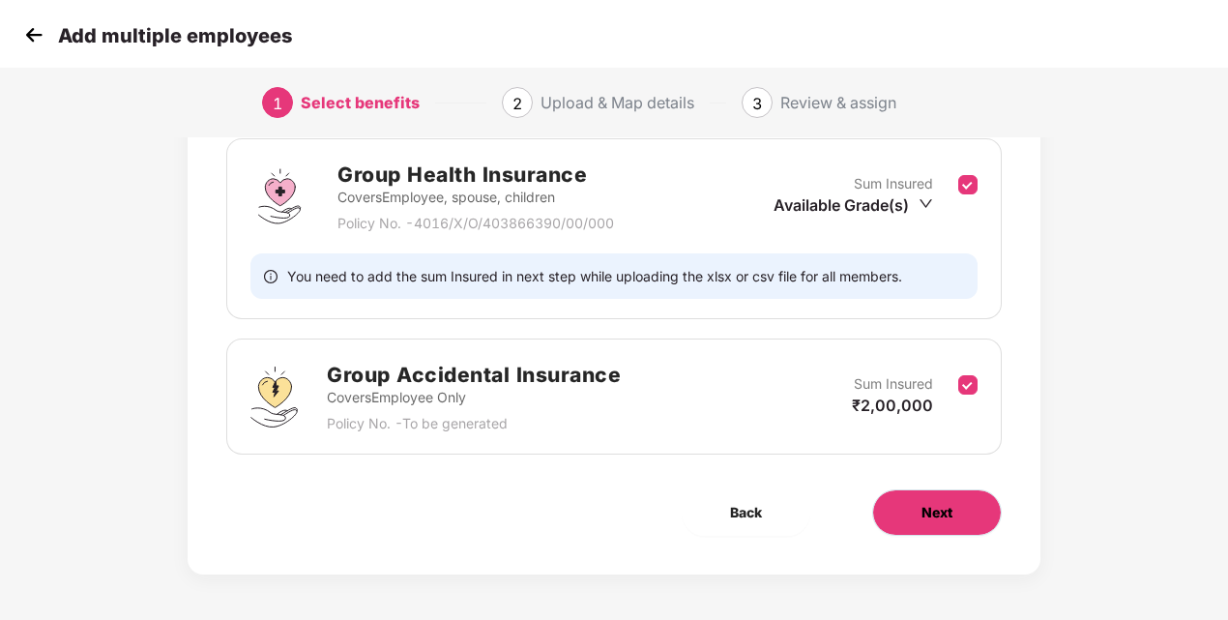
click at [915, 526] on button "Next" at bounding box center [937, 512] width 130 height 46
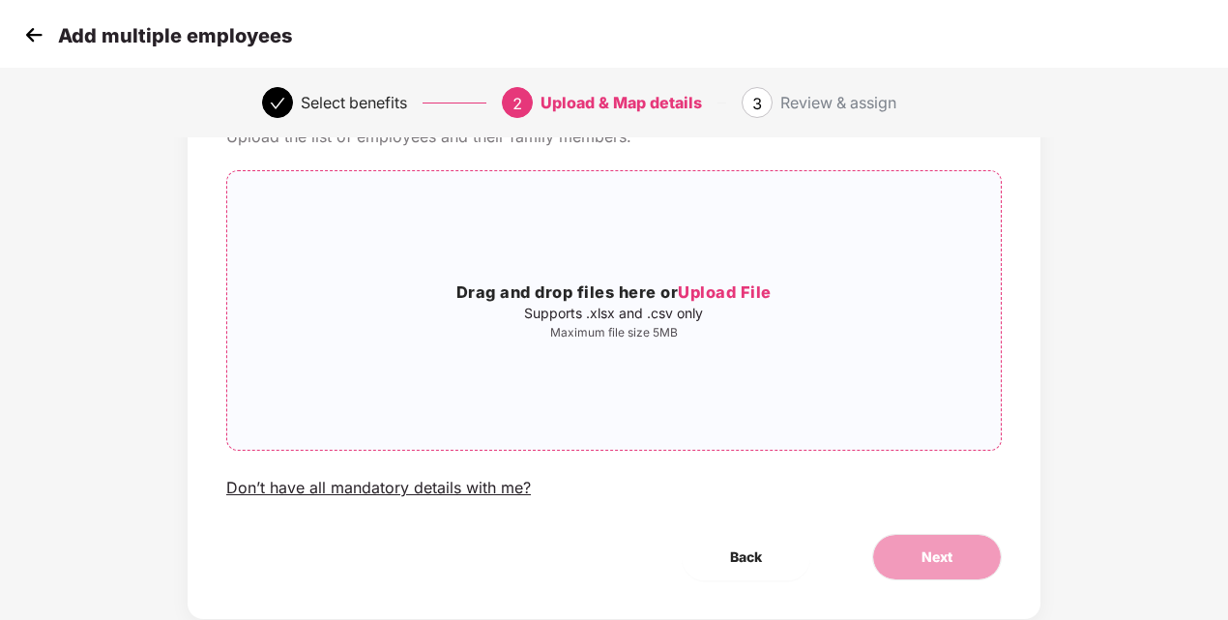
scroll to position [157, 0]
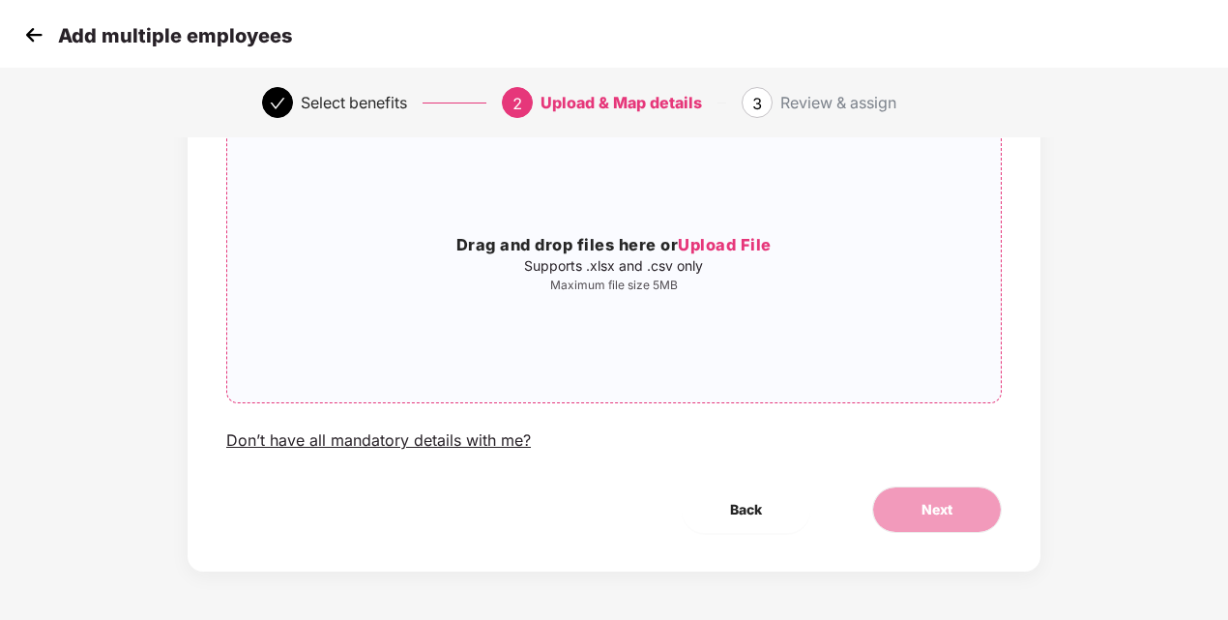
click at [675, 252] on h3 "Drag and drop files here or Upload File" at bounding box center [614, 245] width 774 height 25
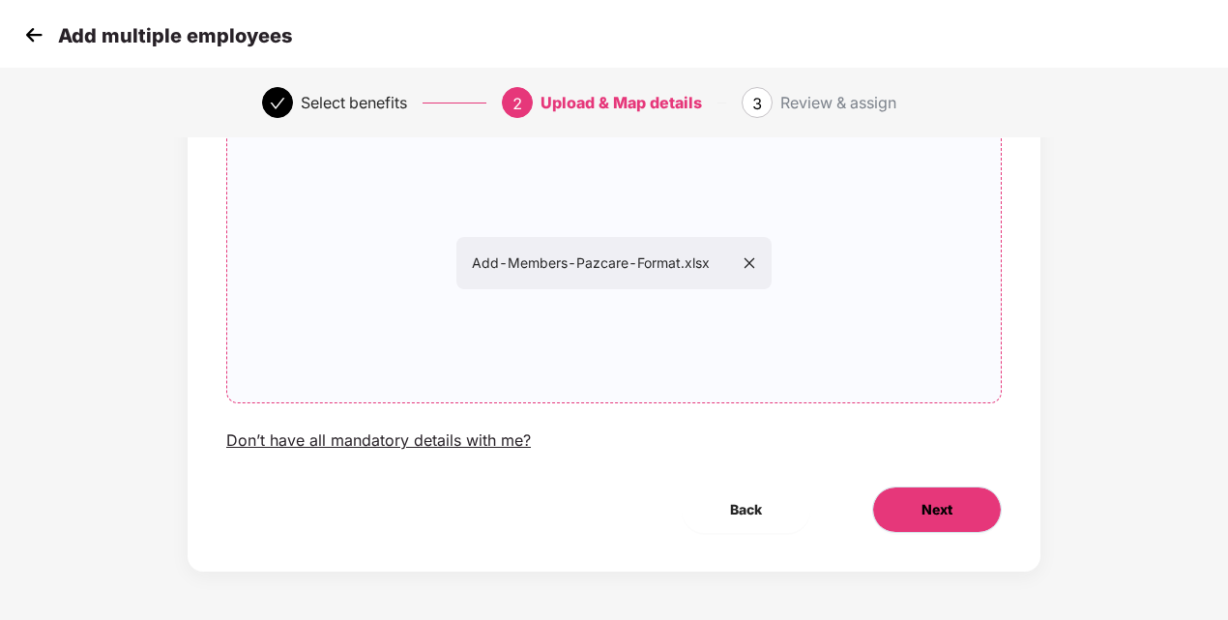
click at [903, 509] on button "Next" at bounding box center [937, 509] width 130 height 46
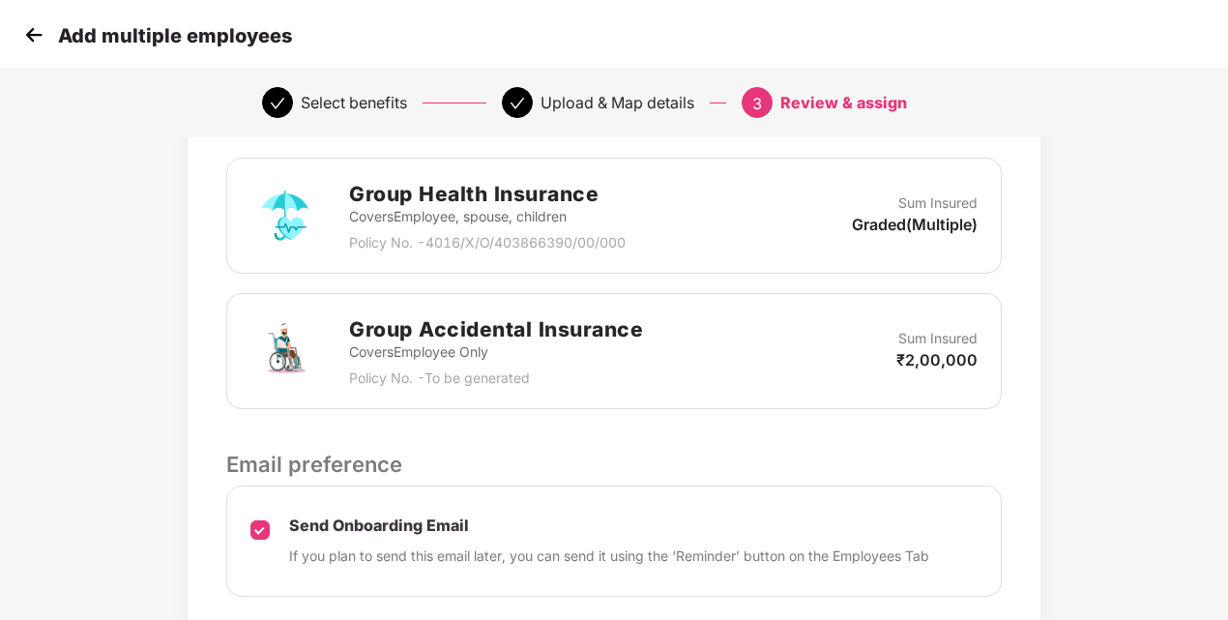
scroll to position [580, 0]
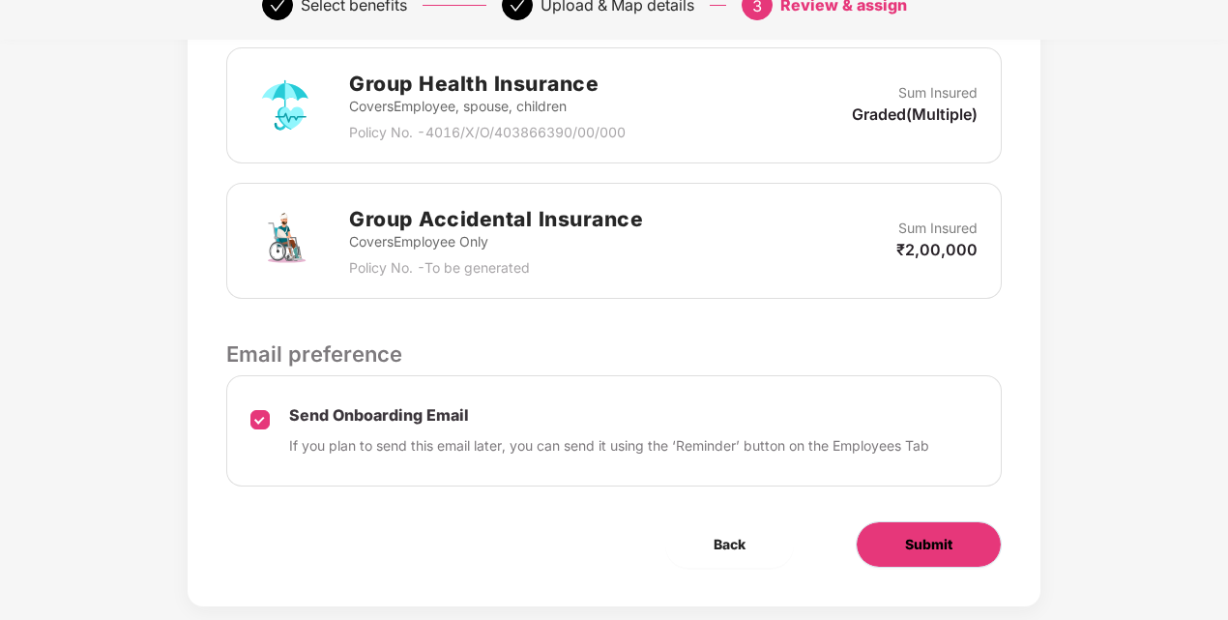
click at [931, 536] on span "Submit" at bounding box center [928, 544] width 47 height 21
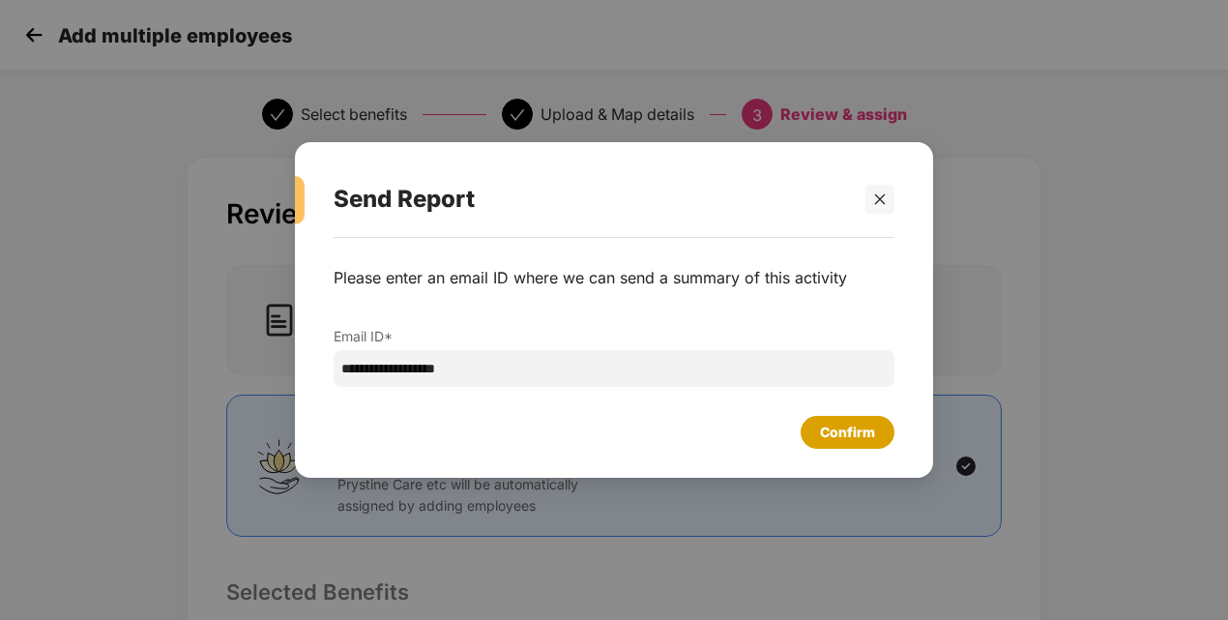
click at [857, 422] on div "Confirm" at bounding box center [847, 432] width 55 height 21
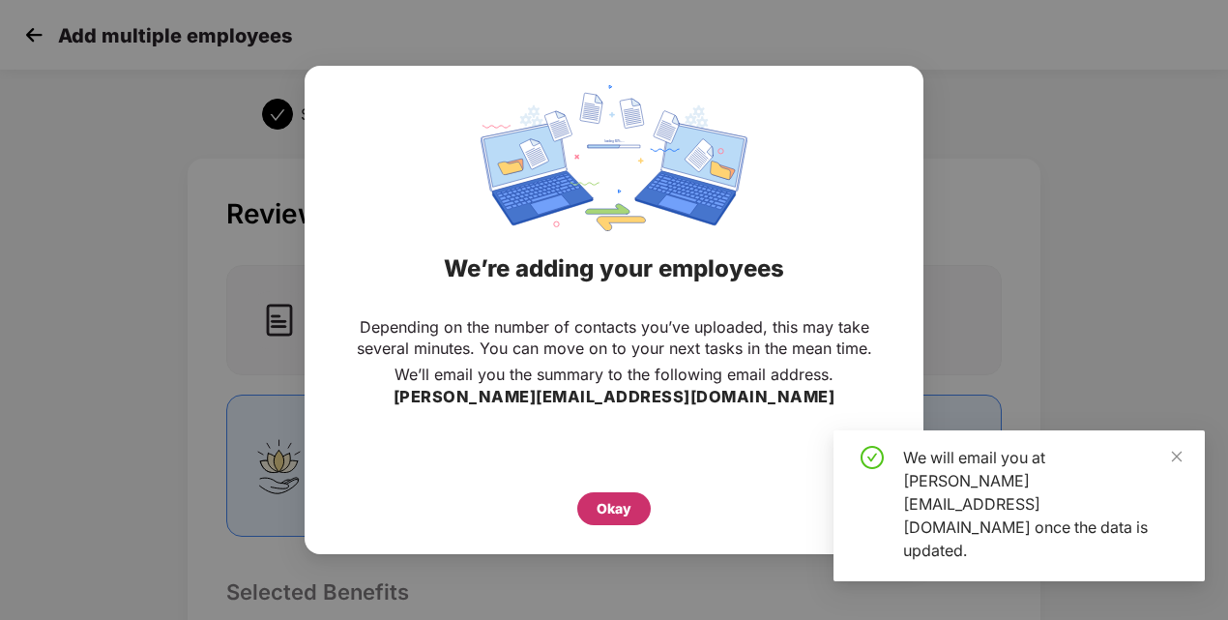
click at [603, 511] on div "Okay" at bounding box center [614, 508] width 35 height 21
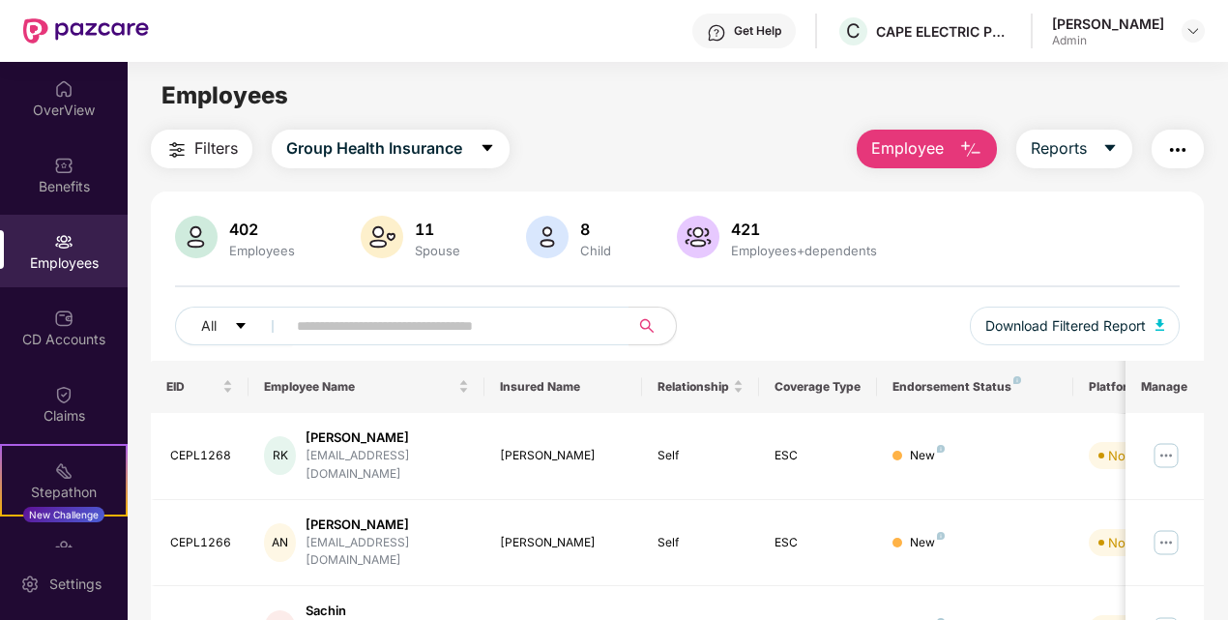
click at [915, 258] on div "402 Employees 11 Spouse 8 Child 421 Employees+dependents" at bounding box center [678, 239] width 1006 height 46
click at [963, 143] on img "button" at bounding box center [970, 149] width 23 height 23
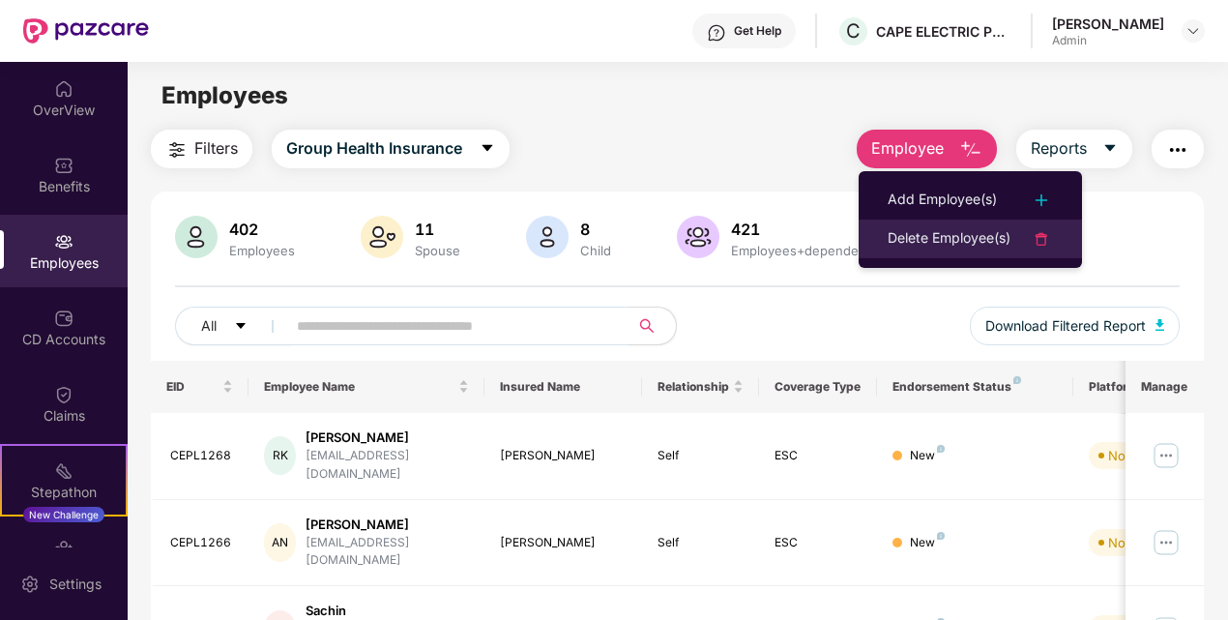
click at [967, 232] on div "Delete Employee(s)" at bounding box center [949, 238] width 123 height 23
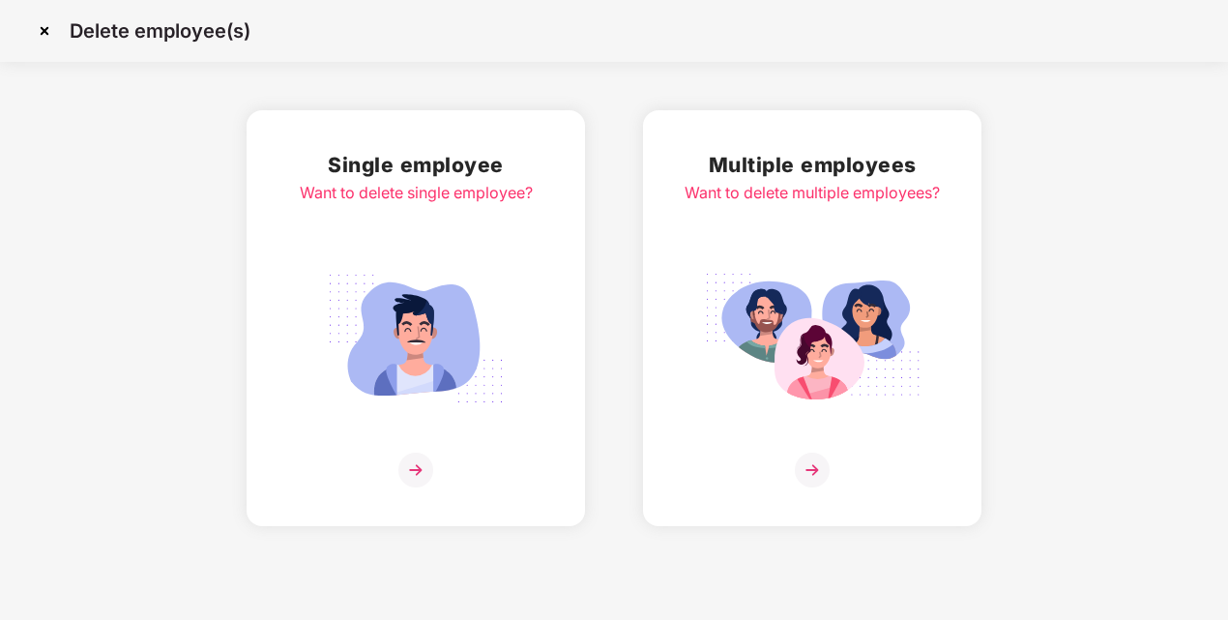
click at [824, 471] on img at bounding box center [812, 470] width 35 height 35
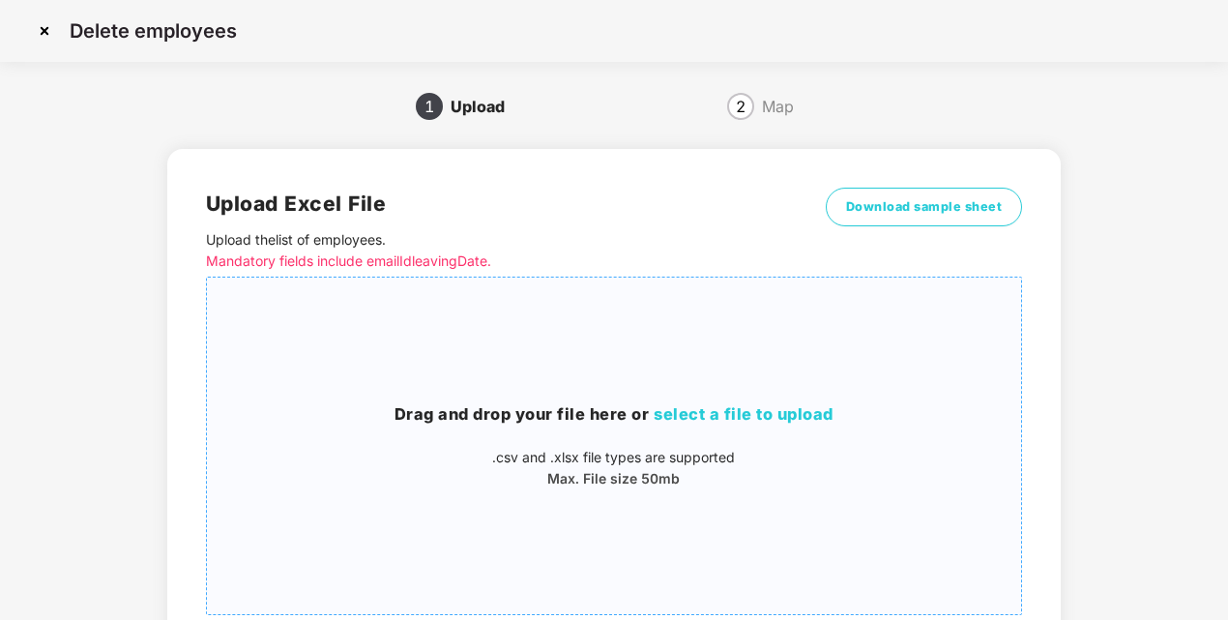
click at [704, 435] on div "Drag and drop your file here or select a file to upload .csv and .xlsx file typ…" at bounding box center [614, 445] width 814 height 87
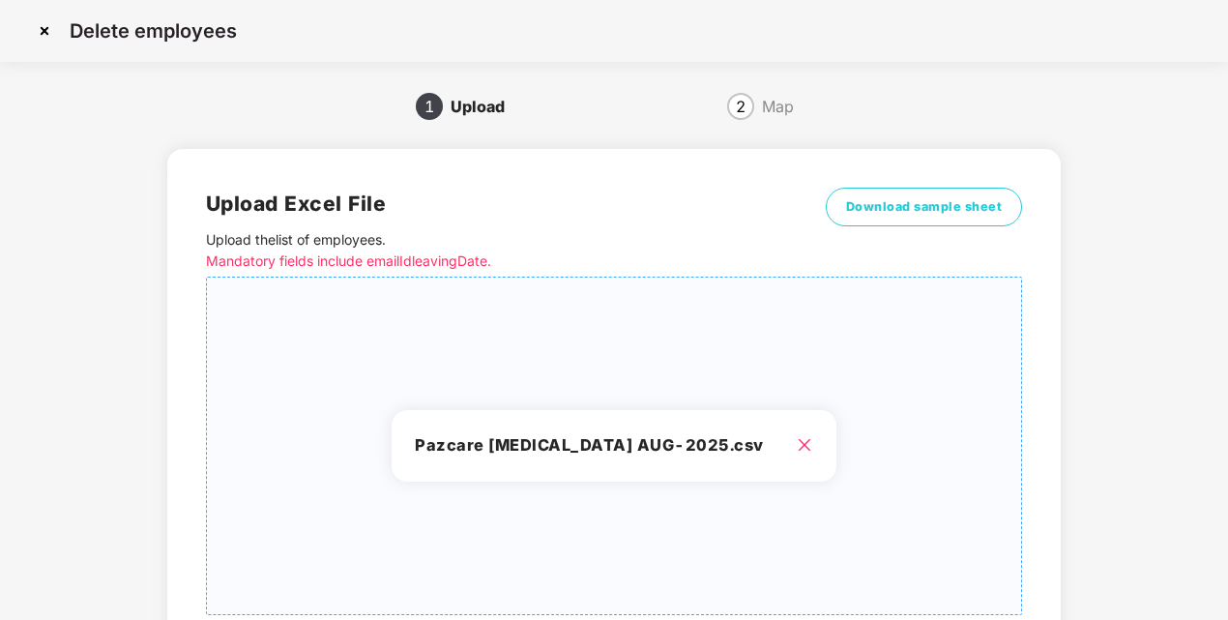
click at [797, 443] on icon "close" at bounding box center [804, 444] width 15 height 15
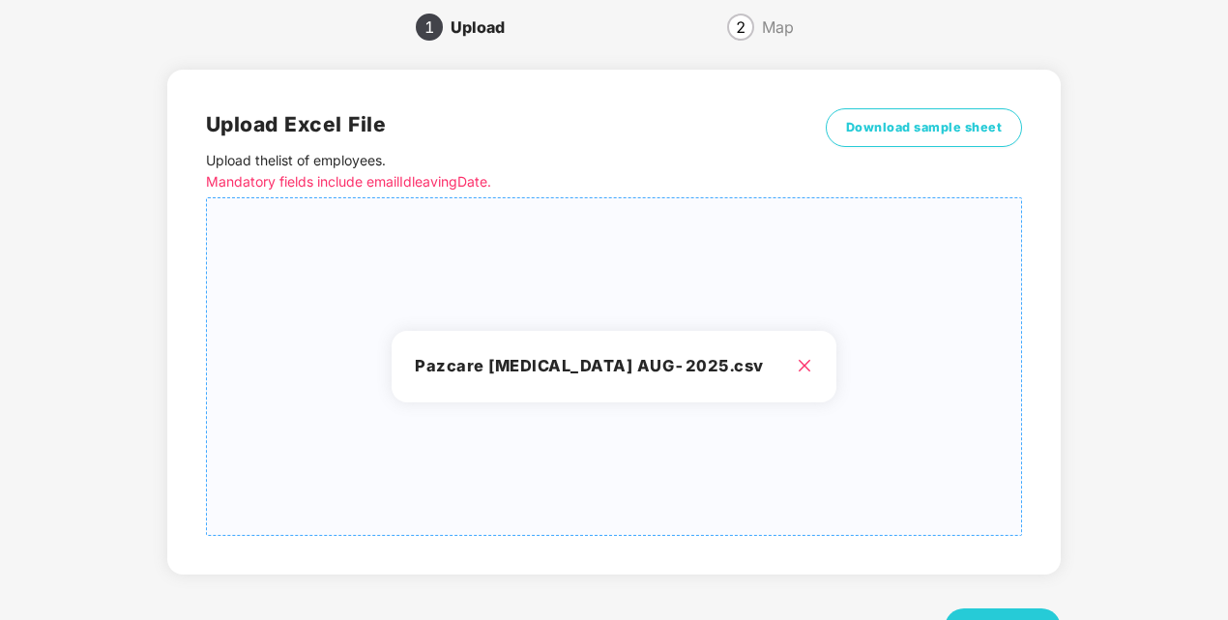
scroll to position [155, 0]
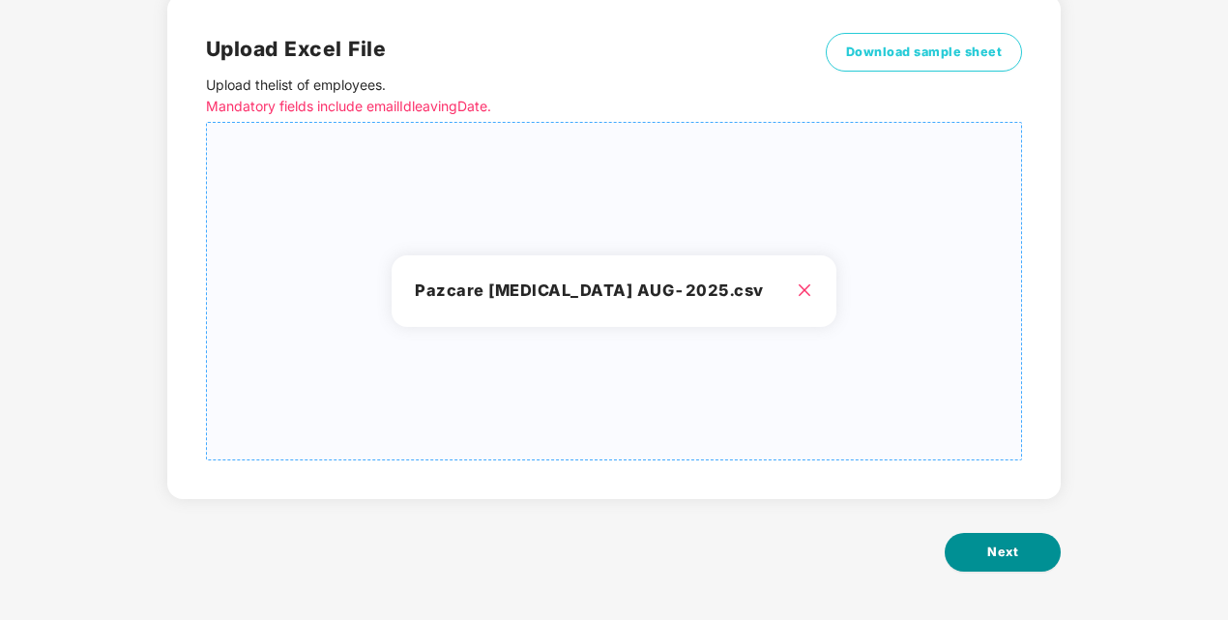
click at [986, 546] on button "Next" at bounding box center [1003, 552] width 116 height 39
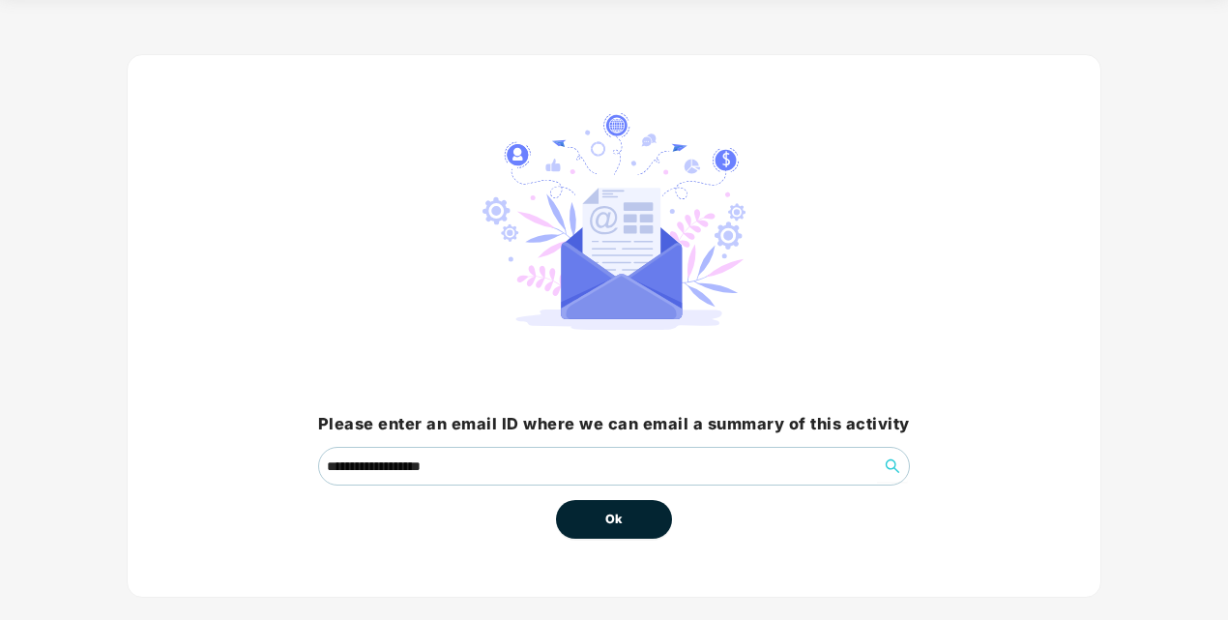
scroll to position [93, 0]
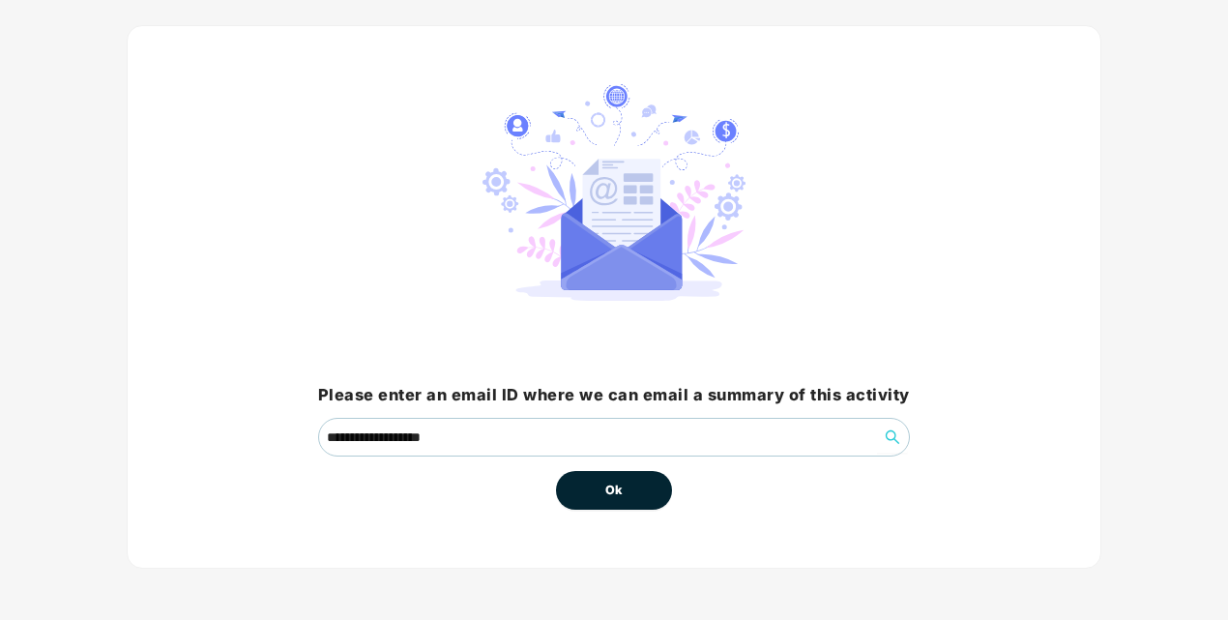
click at [596, 503] on button "Ok" at bounding box center [614, 490] width 116 height 39
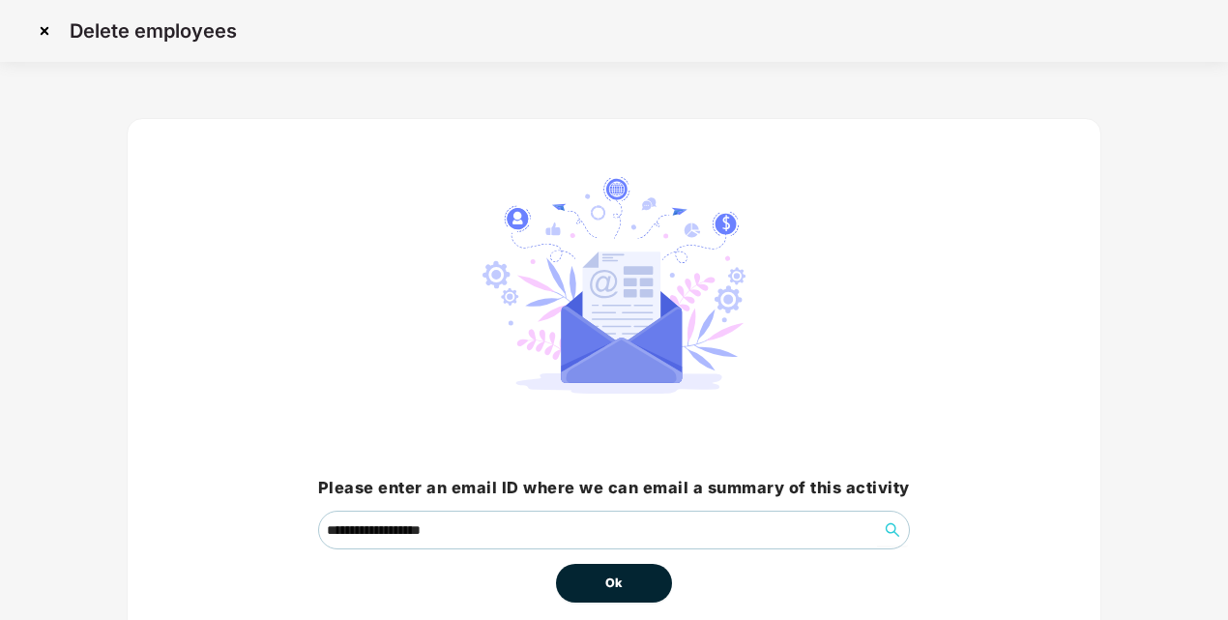
click at [599, 595] on button "Ok" at bounding box center [614, 583] width 116 height 39
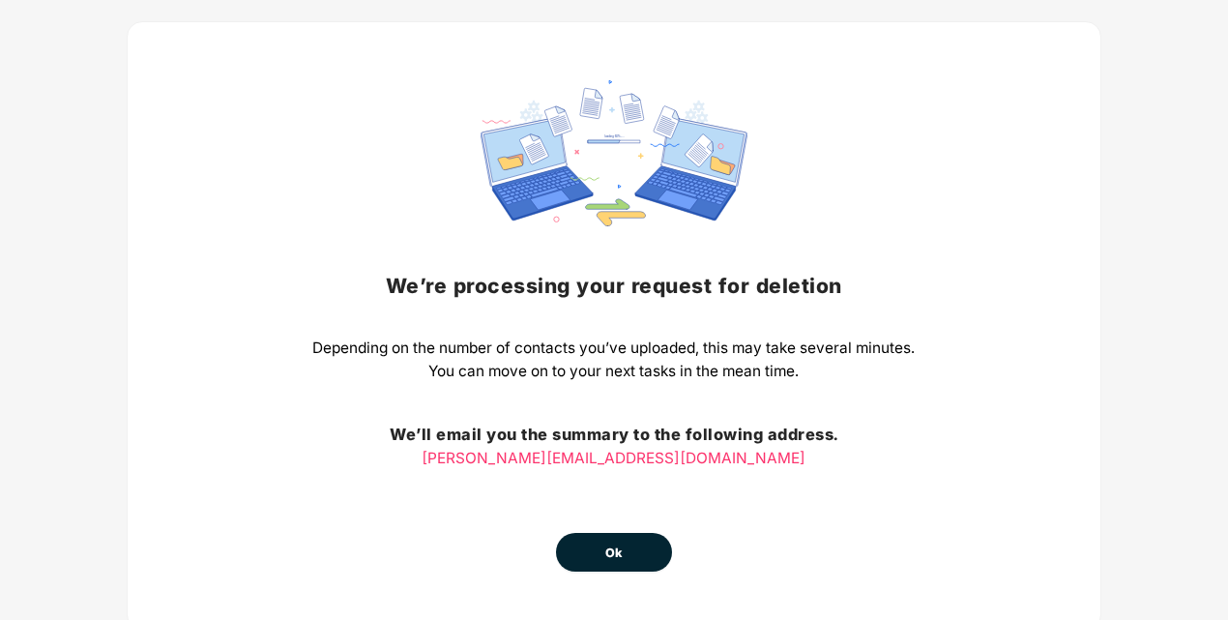
scroll to position [160, 0]
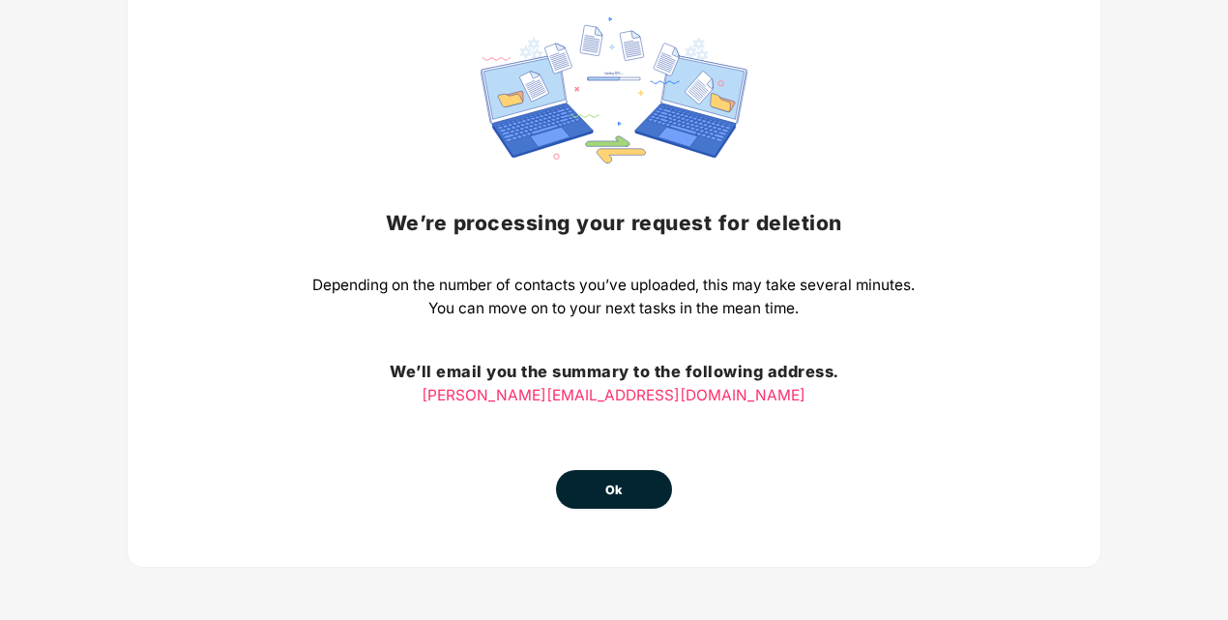
click at [612, 474] on button "Ok" at bounding box center [614, 489] width 116 height 39
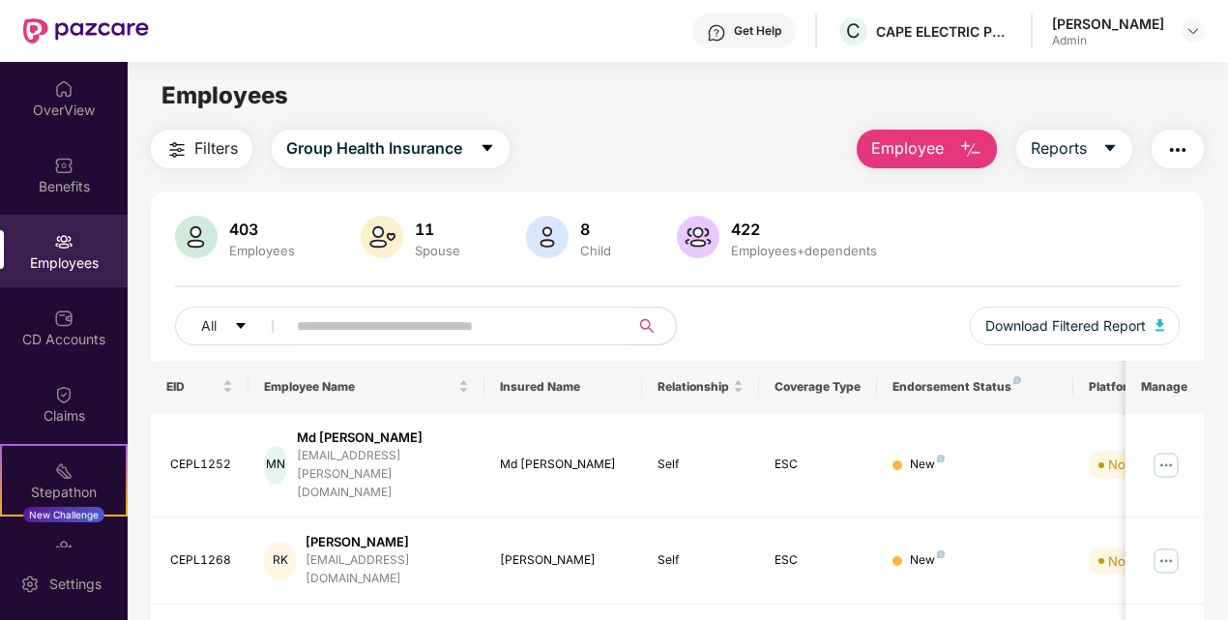
click at [960, 148] on img "button" at bounding box center [970, 149] width 23 height 23
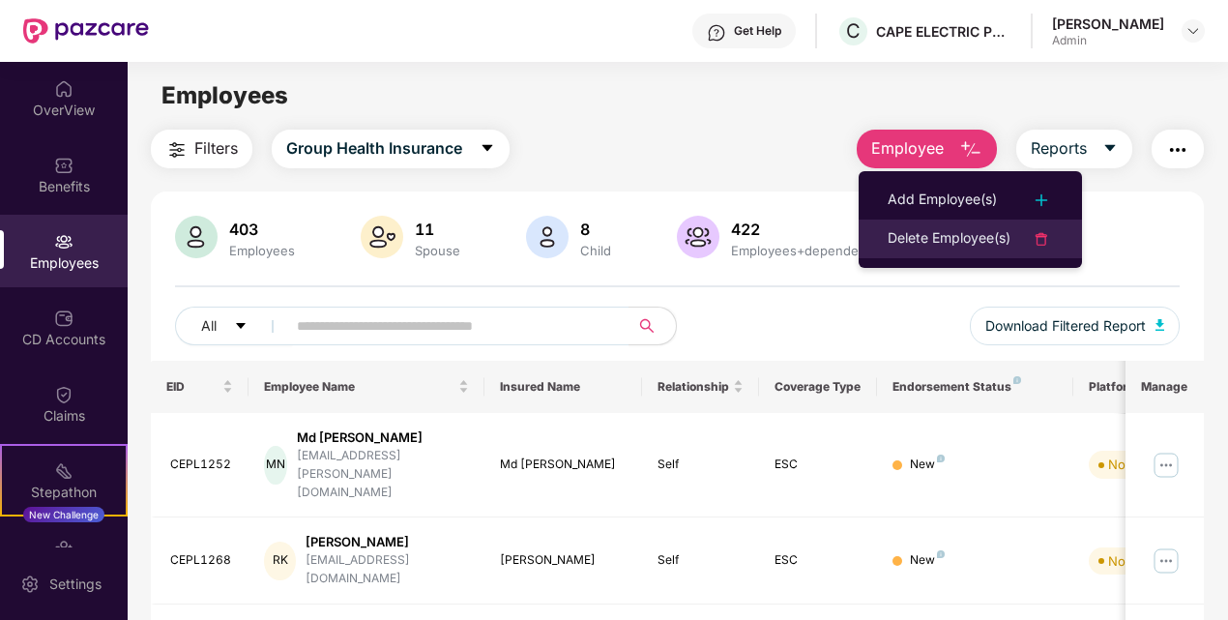
click at [928, 227] on div "Delete Employee(s)" at bounding box center [949, 238] width 123 height 23
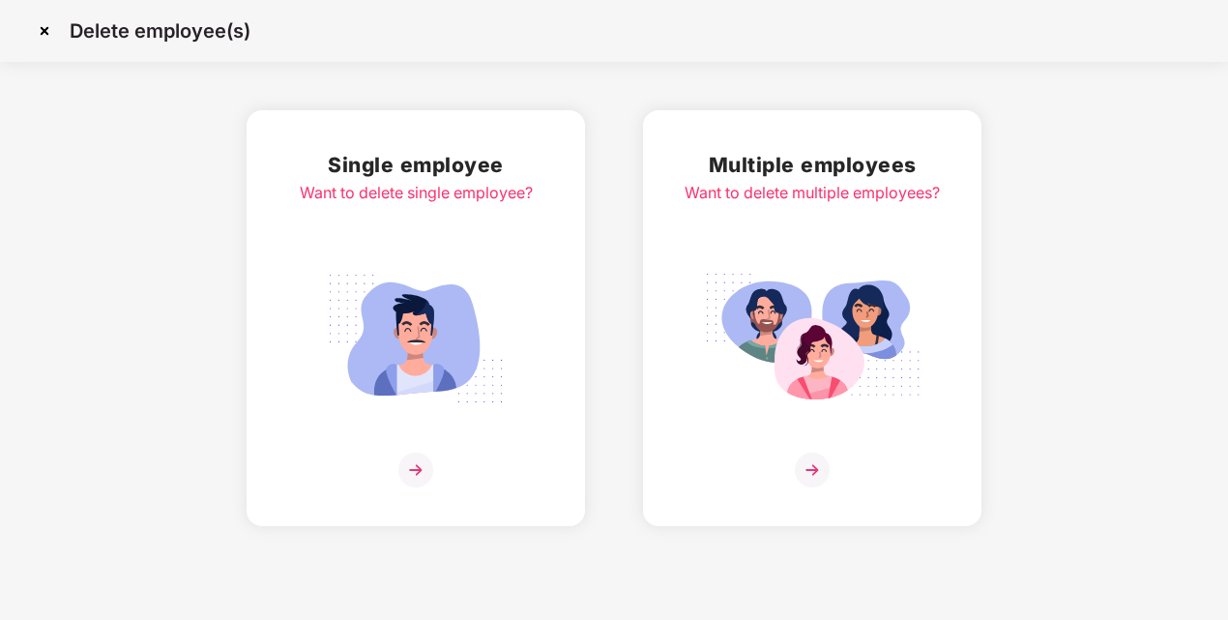
click at [820, 471] on img at bounding box center [812, 470] width 35 height 35
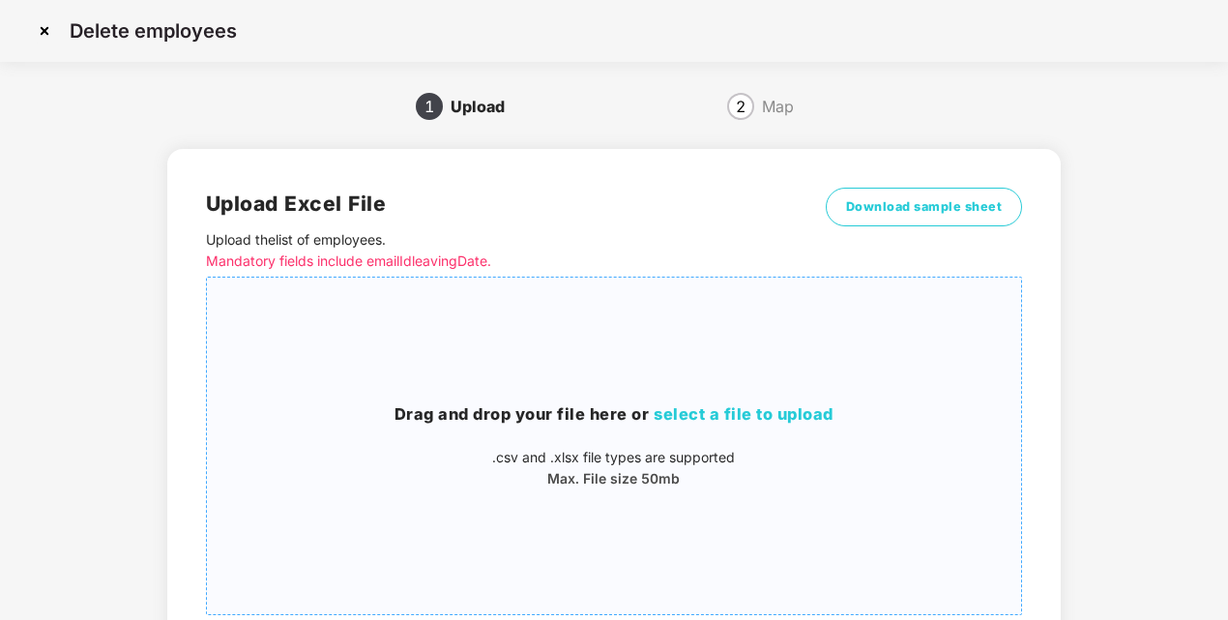
click at [680, 429] on div "Drag and drop your file here or select a file to upload .csv and .xlsx file typ…" at bounding box center [614, 445] width 814 height 87
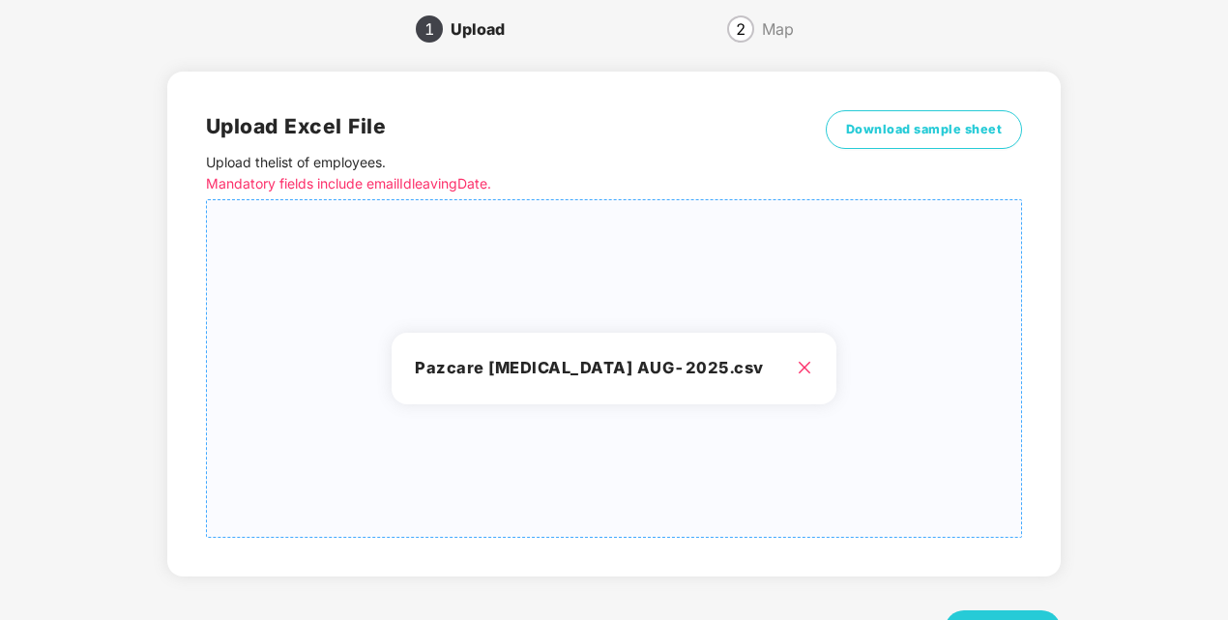
scroll to position [155, 0]
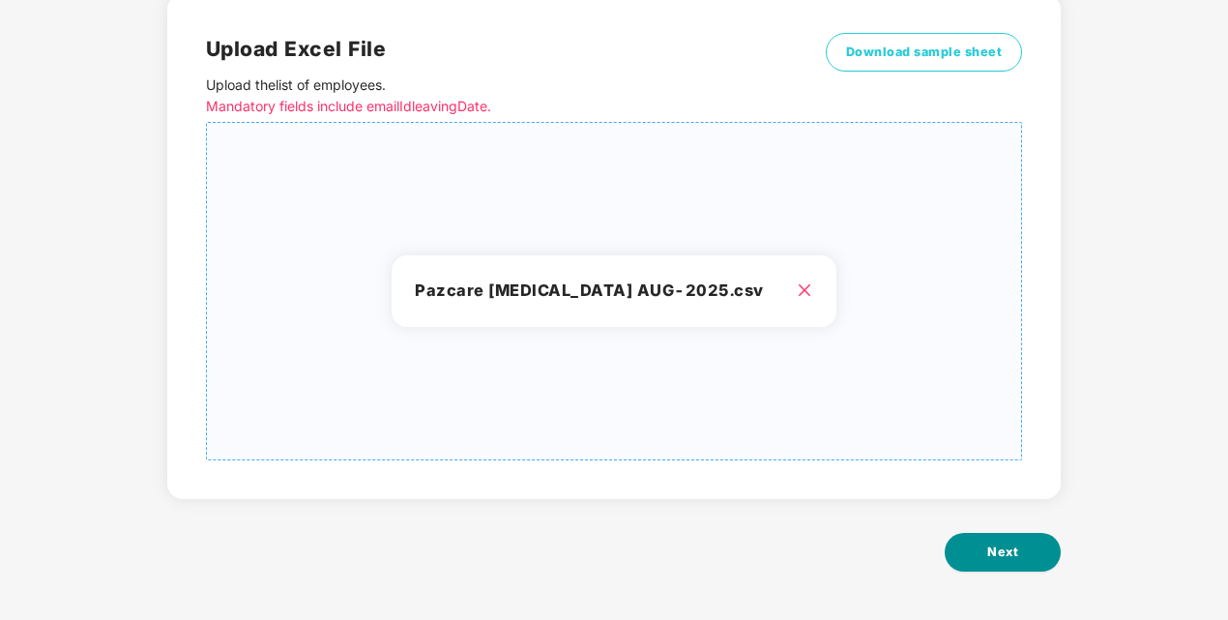
click at [975, 550] on button "Next" at bounding box center [1003, 552] width 116 height 39
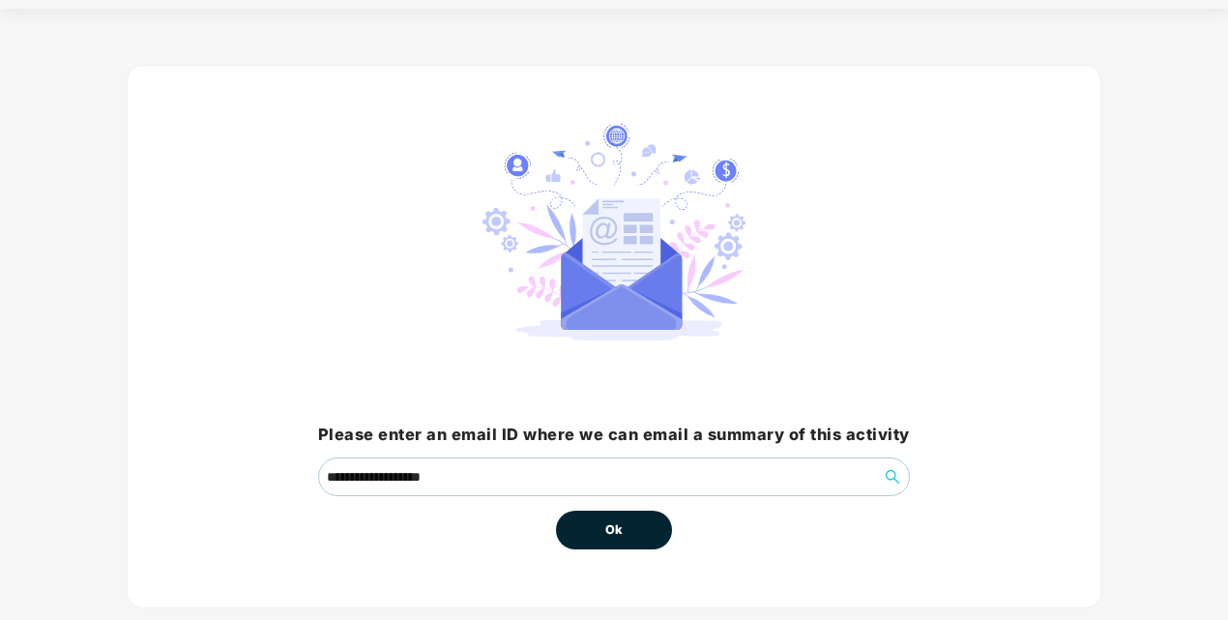
scroll to position [93, 0]
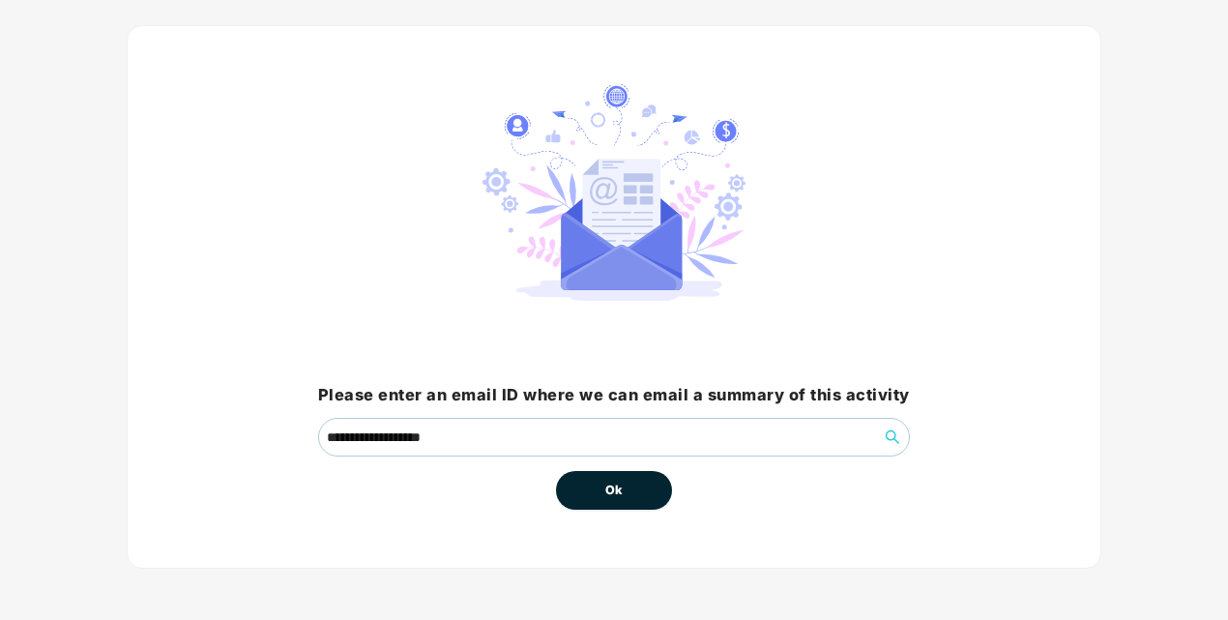
click at [597, 481] on button "Ok" at bounding box center [614, 490] width 116 height 39
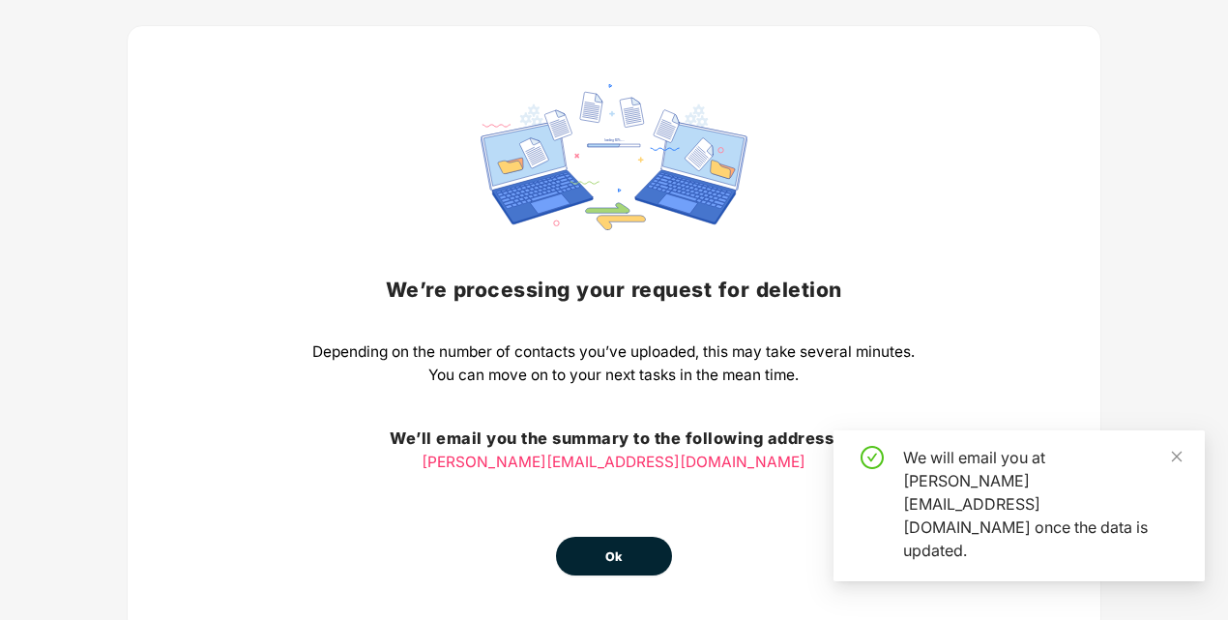
click at [654, 560] on button "Ok" at bounding box center [614, 556] width 116 height 39
